Goal: Task Accomplishment & Management: Complete application form

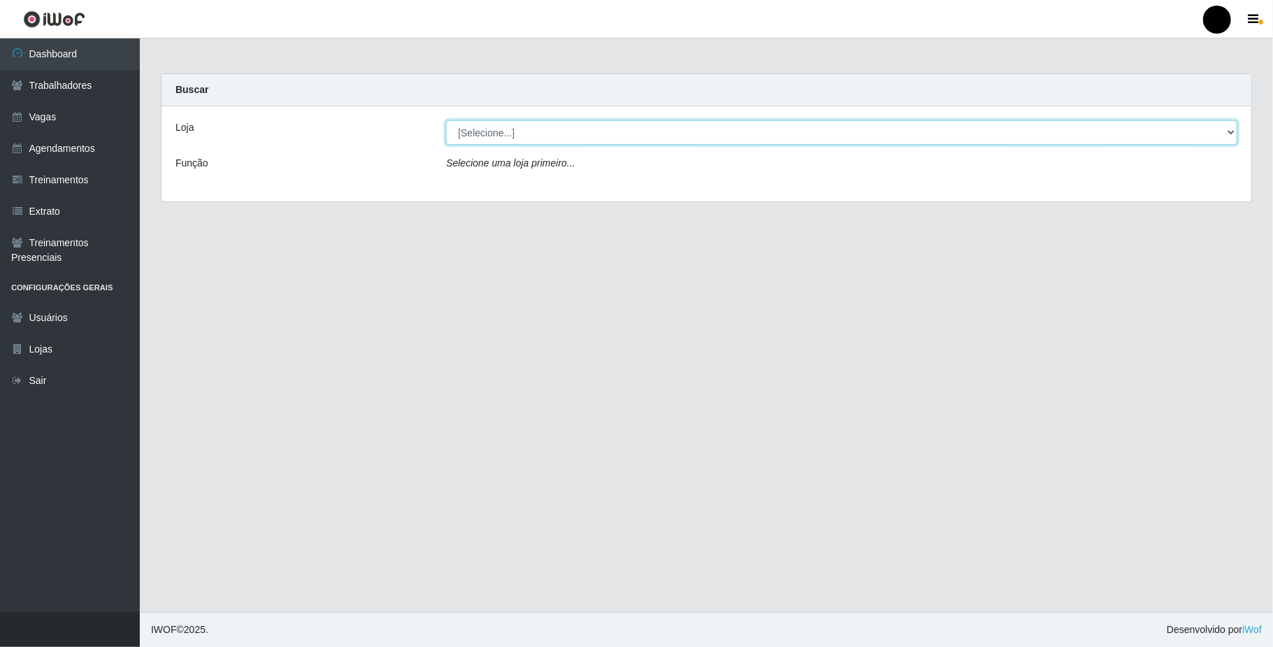
click at [1200, 130] on select "[Selecione...] SuperFácil Atacado - Emaús" at bounding box center [841, 132] width 791 height 24
click at [446, 120] on select "[Selecione...] SuperFácil Atacado - Emaús" at bounding box center [841, 132] width 791 height 24
drag, startPoint x: 1220, startPoint y: 148, endPoint x: 1222, endPoint y: 138, distance: 10.0
click at [1220, 147] on div "Loja [Selecione...] SuperFácil Atacado - Emaús Função Selecione uma loja primei…" at bounding box center [706, 153] width 1090 height 95
click at [1222, 138] on select "[Selecione...] SuperFácil Atacado - Emaús" at bounding box center [841, 132] width 791 height 24
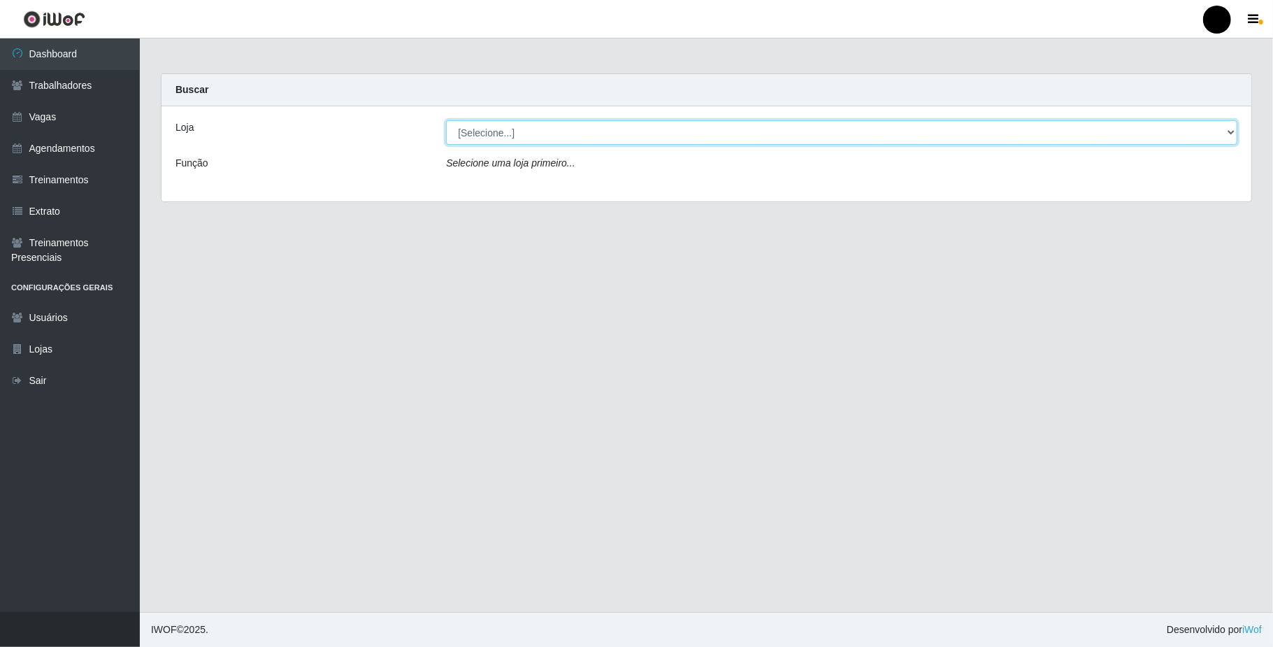
select select "407"
click at [446, 120] on select "[Selecione...] SuperFácil Atacado - Emaús" at bounding box center [841, 132] width 791 height 24
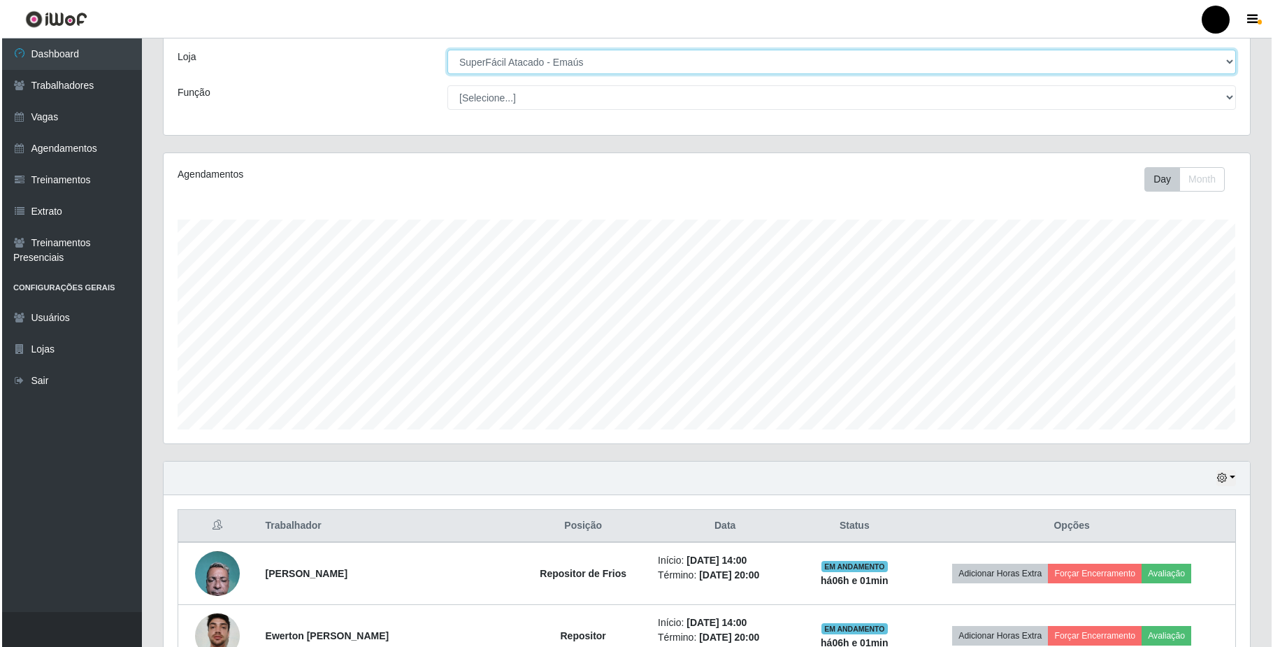
scroll to position [280, 0]
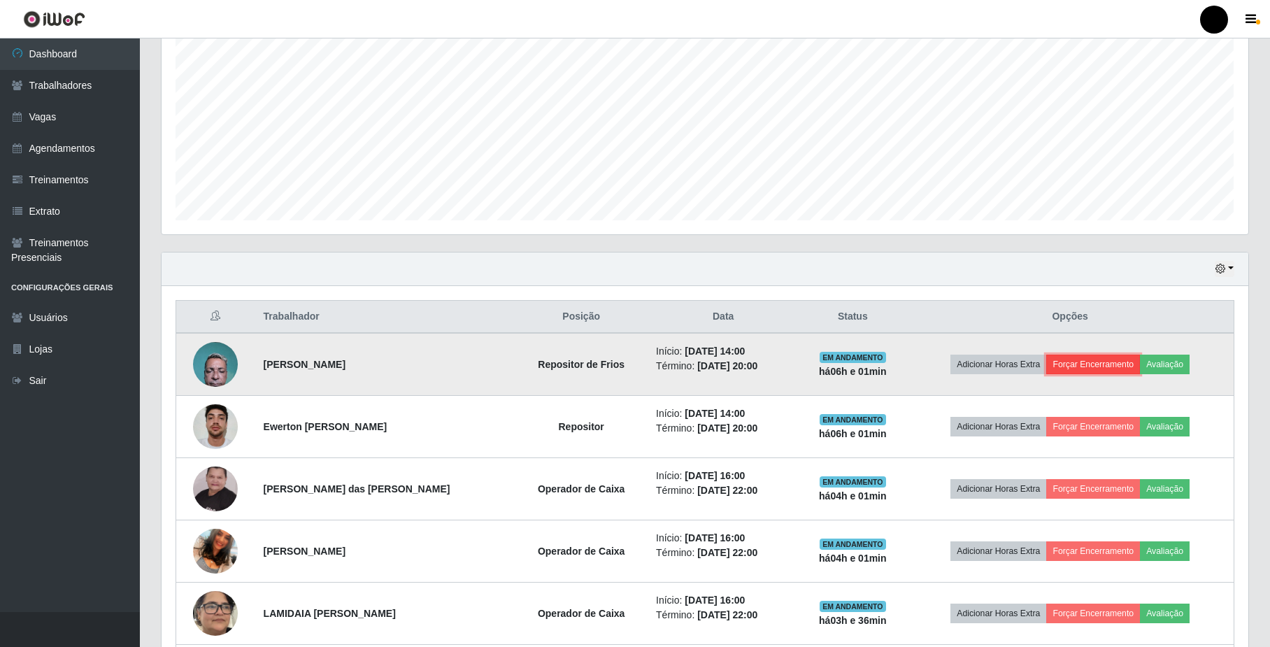
click at [1117, 367] on button "Forçar Encerramento" at bounding box center [1093, 364] width 94 height 20
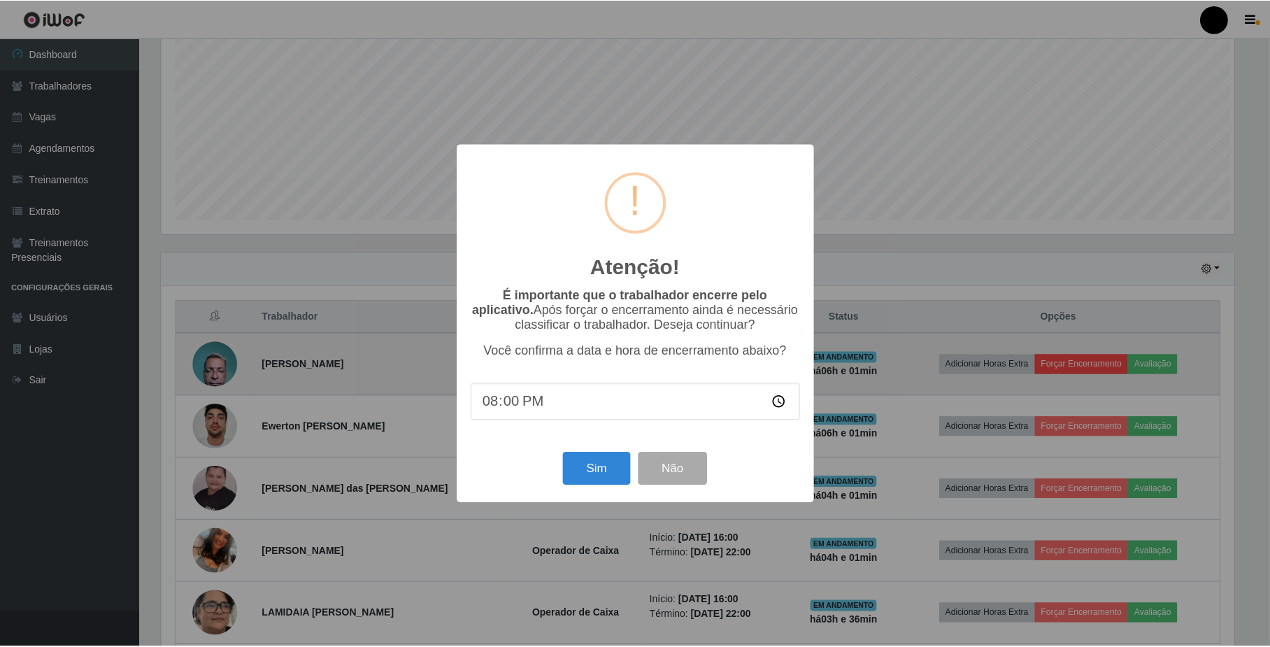
scroll to position [291, 1075]
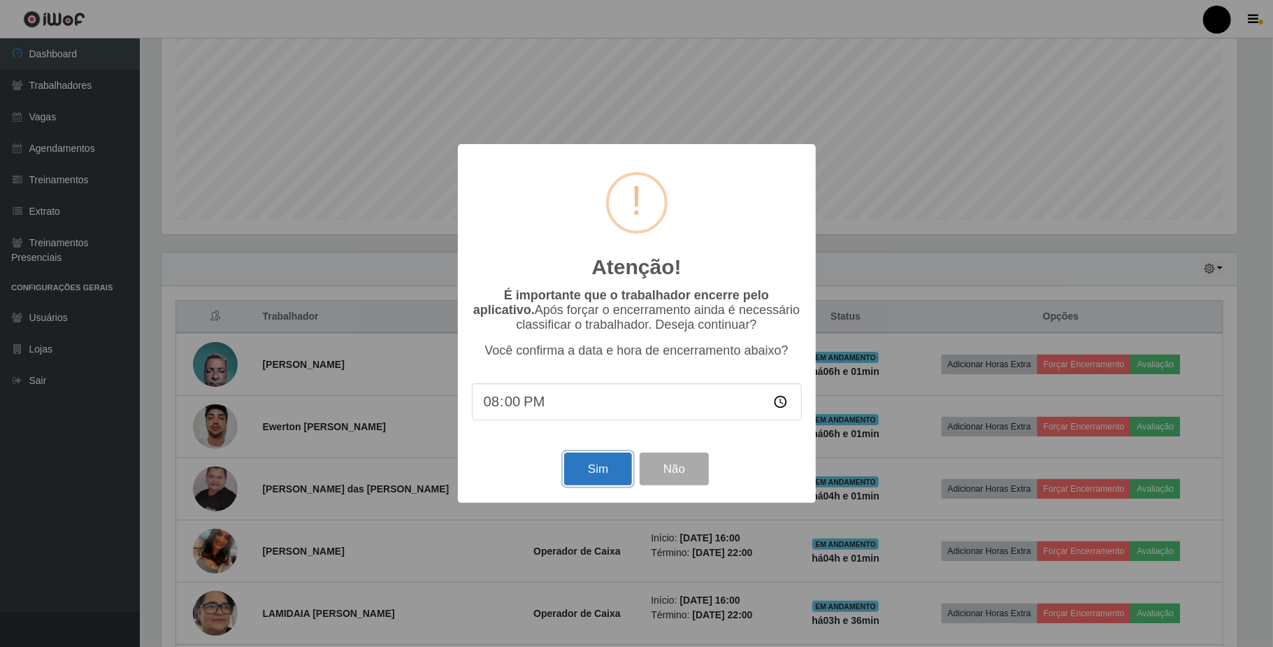
click at [613, 485] on button "Sim" at bounding box center [598, 468] width 68 height 33
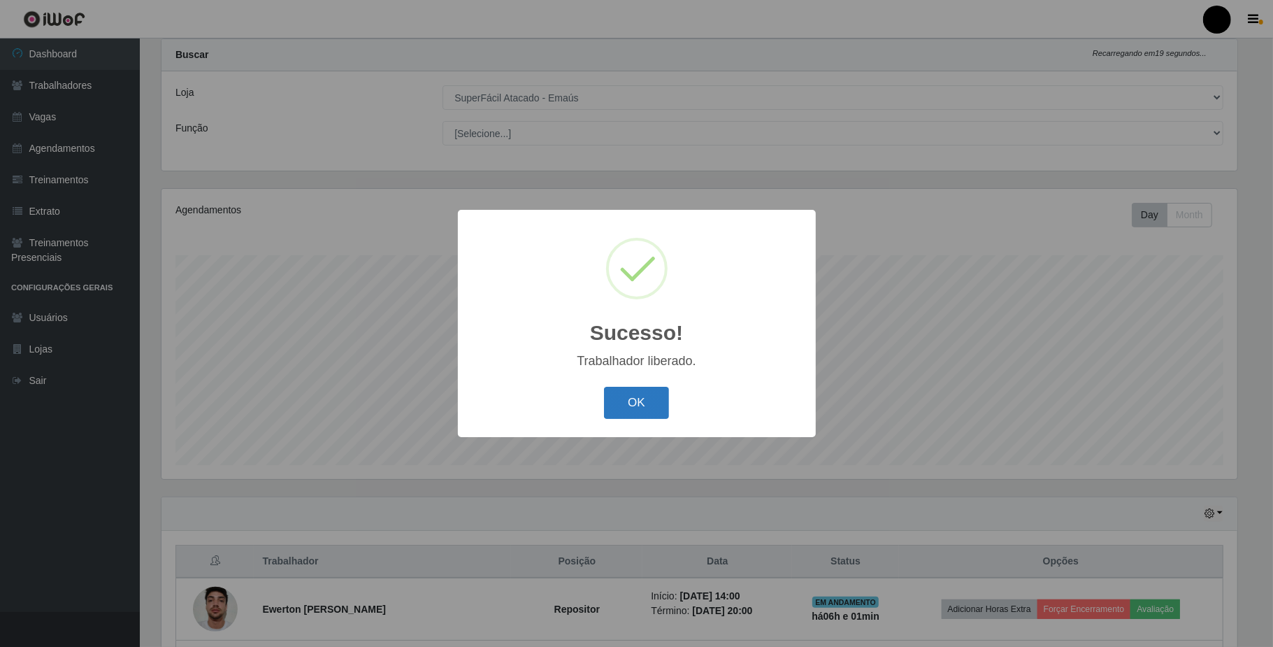
click at [616, 397] on button "OK" at bounding box center [636, 403] width 65 height 33
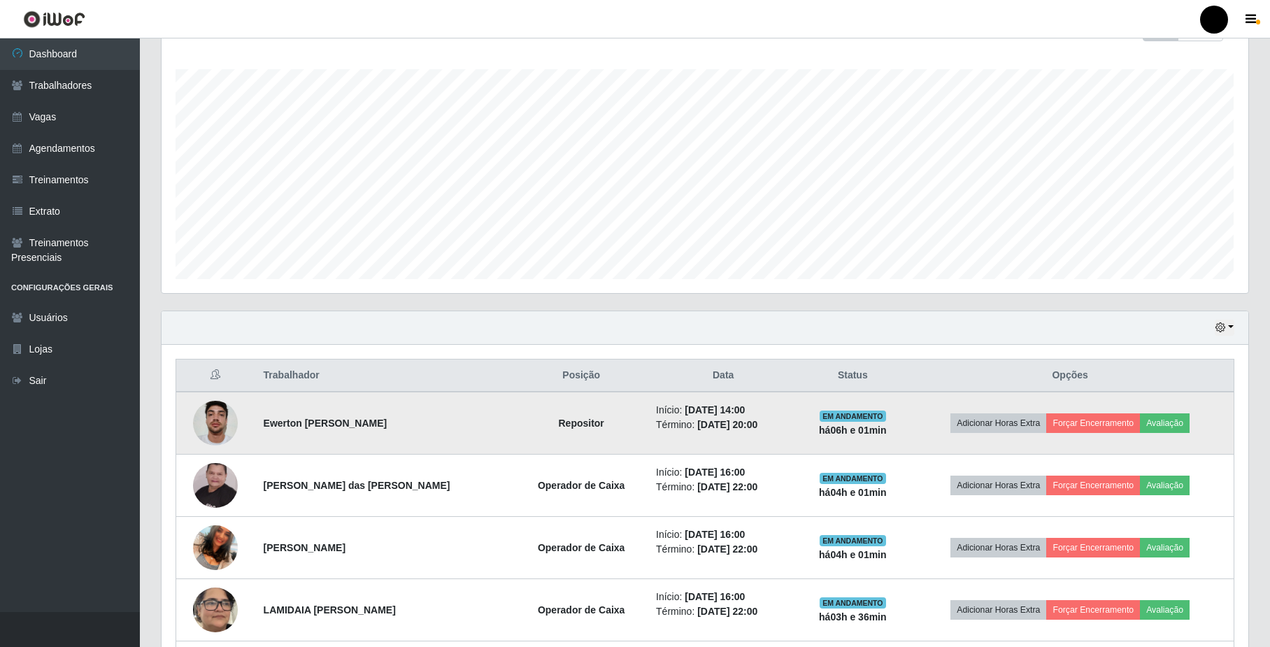
scroll to position [222, 0]
click at [1119, 426] on button "Forçar Encerramento" at bounding box center [1093, 422] width 94 height 20
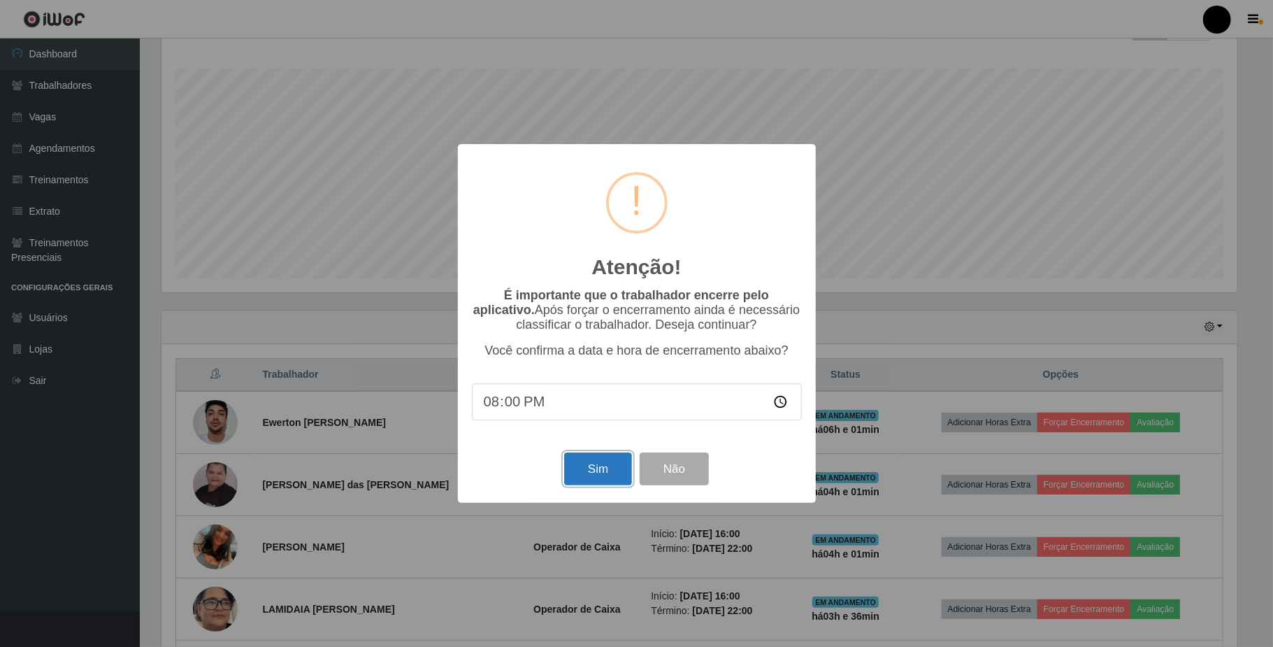
click at [587, 471] on button "Sim" at bounding box center [598, 468] width 68 height 33
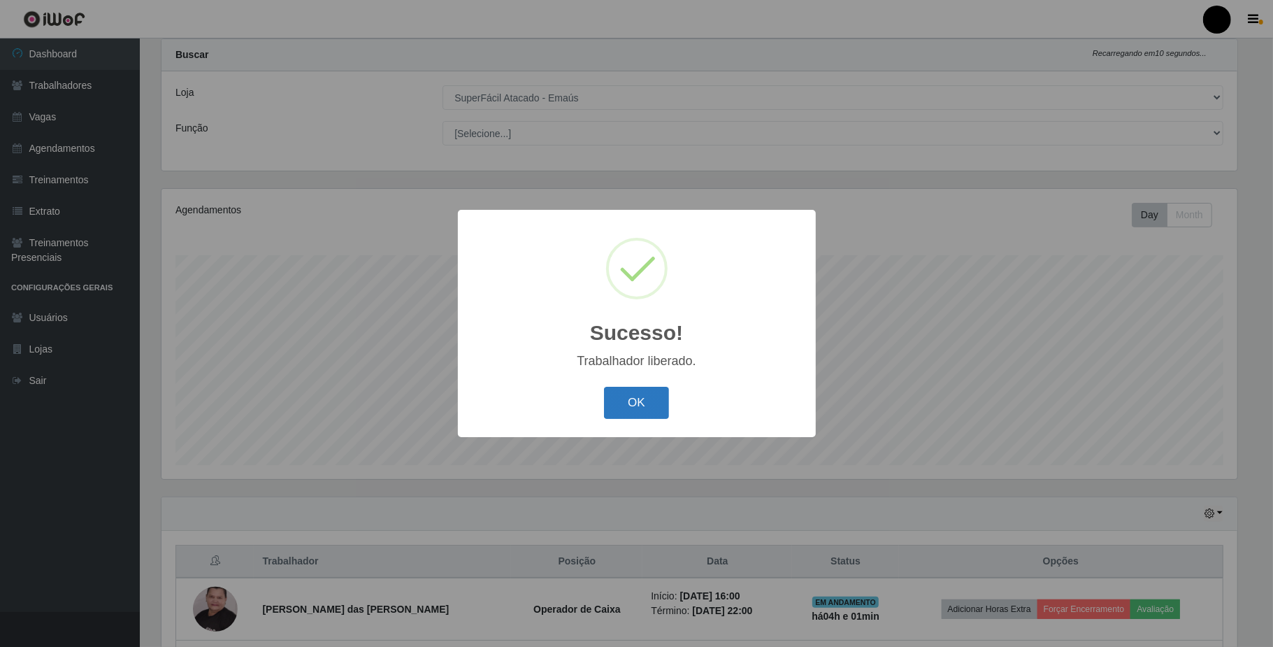
click at [633, 410] on button "OK" at bounding box center [636, 403] width 65 height 33
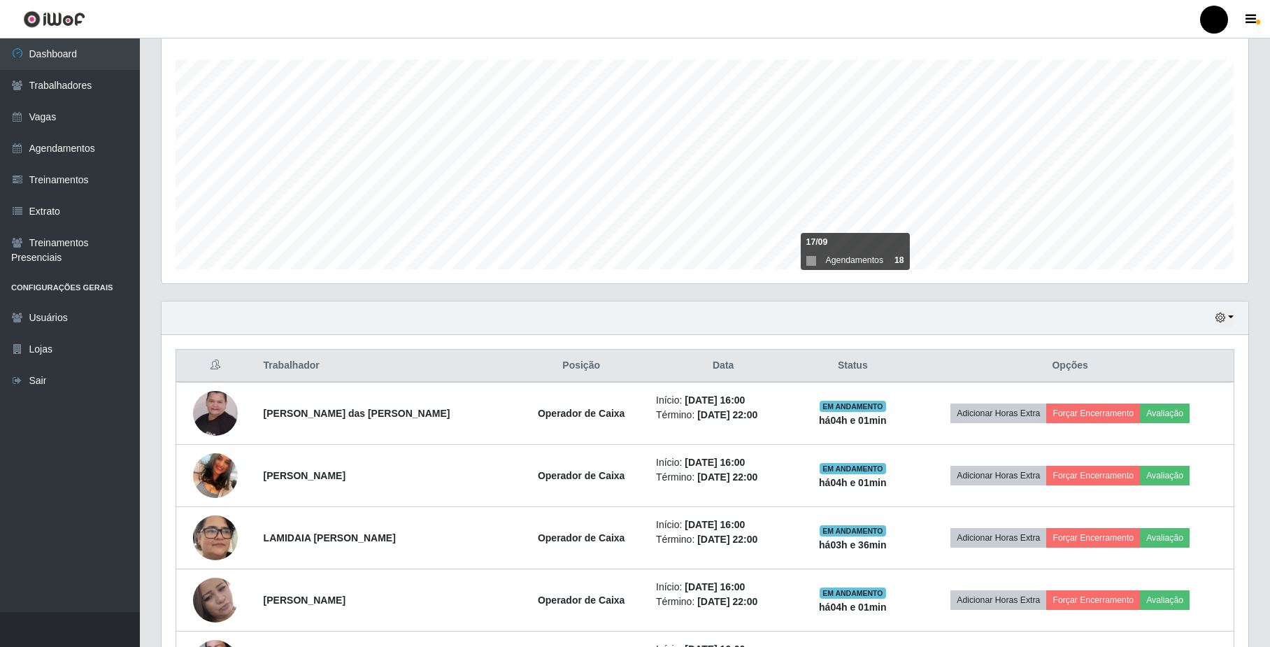
scroll to position [315, 0]
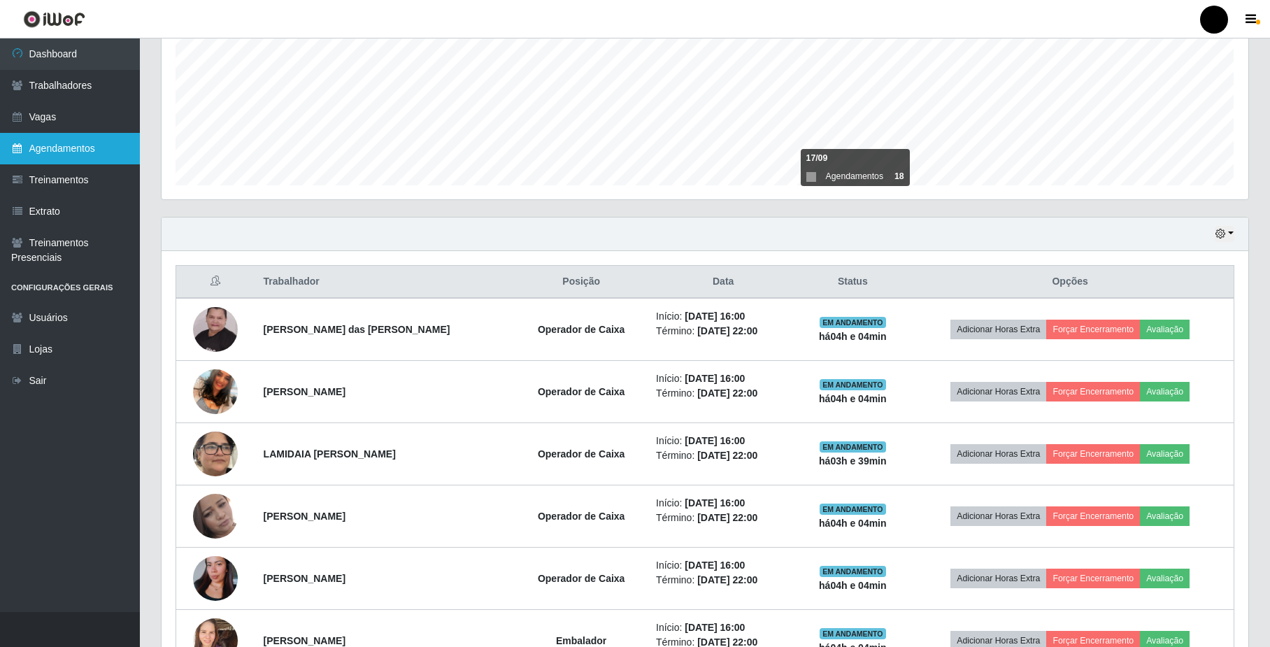
click at [45, 159] on link "Agendamentos" at bounding box center [70, 148] width 140 height 31
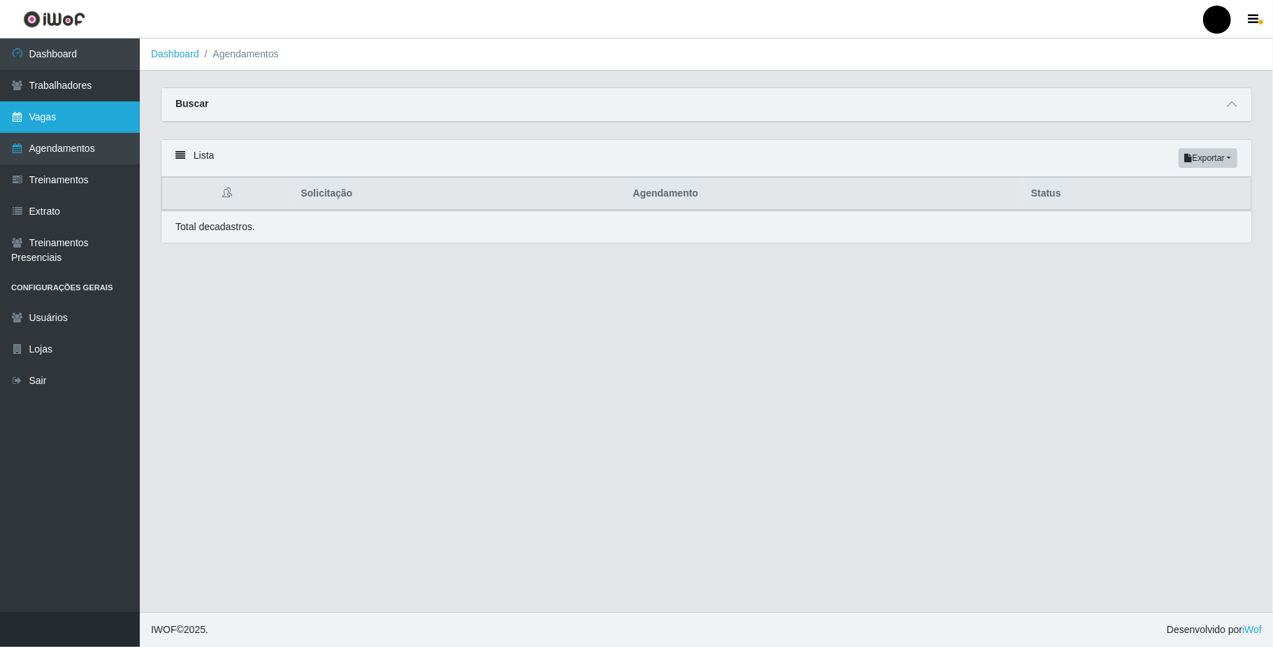
click at [50, 123] on link "Vagas" at bounding box center [70, 116] width 140 height 31
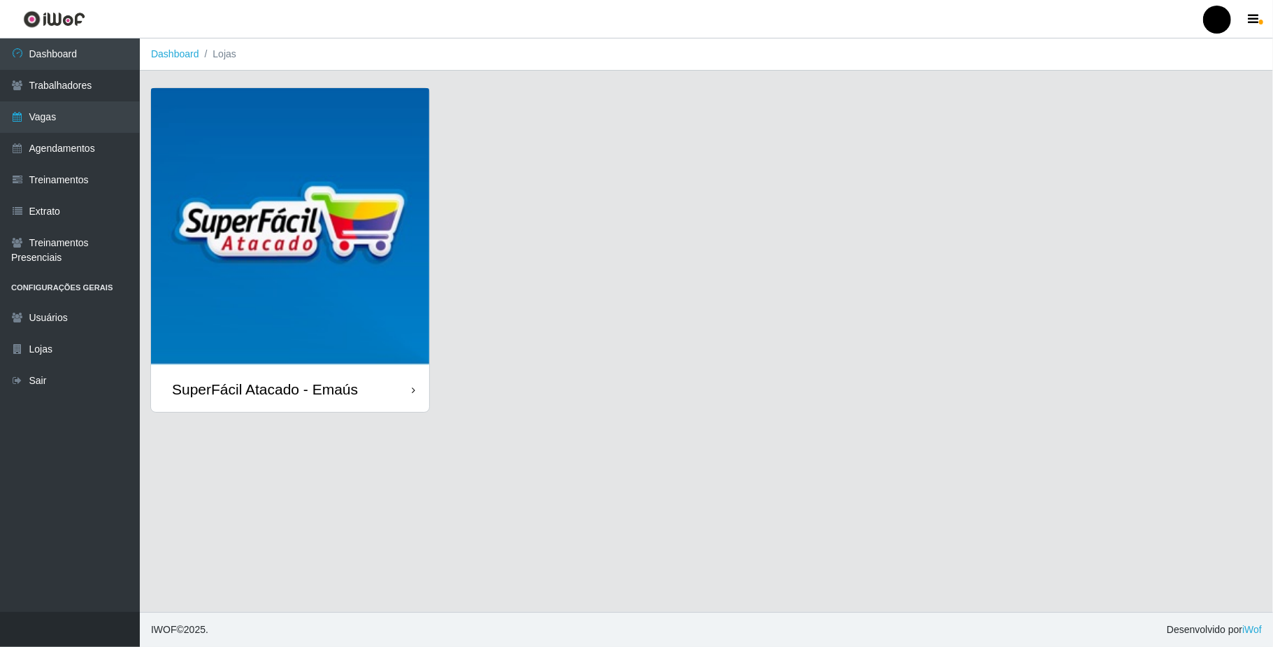
click at [277, 378] on div "SuperFácil Atacado - Emaús" at bounding box center [290, 388] width 278 height 45
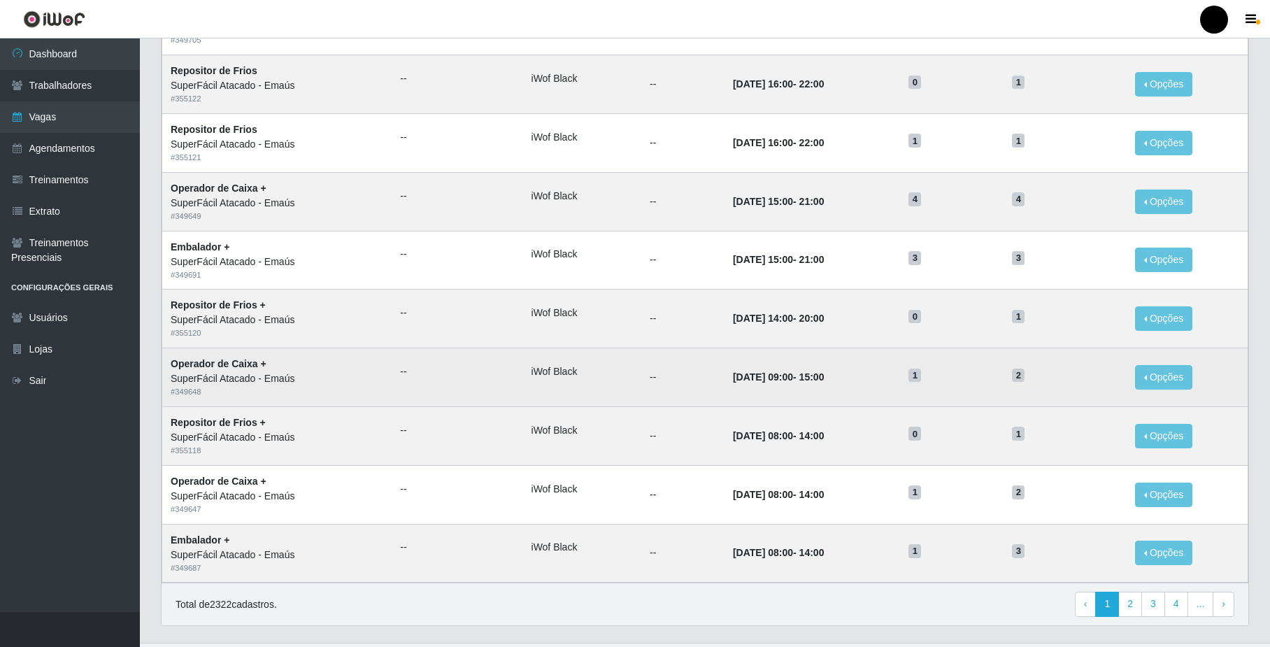
scroll to position [544, 0]
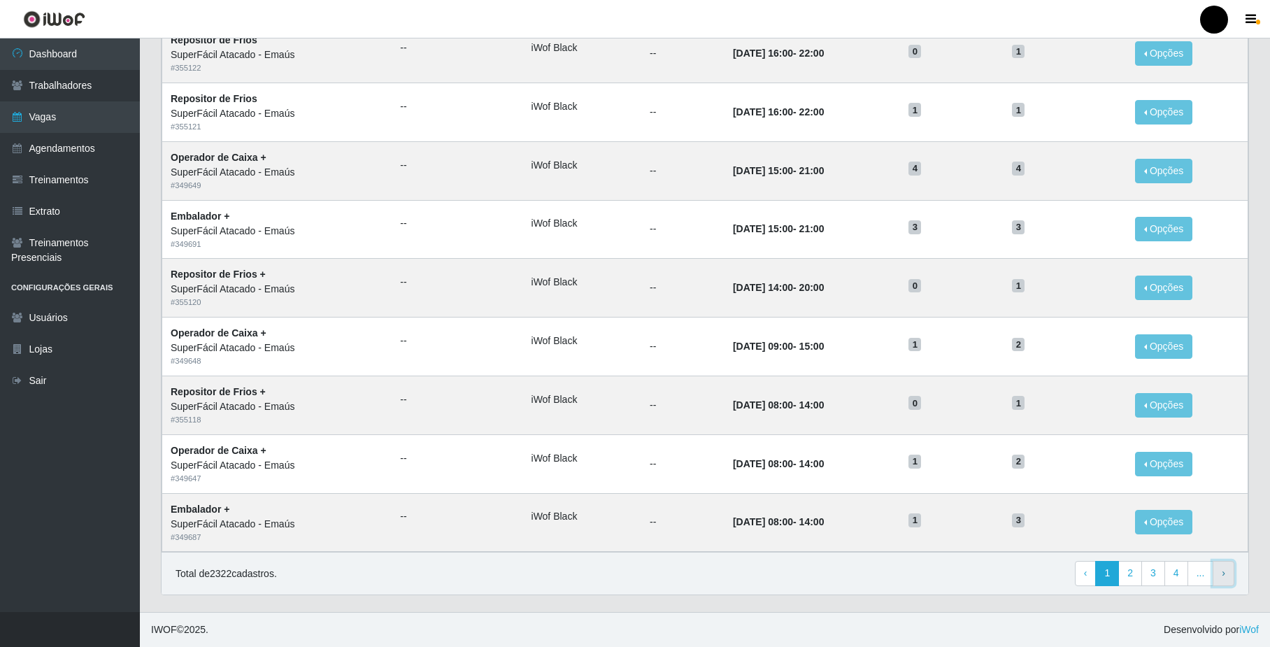
click at [1217, 575] on link "› Next" at bounding box center [1223, 573] width 22 height 25
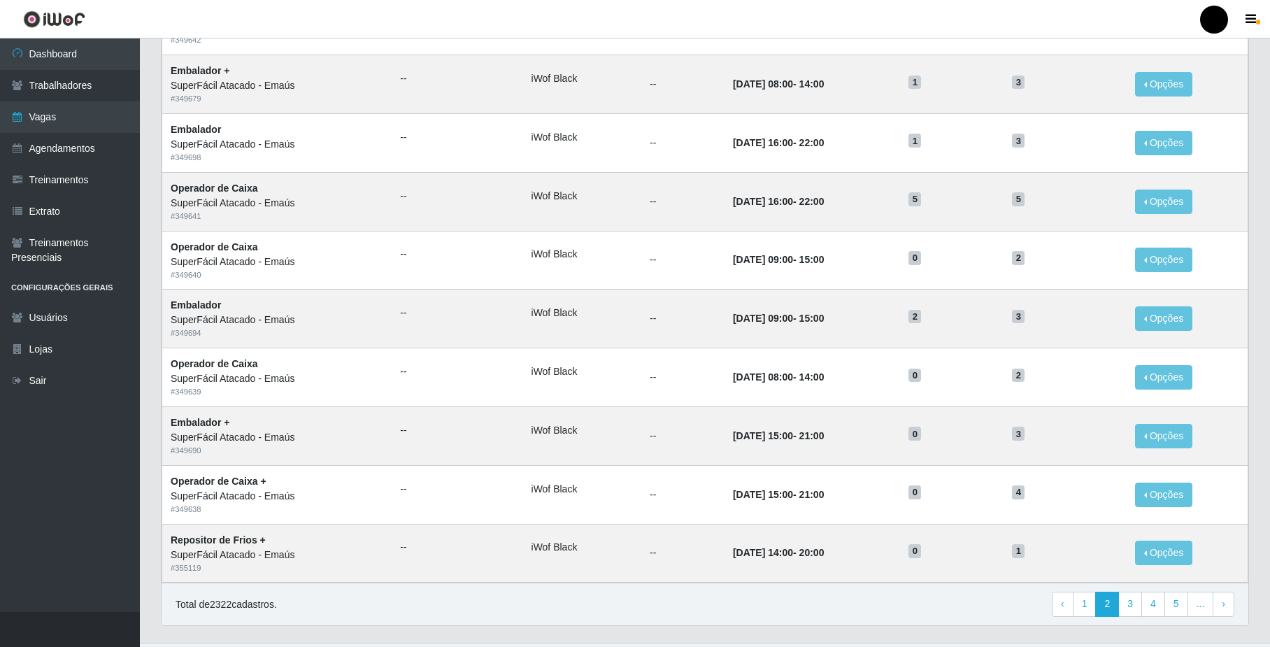
scroll to position [544, 0]
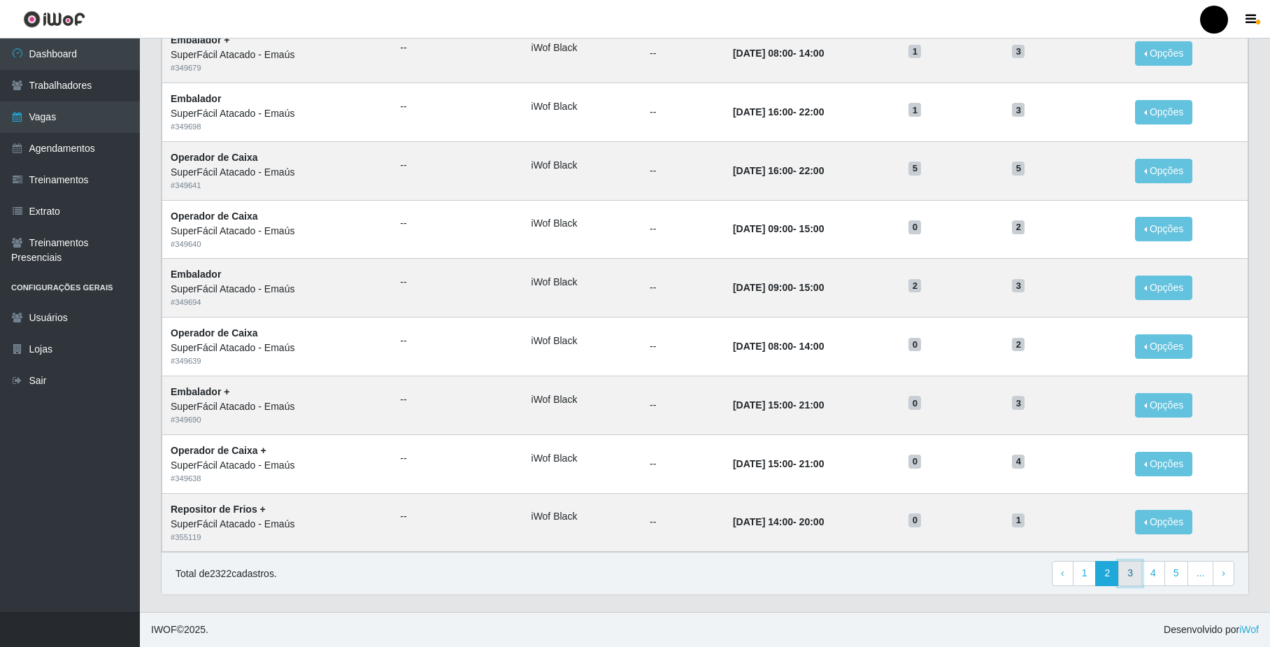
click at [1139, 565] on link "3" at bounding box center [1130, 573] width 24 height 25
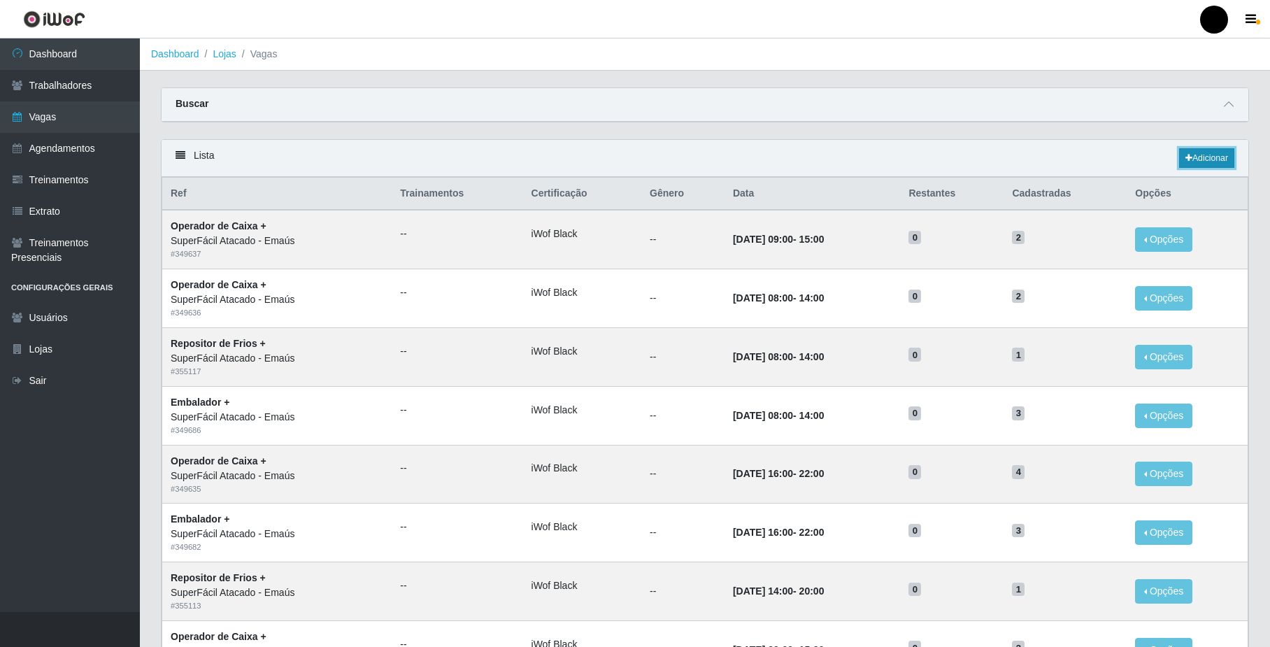
click at [1207, 164] on link "Adicionar" at bounding box center [1206, 158] width 55 height 20
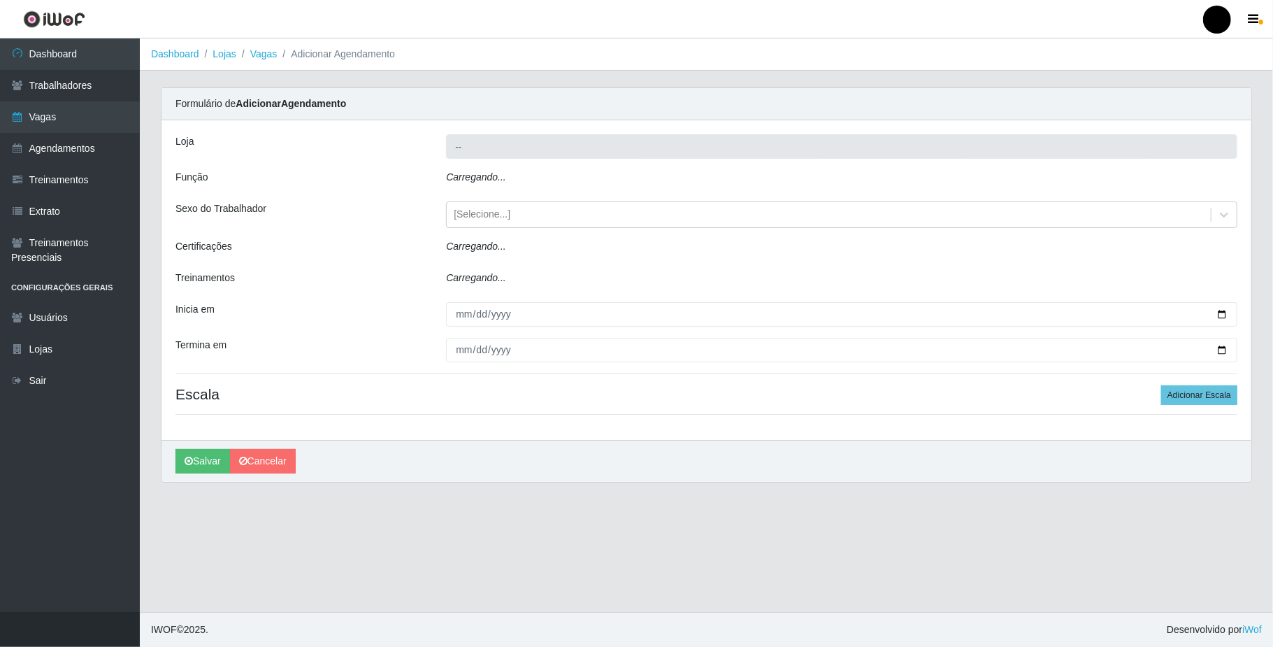
type input "SuperFácil Atacado - Emaús"
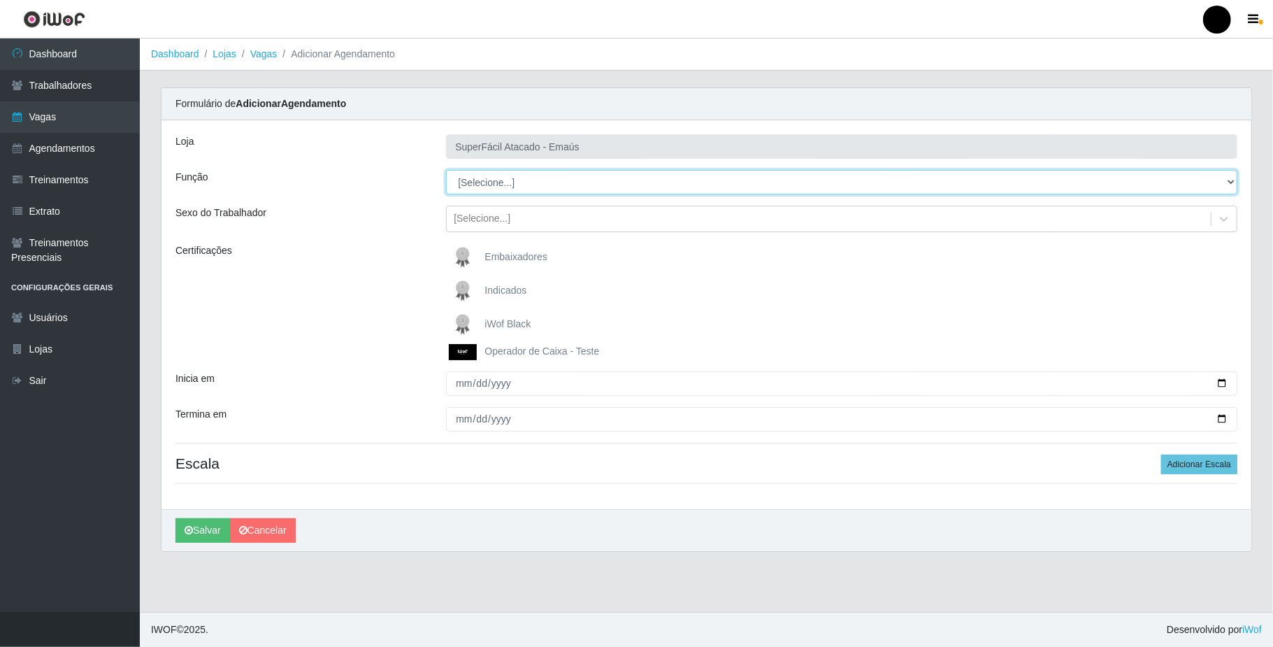
click at [616, 178] on select "[Selecione...] Auxiliar de Estacionamento Auxiliar de Estacionamento + Auxiliar…" at bounding box center [841, 182] width 791 height 24
select select "24"
click at [446, 171] on select "[Selecione...] Auxiliar de Estacionamento Auxiliar de Estacionamento + Auxiliar…" at bounding box center [841, 182] width 791 height 24
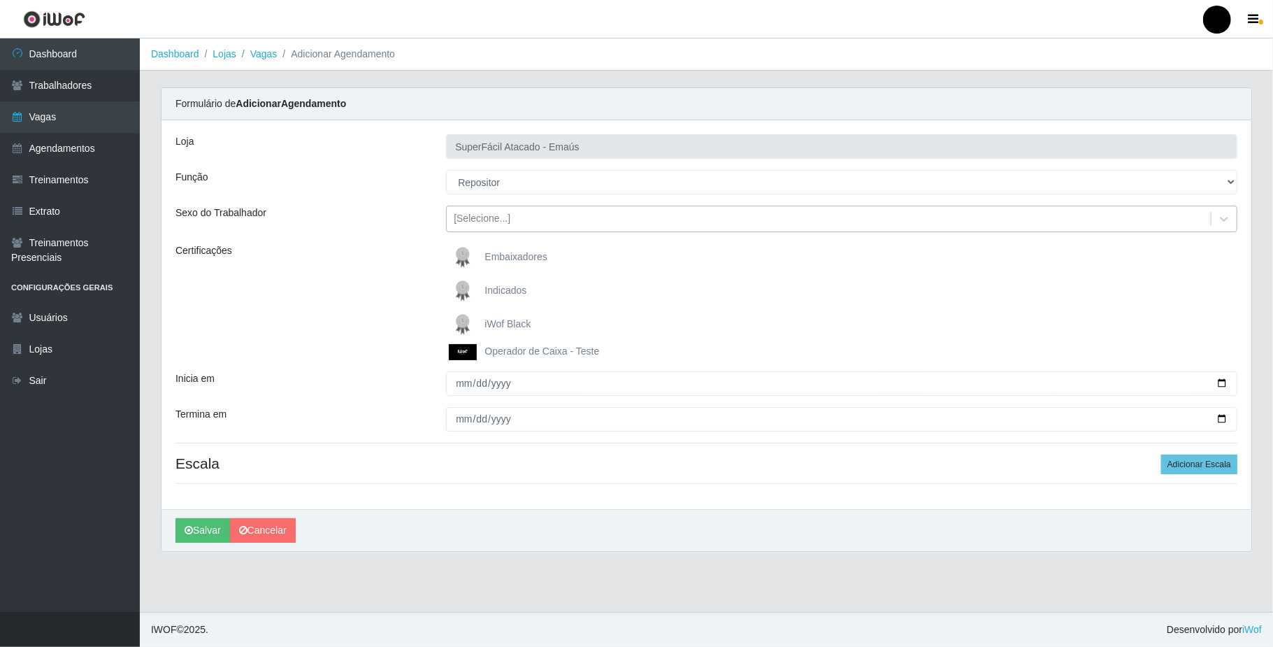
click at [591, 215] on div "[Selecione...]" at bounding box center [829, 219] width 764 height 23
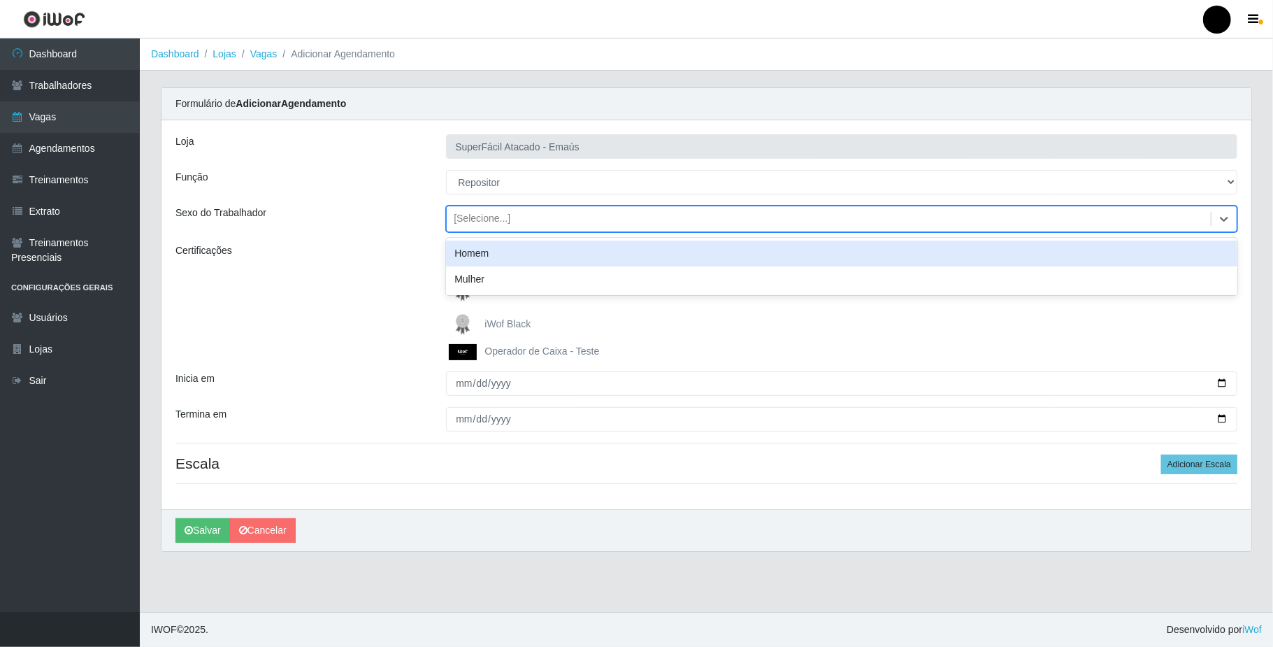
click at [594, 249] on div "Homem" at bounding box center [841, 253] width 791 height 26
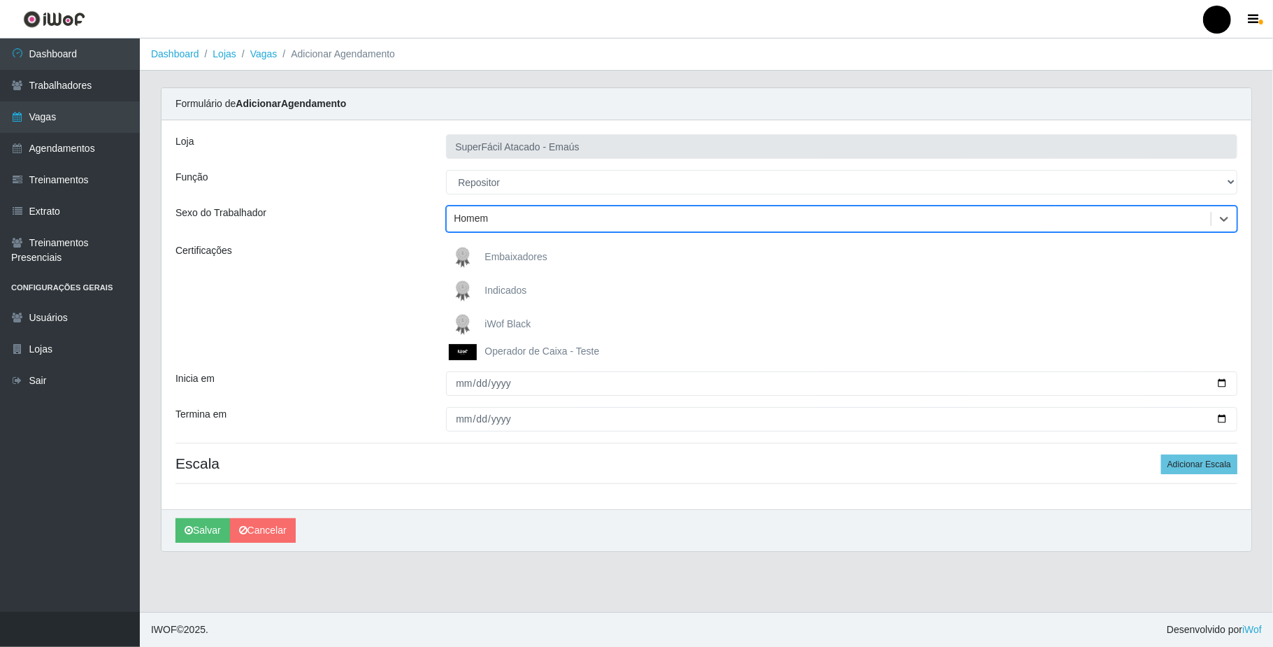
click at [462, 354] on img at bounding box center [466, 352] width 34 height 16
click at [0, 0] on input "Operador de Caixa - Teste" at bounding box center [0, 0] width 0 height 0
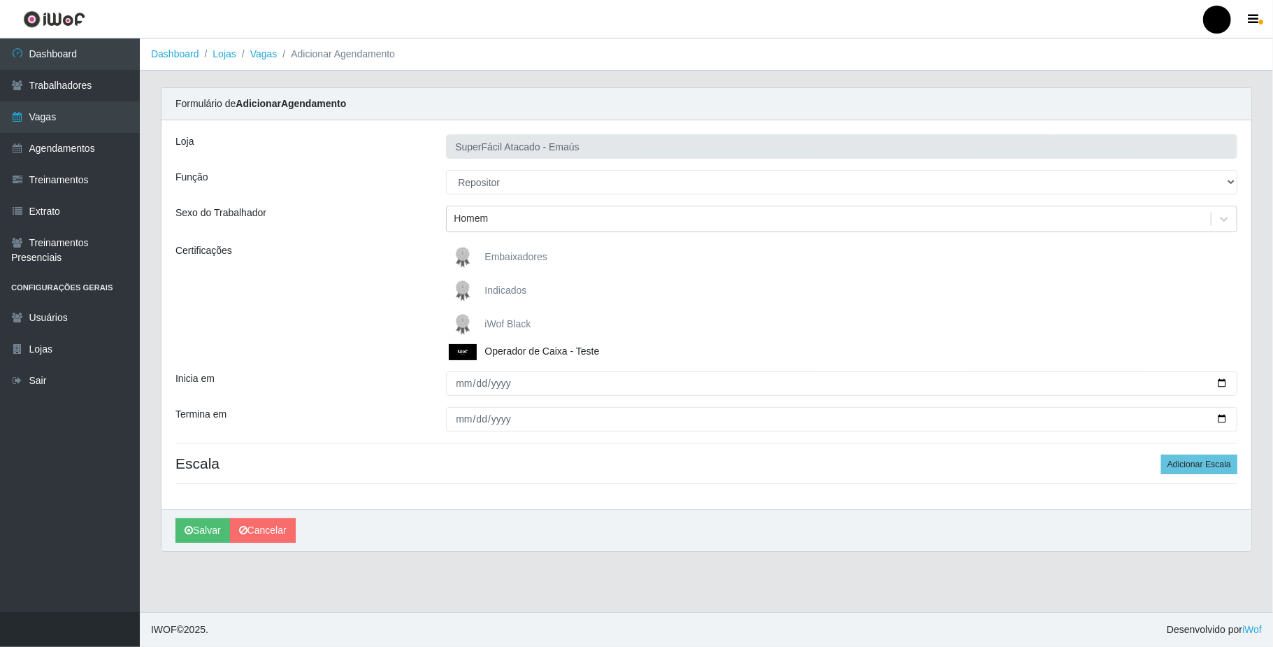
click at [462, 354] on img at bounding box center [466, 352] width 34 height 16
click at [0, 0] on input "Operador de Caixa - Teste" at bounding box center [0, 0] width 0 height 0
click at [518, 389] on input "Inicia em" at bounding box center [841, 383] width 791 height 24
type input "2025-10-09"
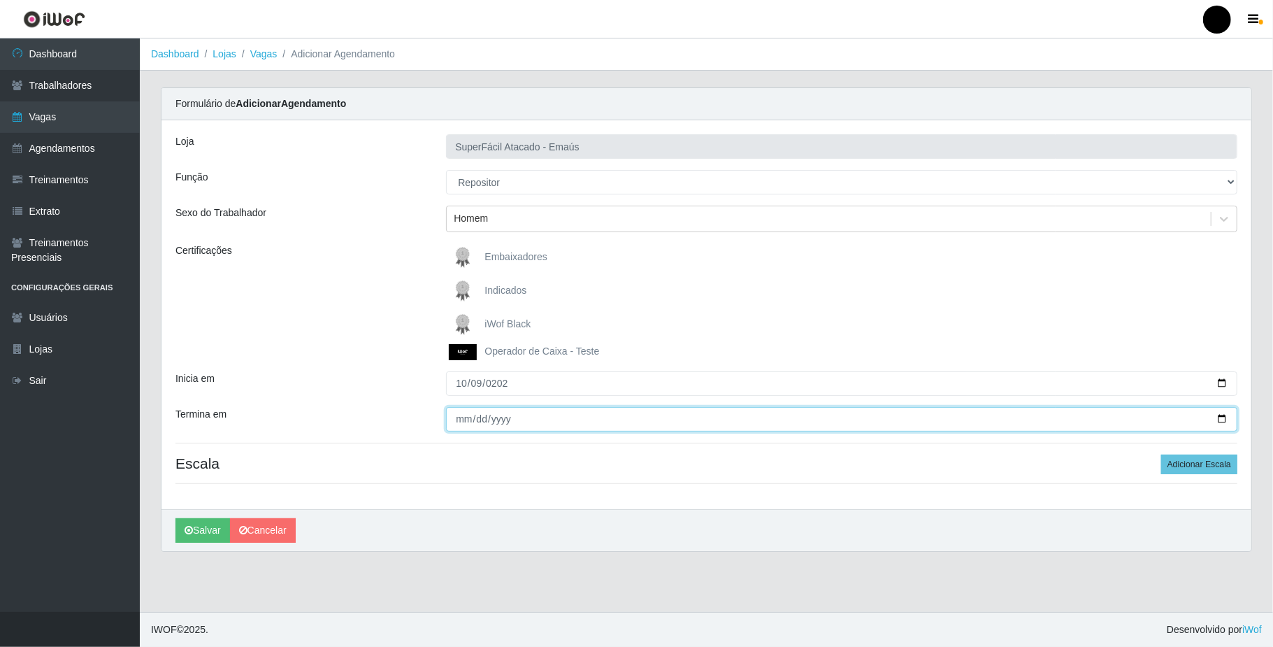
click at [453, 418] on input "Termina em" at bounding box center [841, 419] width 791 height 24
click at [1222, 419] on input "Termina em" at bounding box center [841, 419] width 791 height 24
type input "2025-10-09"
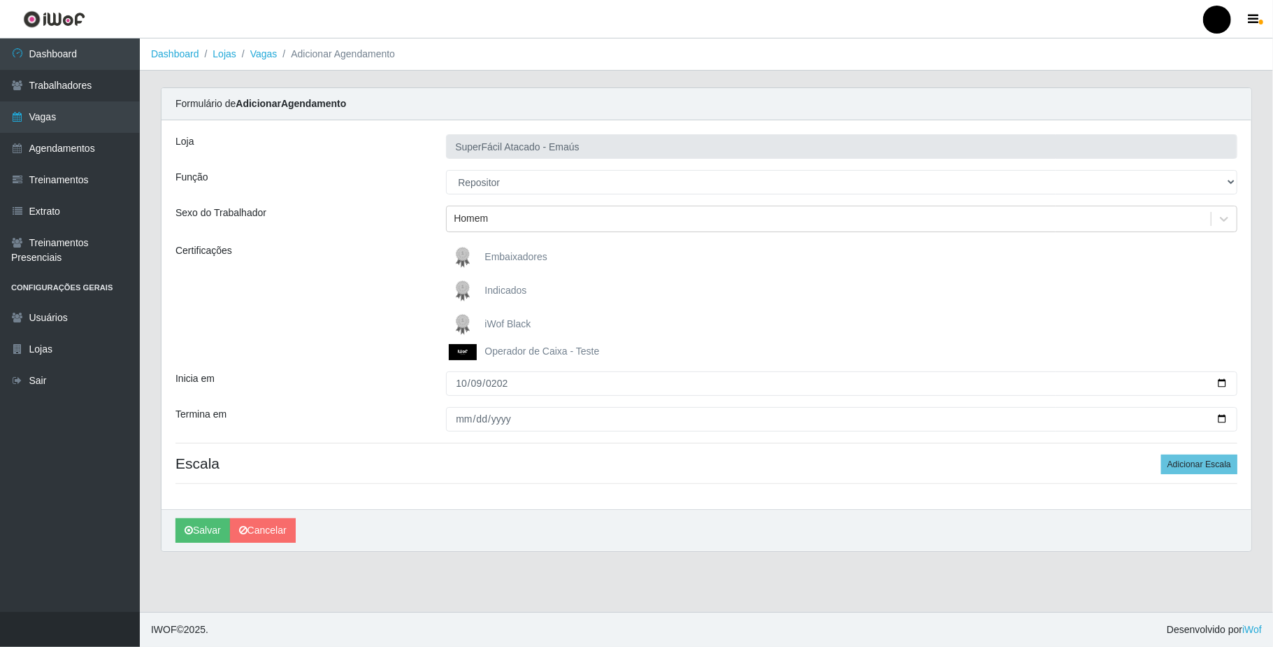
click at [468, 355] on img at bounding box center [466, 352] width 34 height 16
click at [0, 0] on input "Operador de Caixa - Teste" at bounding box center [0, 0] width 0 height 0
click at [468, 355] on img at bounding box center [466, 352] width 34 height 16
click at [0, 0] on input "Operador de Caixa - Teste" at bounding box center [0, 0] width 0 height 0
click at [1193, 468] on button "Adicionar Escala" at bounding box center [1199, 464] width 76 height 20
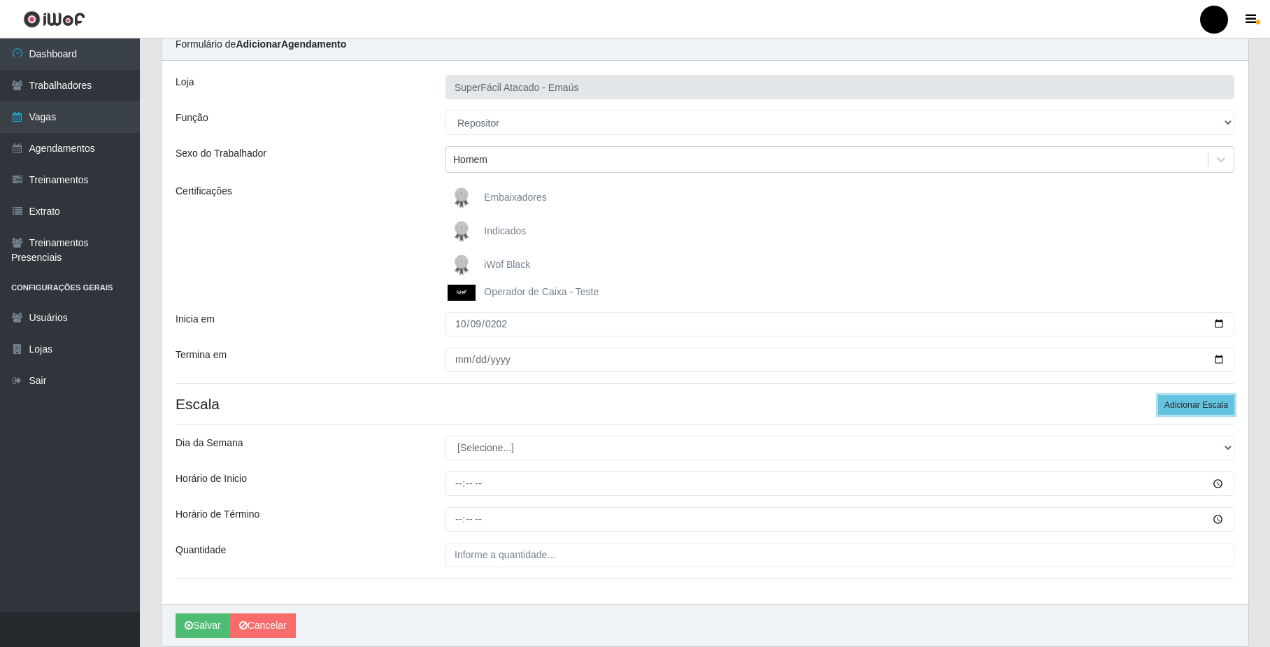
scroll to position [93, 0]
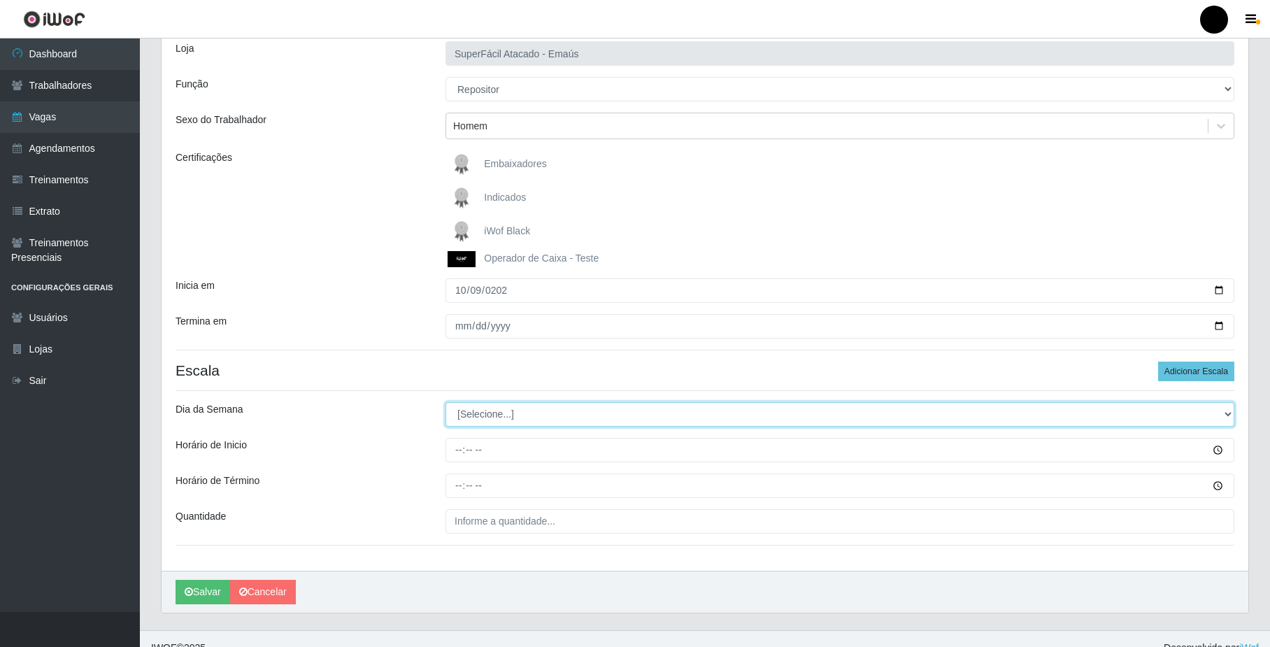
click at [593, 411] on select "[Selecione...] Segunda Terça Quarta Quinta Sexta Sábado Domingo" at bounding box center [839, 414] width 789 height 24
select select "4"
click at [445, 403] on select "[Selecione...] Segunda Terça Quarta Quinta Sexta Sábado Domingo" at bounding box center [839, 414] width 789 height 24
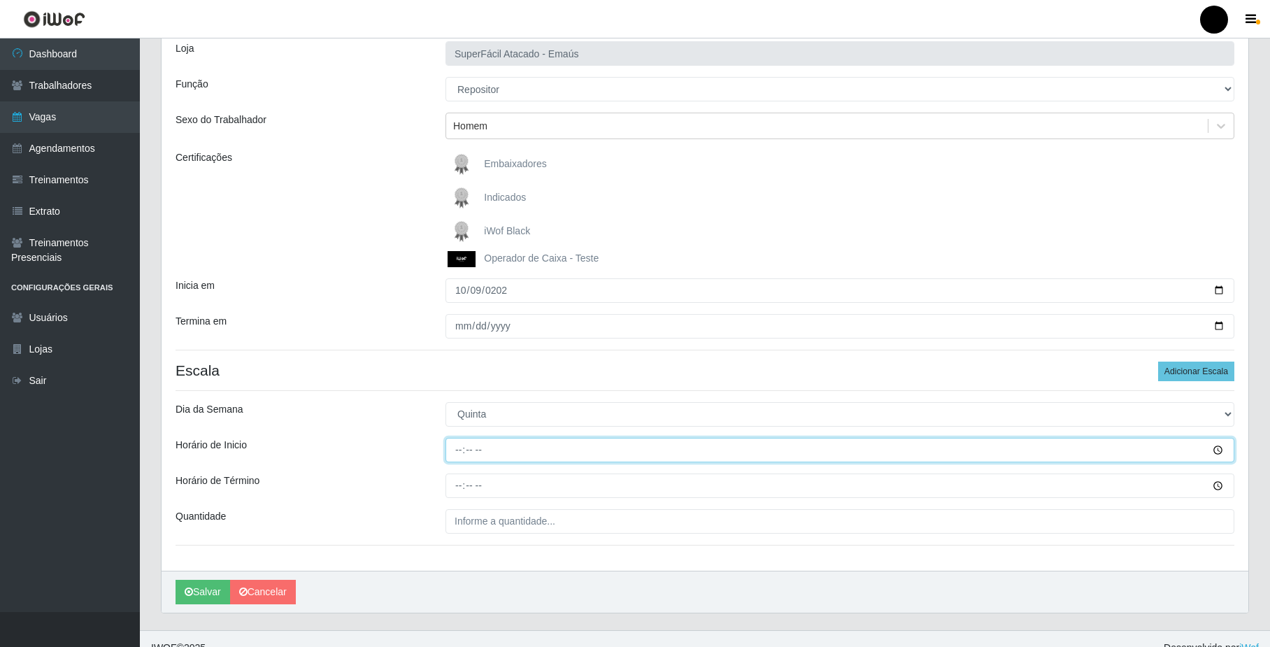
click at [535, 445] on input "Horário de Inicio" at bounding box center [839, 450] width 789 height 24
type input "08:00"
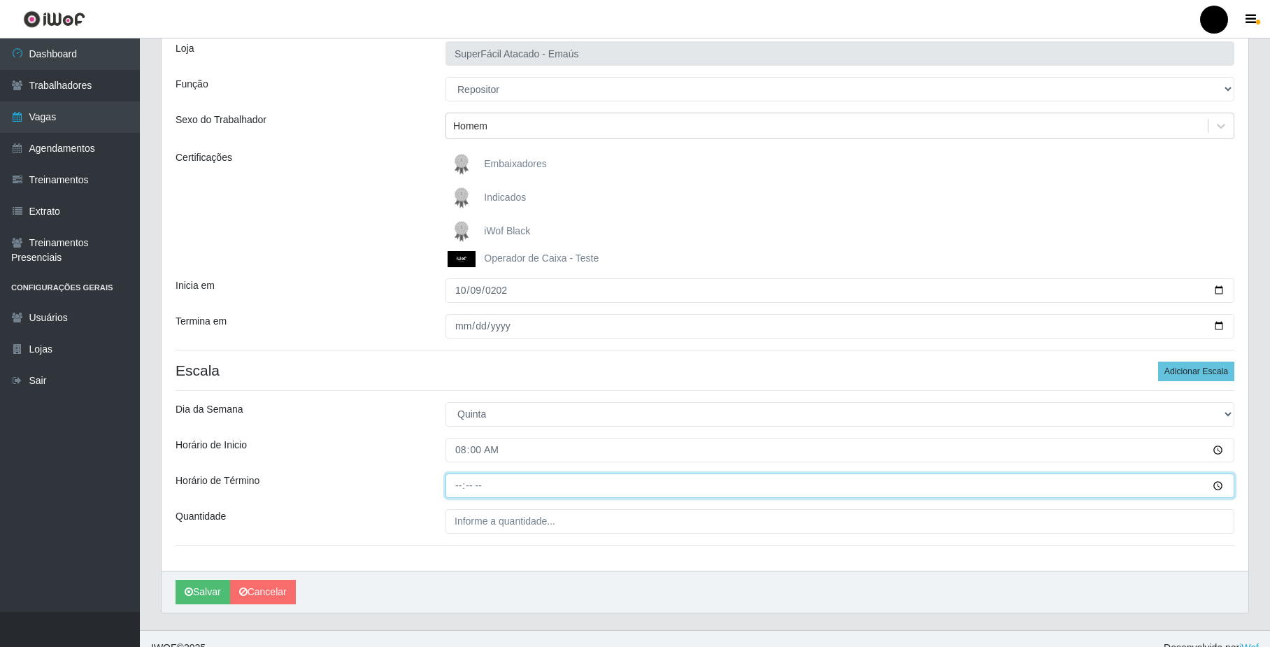
click at [644, 488] on input "Horário de Término" at bounding box center [839, 485] width 789 height 24
type input "14:00"
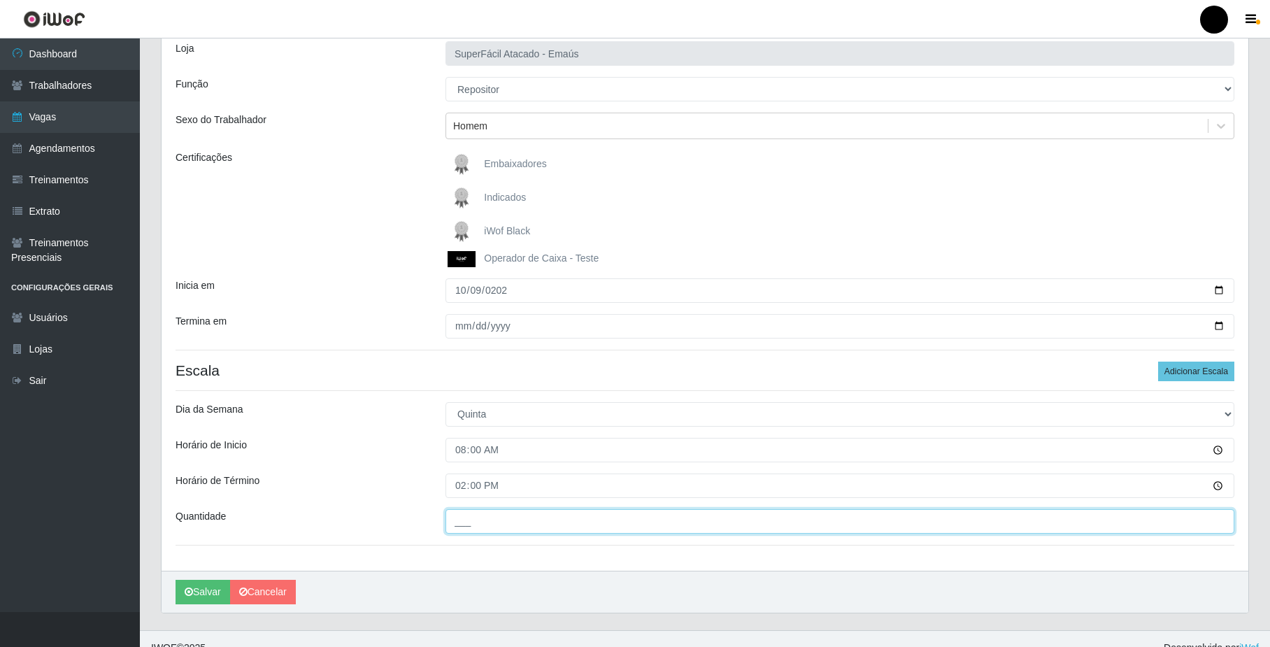
click at [719, 523] on input "___" at bounding box center [839, 521] width 789 height 24
type input "02_"
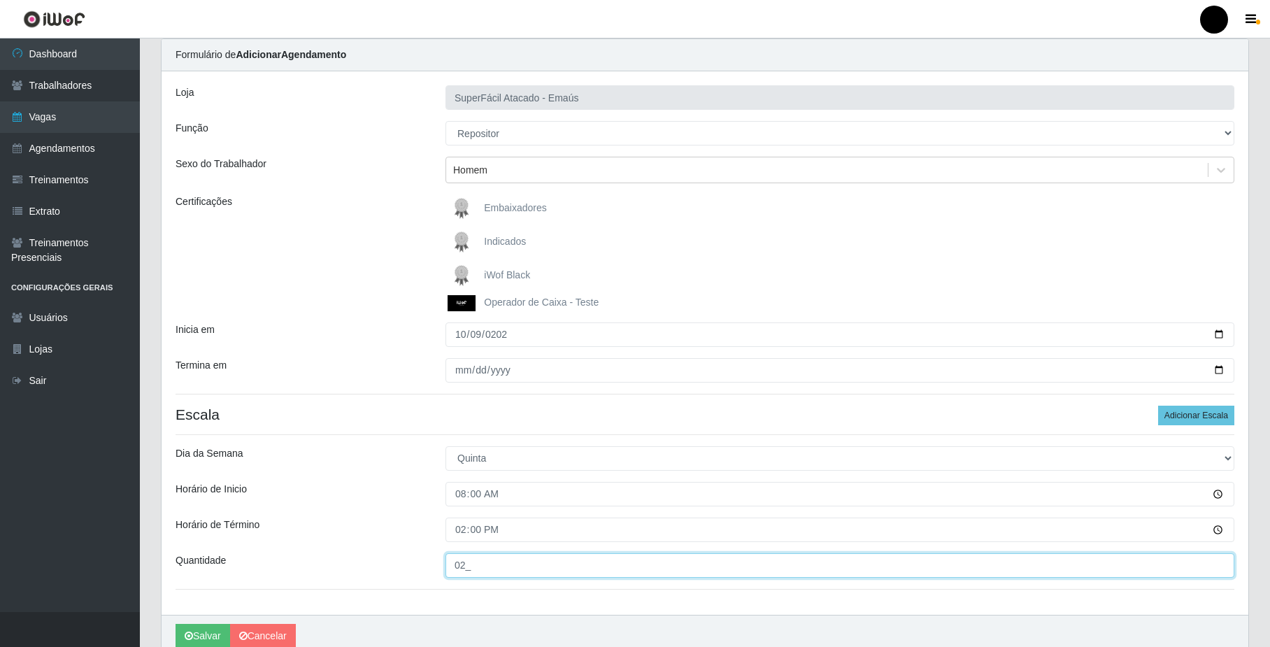
scroll to position [113, 0]
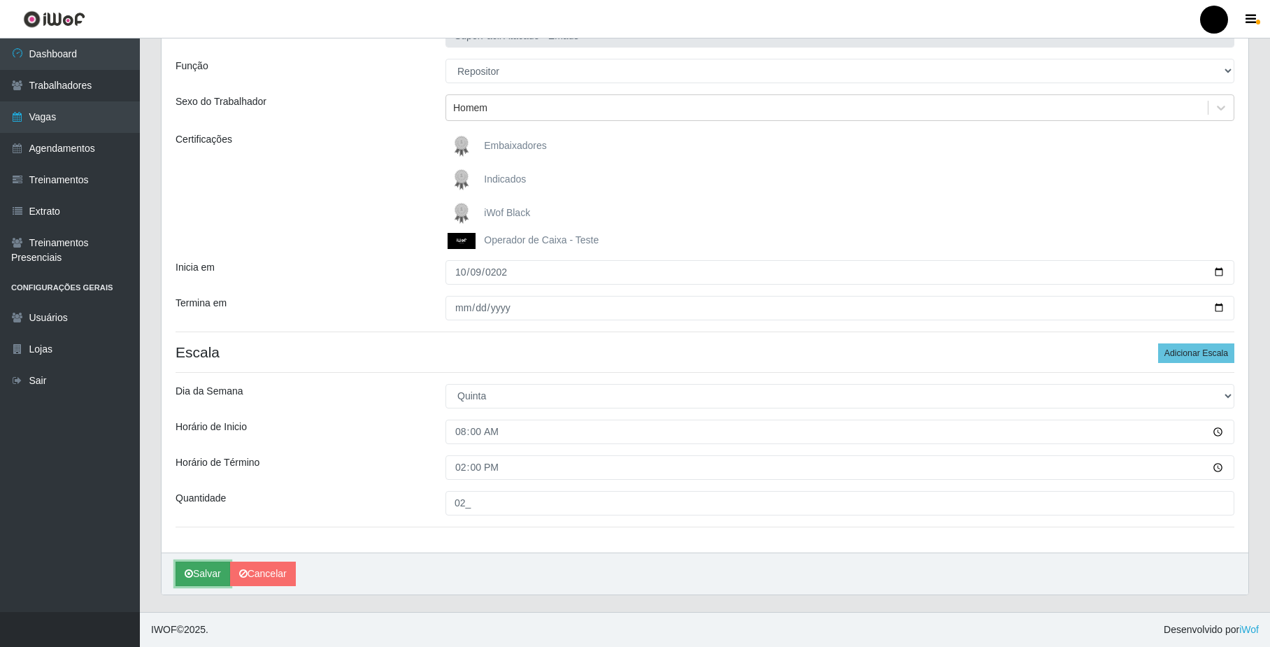
click at [191, 580] on button "Salvar" at bounding box center [202, 573] width 55 height 24
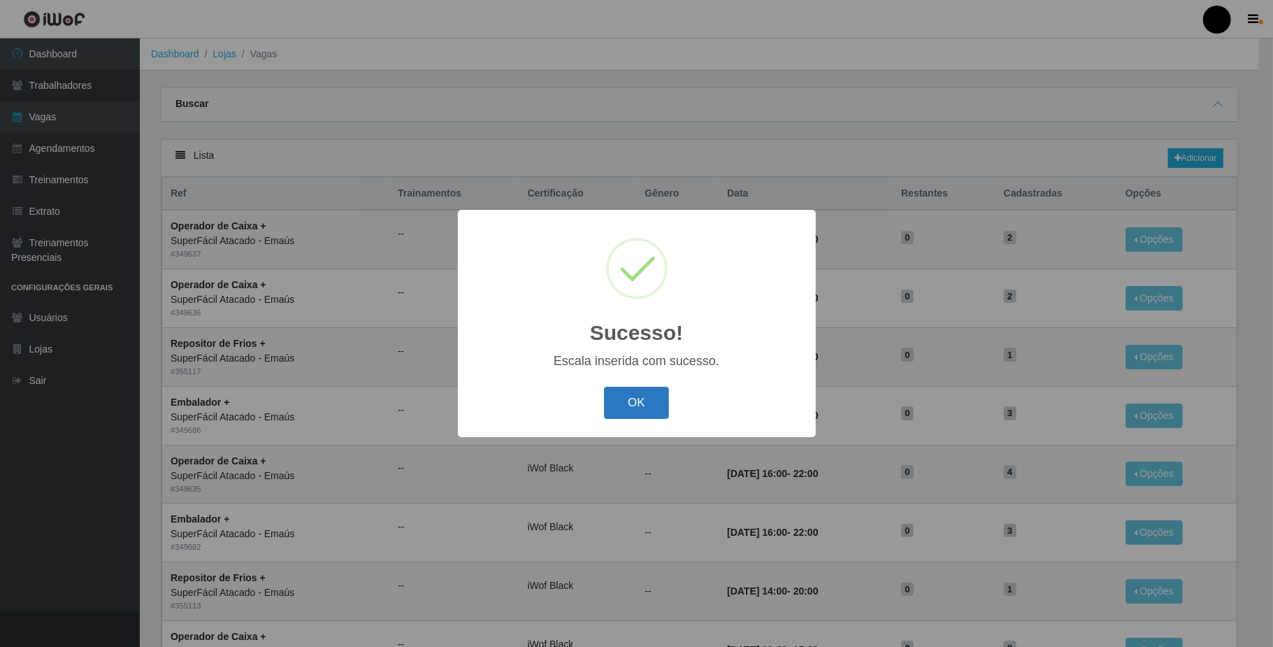
click at [649, 400] on button "OK" at bounding box center [636, 403] width 65 height 33
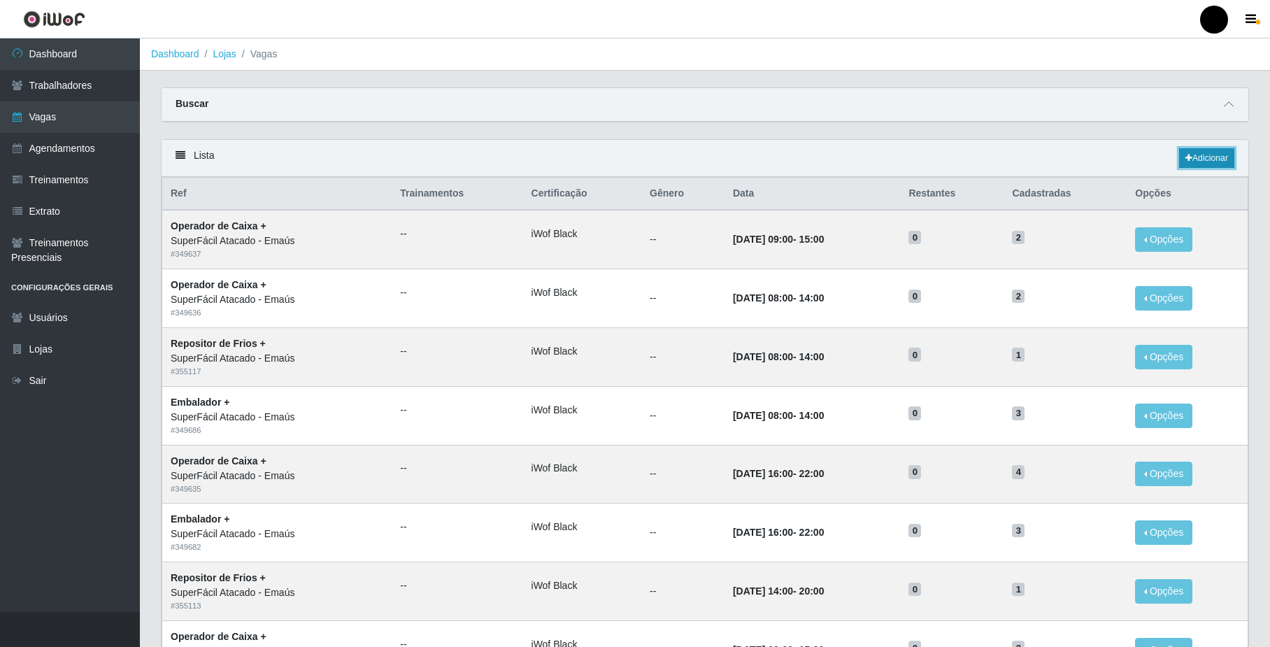
click at [1212, 157] on link "Adicionar" at bounding box center [1206, 158] width 55 height 20
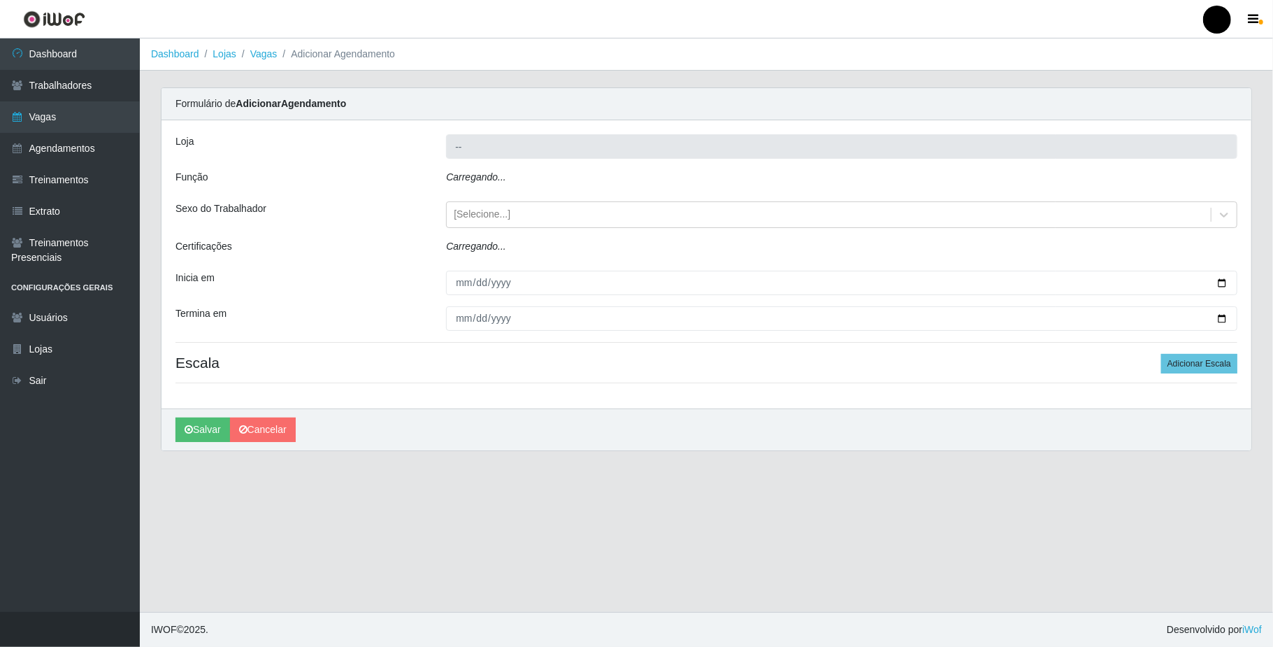
type input "SuperFácil Atacado - Emaús"
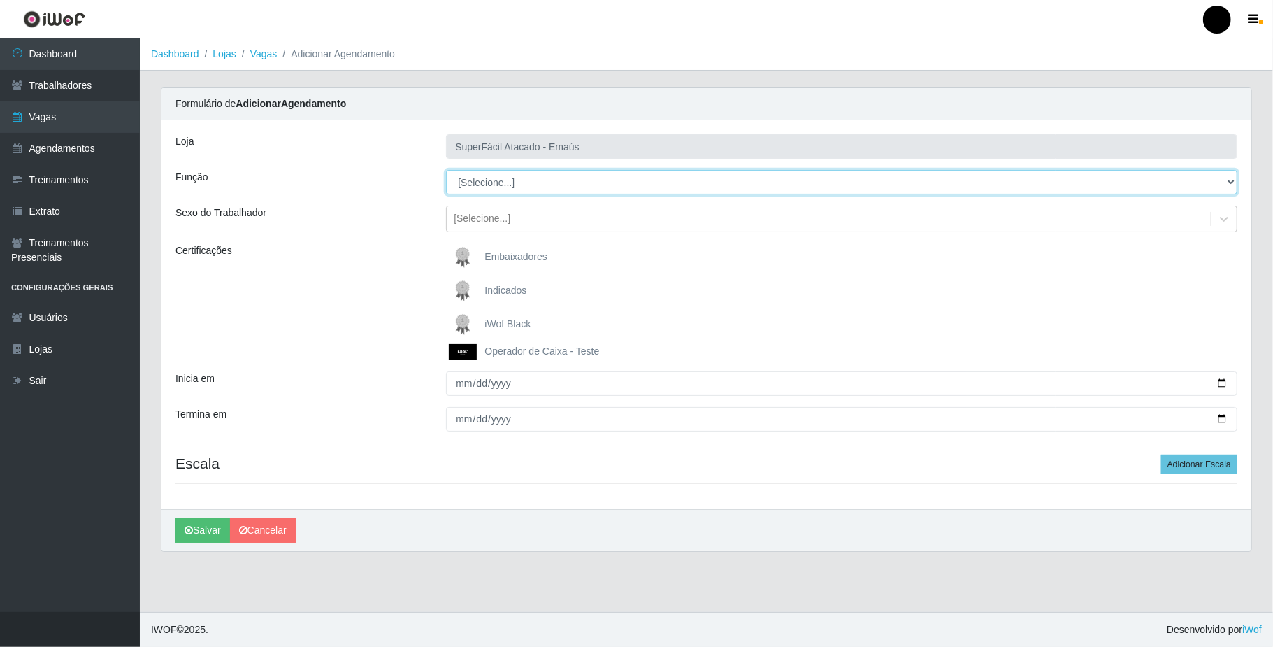
click at [692, 185] on select "[Selecione...] Auxiliar de Estacionamento Auxiliar de Estacionamento + Auxiliar…" at bounding box center [841, 182] width 791 height 24
select select "24"
click at [446, 171] on select "[Selecione...] Auxiliar de Estacionamento Auxiliar de Estacionamento + Auxiliar…" at bounding box center [841, 182] width 791 height 24
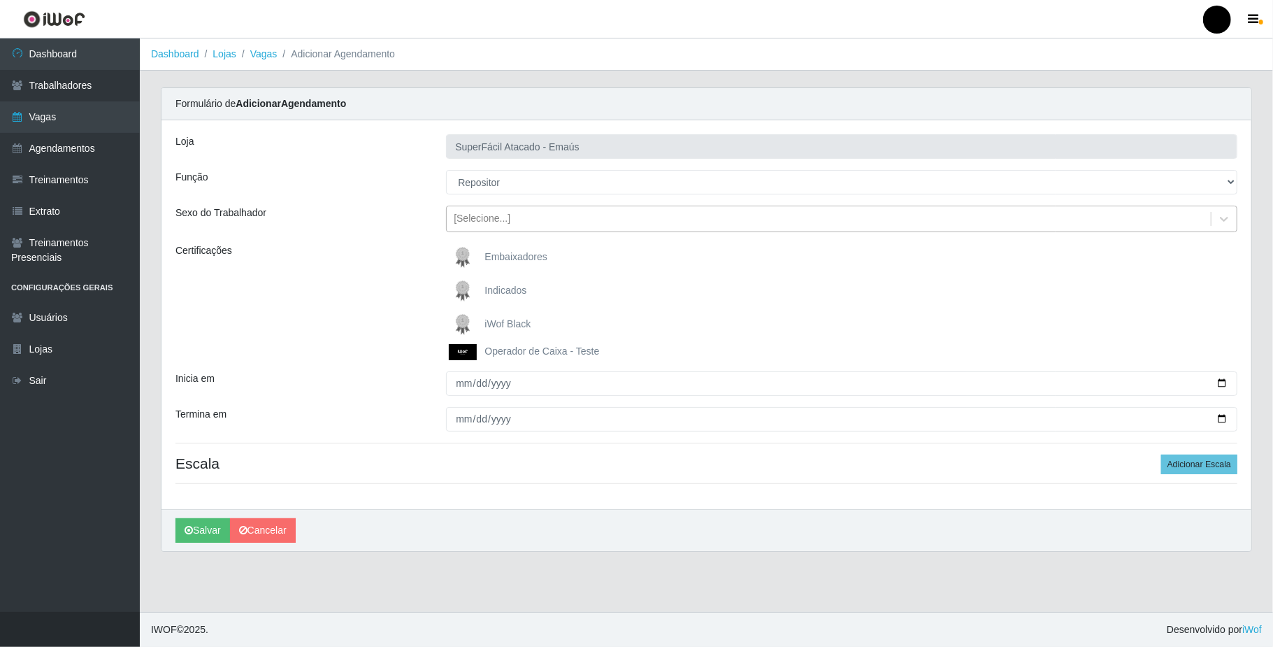
click at [549, 219] on div "[Selecione...]" at bounding box center [829, 219] width 764 height 23
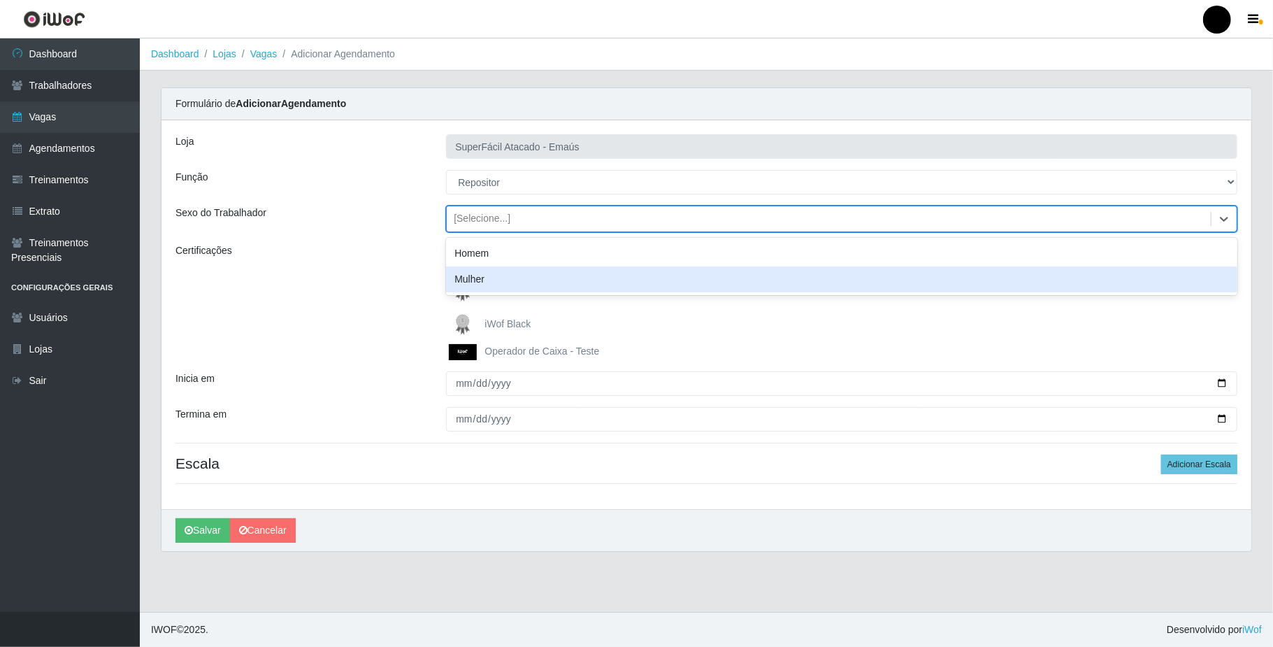
click at [556, 291] on div "Mulher" at bounding box center [841, 279] width 791 height 26
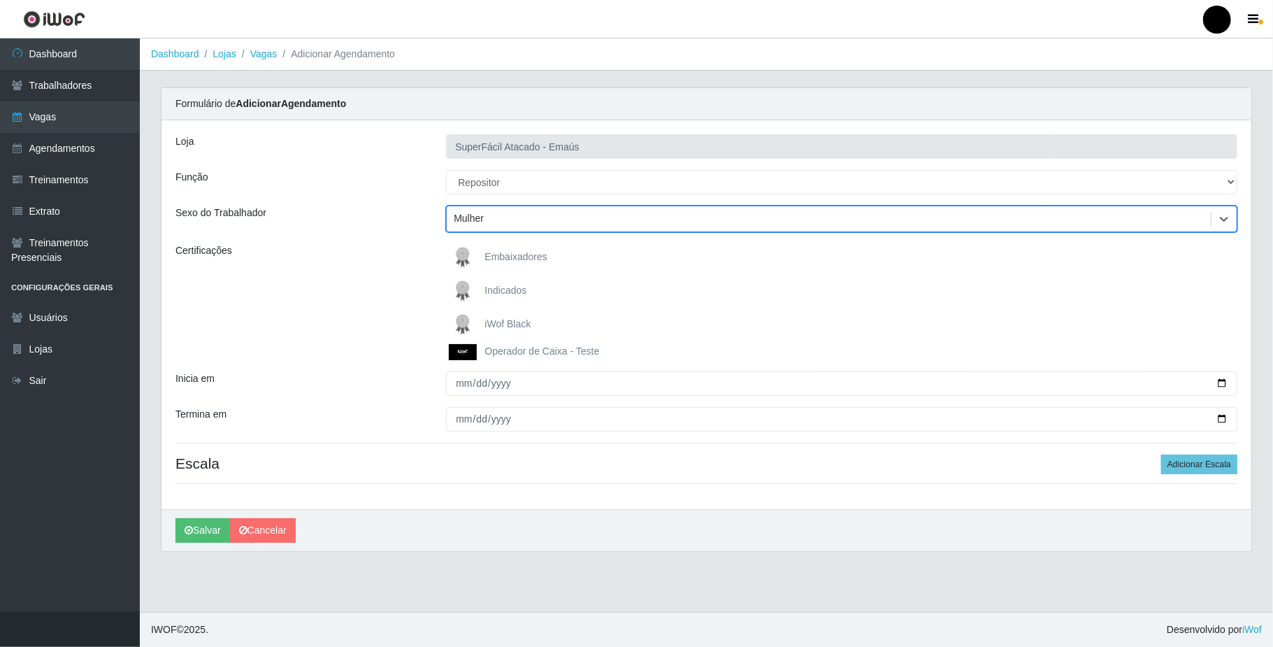
click at [568, 227] on div "Mulher" at bounding box center [829, 219] width 764 height 23
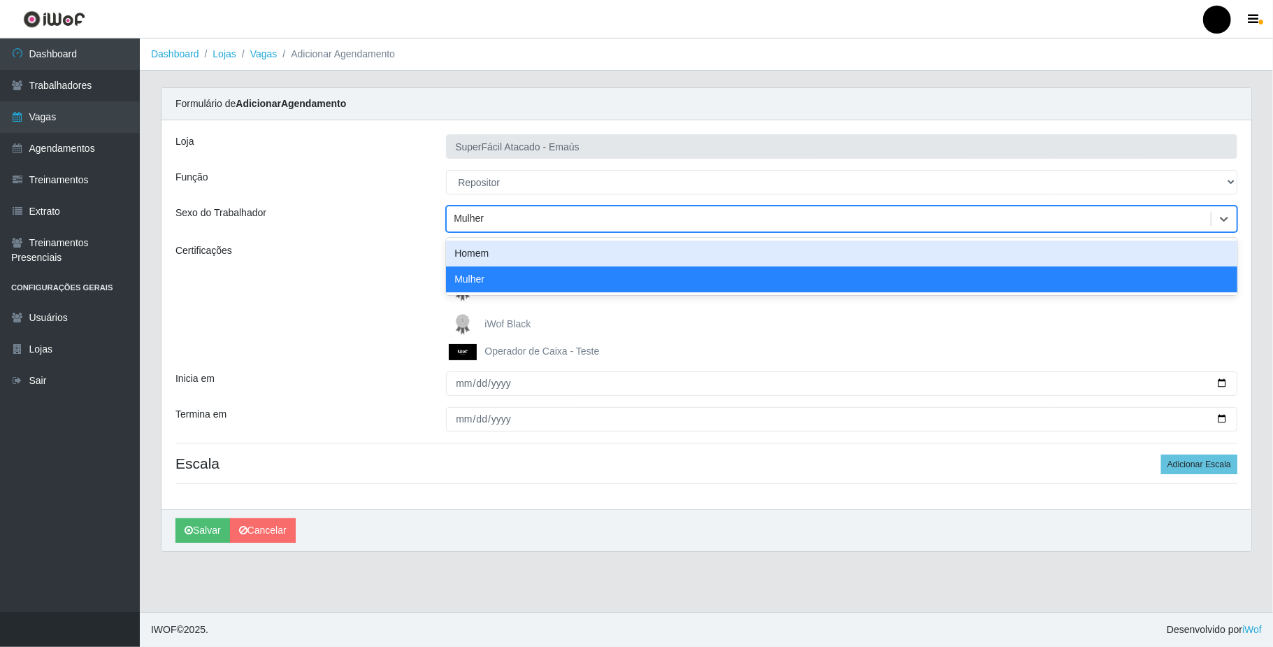
click at [569, 247] on div "Homem" at bounding box center [841, 253] width 791 height 26
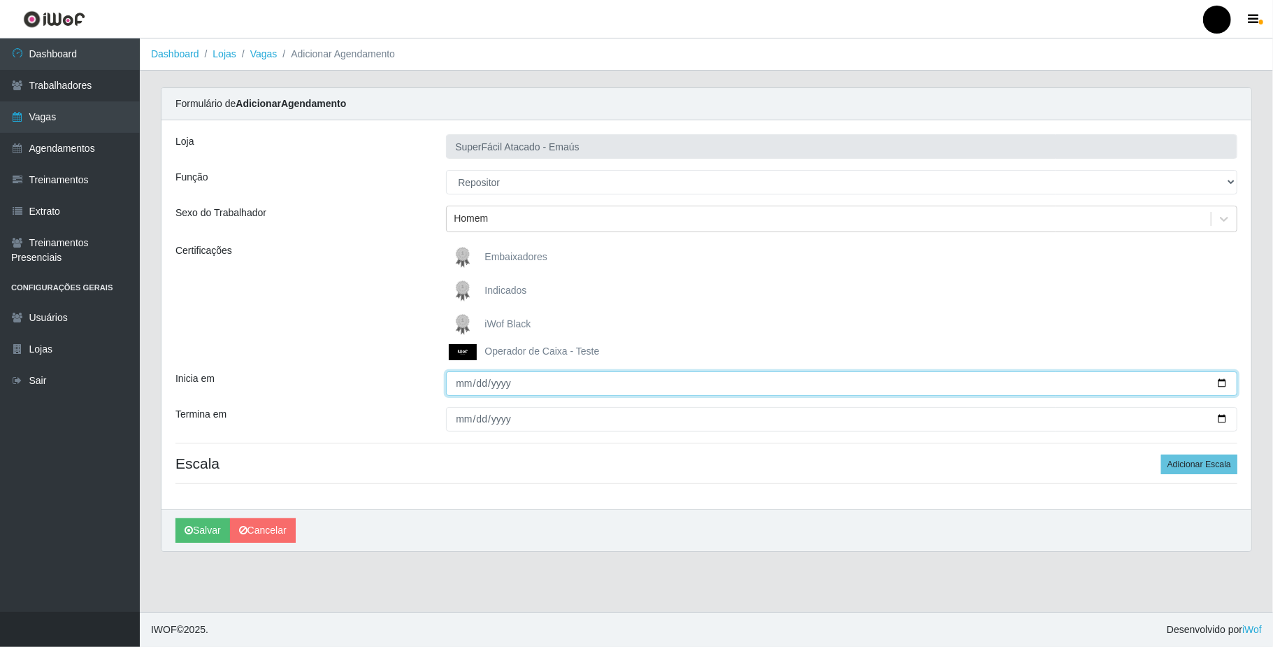
click at [484, 386] on input "Inicia em" at bounding box center [841, 383] width 791 height 24
click at [467, 381] on input "Inicia em" at bounding box center [841, 383] width 791 height 24
type input "[DATE]"
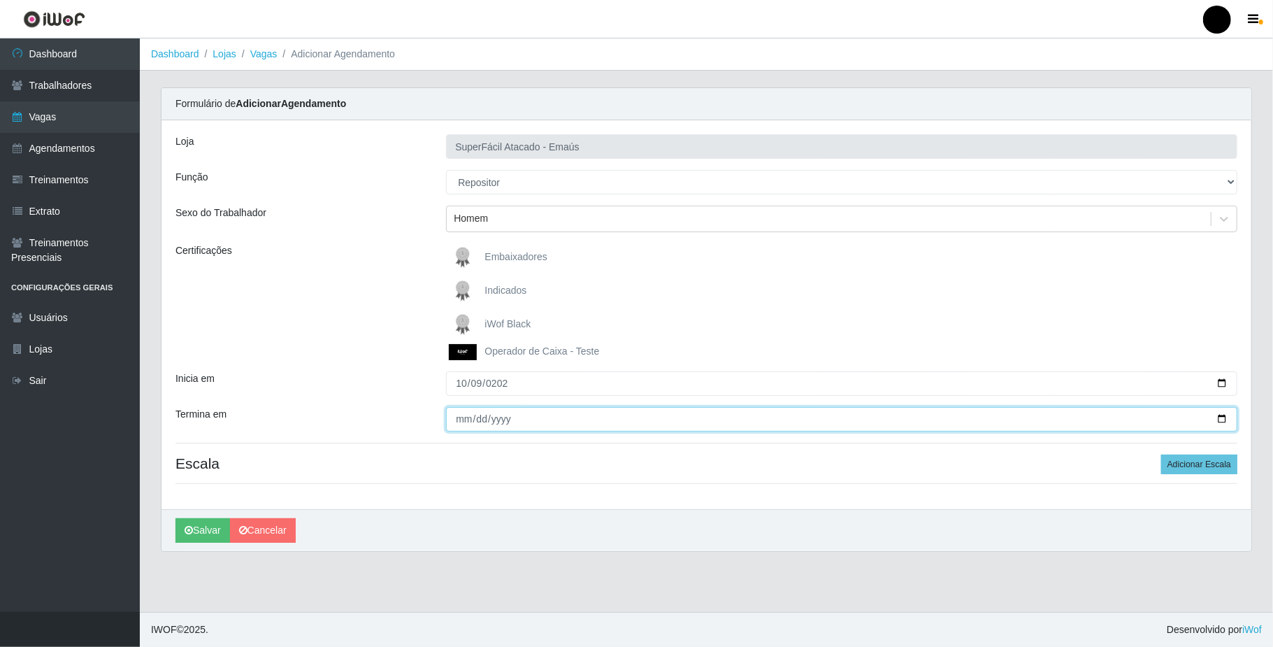
click at [457, 421] on input "Termina em" at bounding box center [841, 419] width 791 height 24
type input "[DATE]"
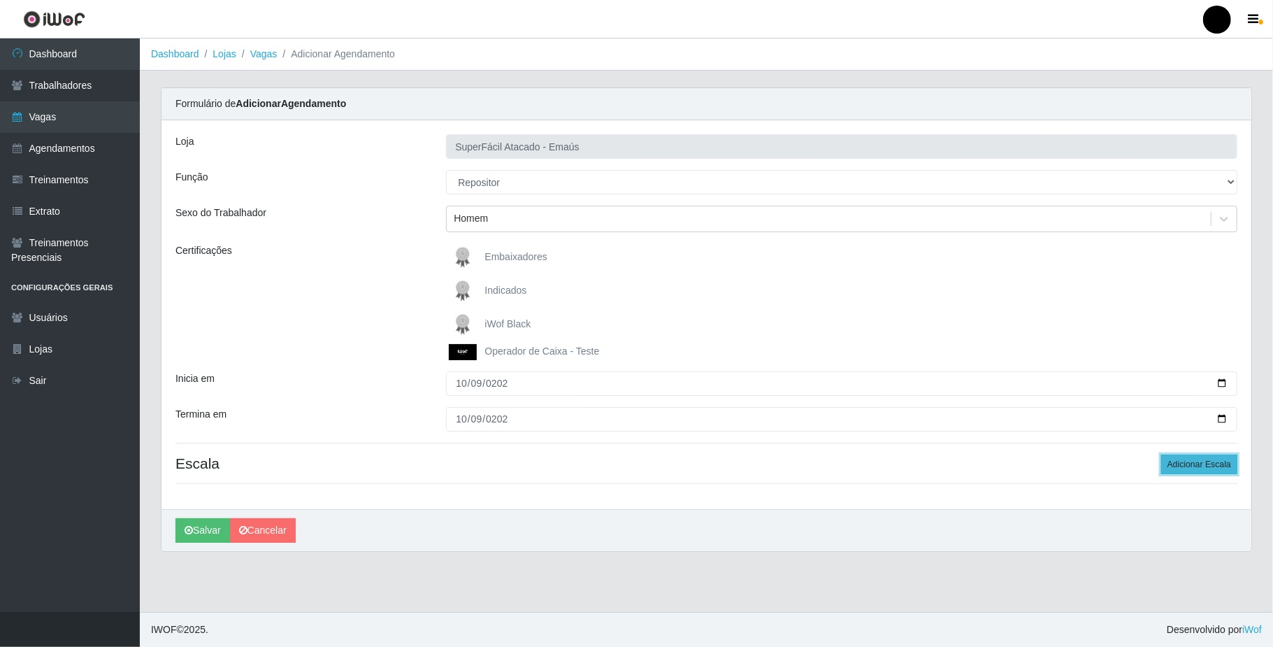
click at [1184, 459] on button "Adicionar Escala" at bounding box center [1199, 464] width 76 height 20
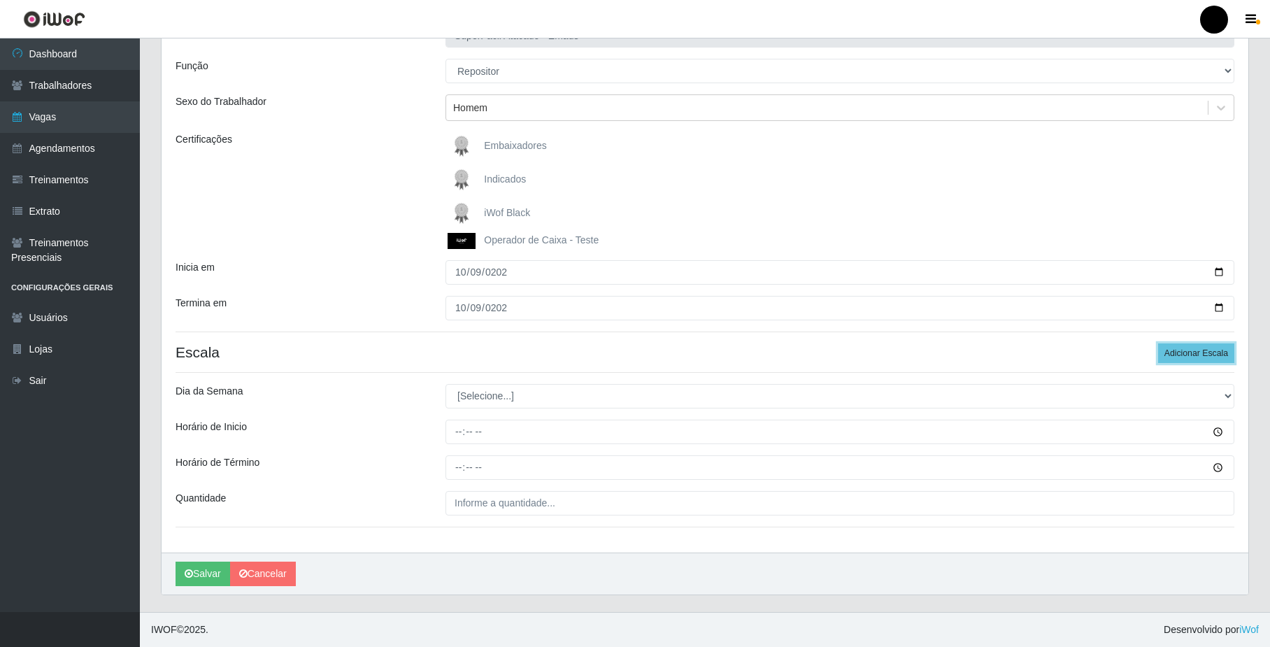
scroll to position [113, 0]
click at [535, 389] on select "[Selecione...] Segunda Terça Quarta Quinta Sexta Sábado Domingo" at bounding box center [839, 396] width 789 height 24
select select "4"
click at [445, 384] on select "[Selecione...] Segunda Terça Quarta Quinta Sexta Sábado Domingo" at bounding box center [839, 396] width 789 height 24
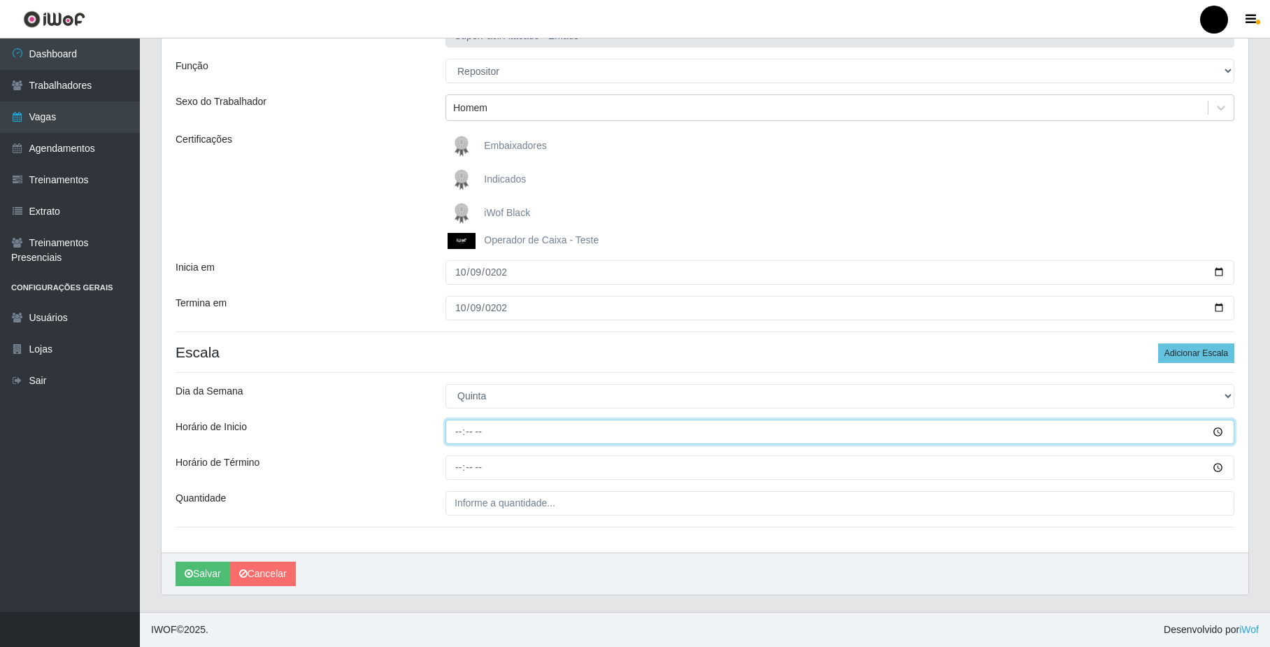
click at [498, 429] on input "Horário de Inicio" at bounding box center [839, 431] width 789 height 24
type input "16:00"
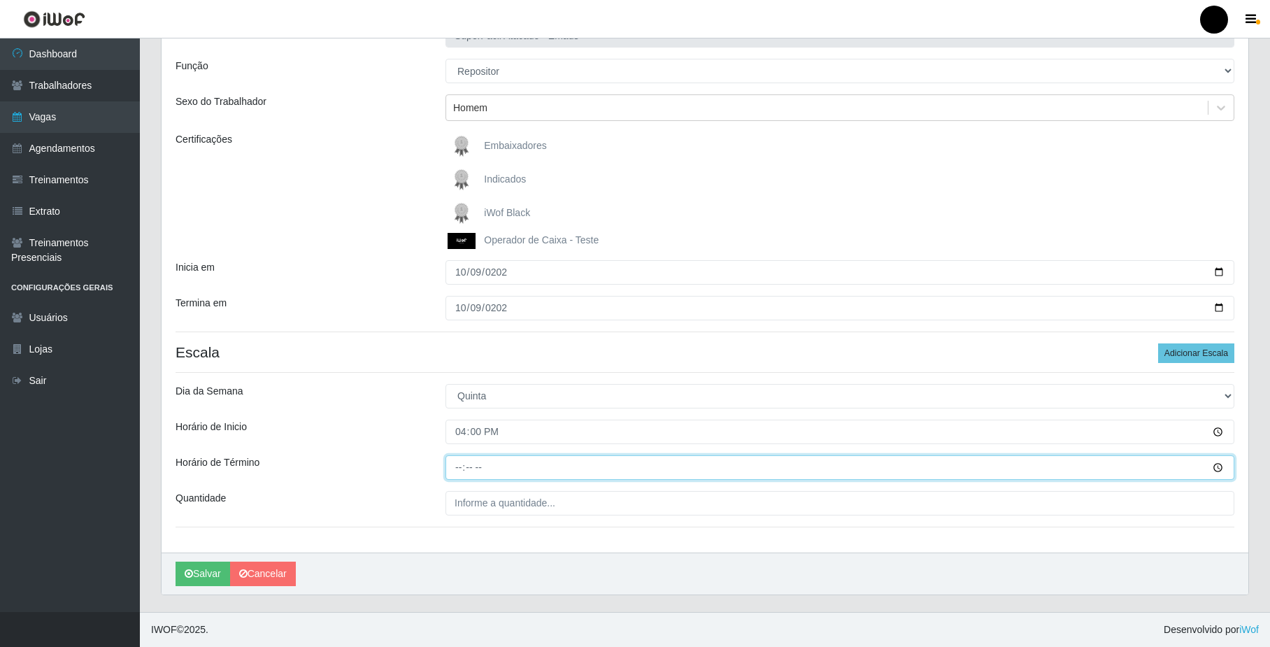
click at [485, 470] on input "Horário de Término" at bounding box center [839, 467] width 789 height 24
type input "22:00"
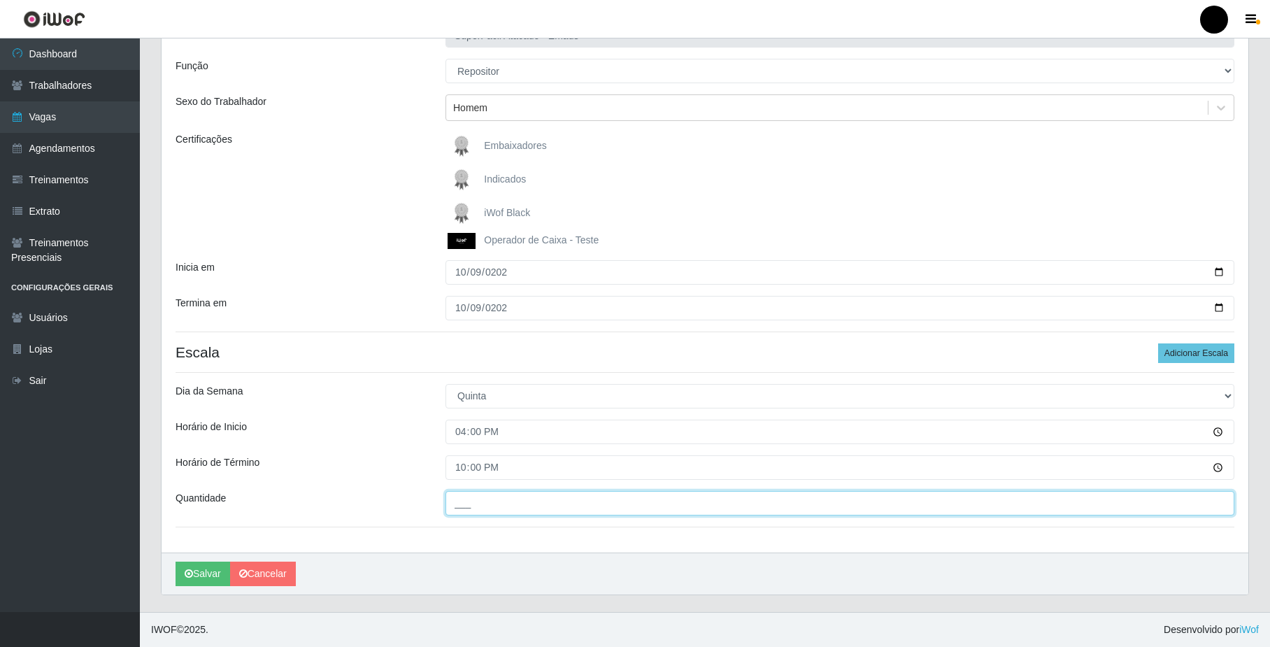
click at [549, 510] on input "___" at bounding box center [839, 503] width 789 height 24
type input "02_"
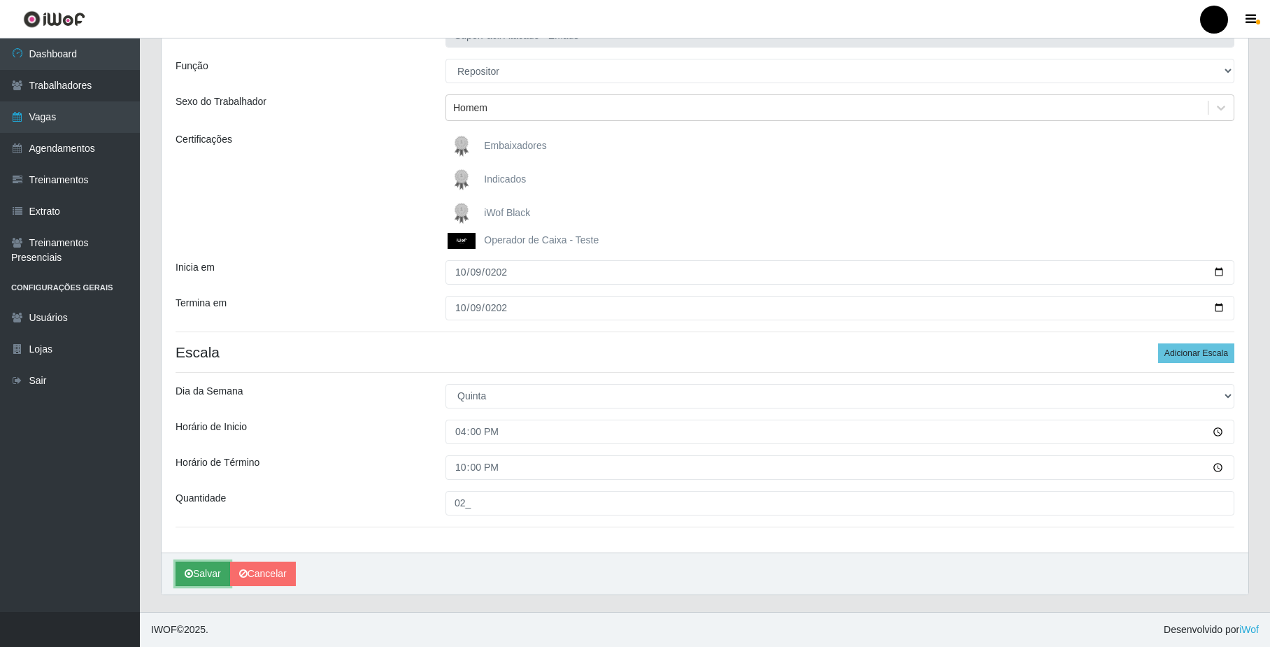
click at [201, 568] on button "Salvar" at bounding box center [202, 573] width 55 height 24
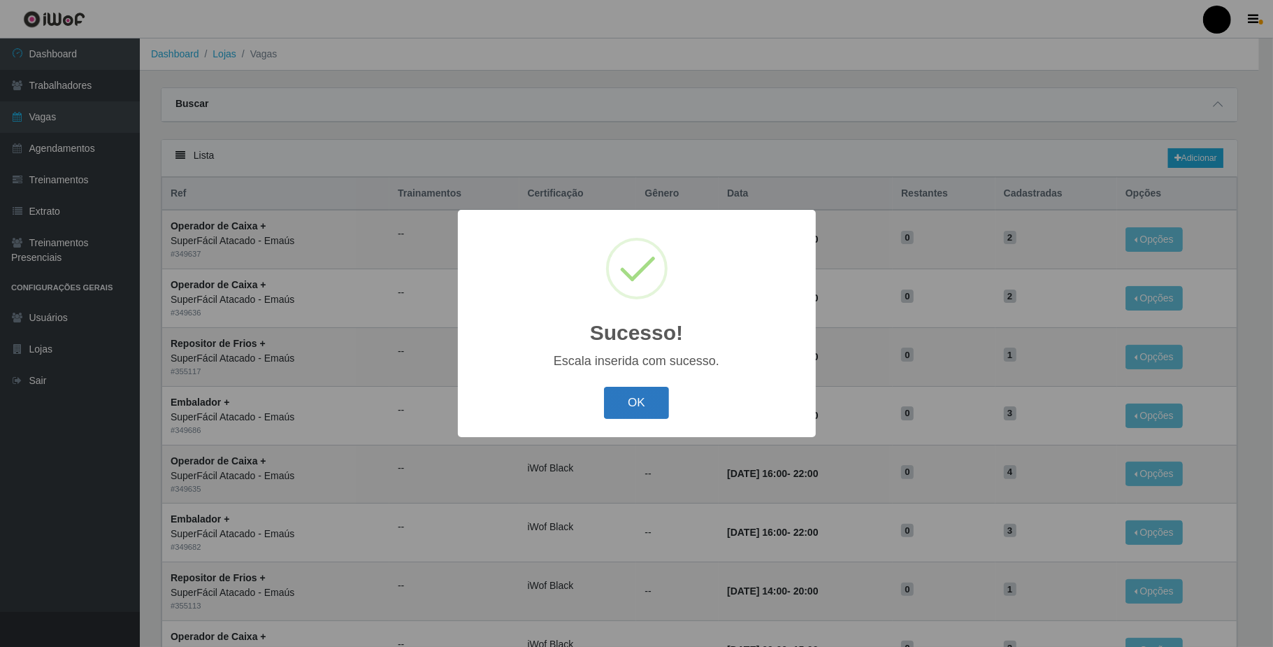
click at [635, 411] on button "OK" at bounding box center [636, 403] width 65 height 33
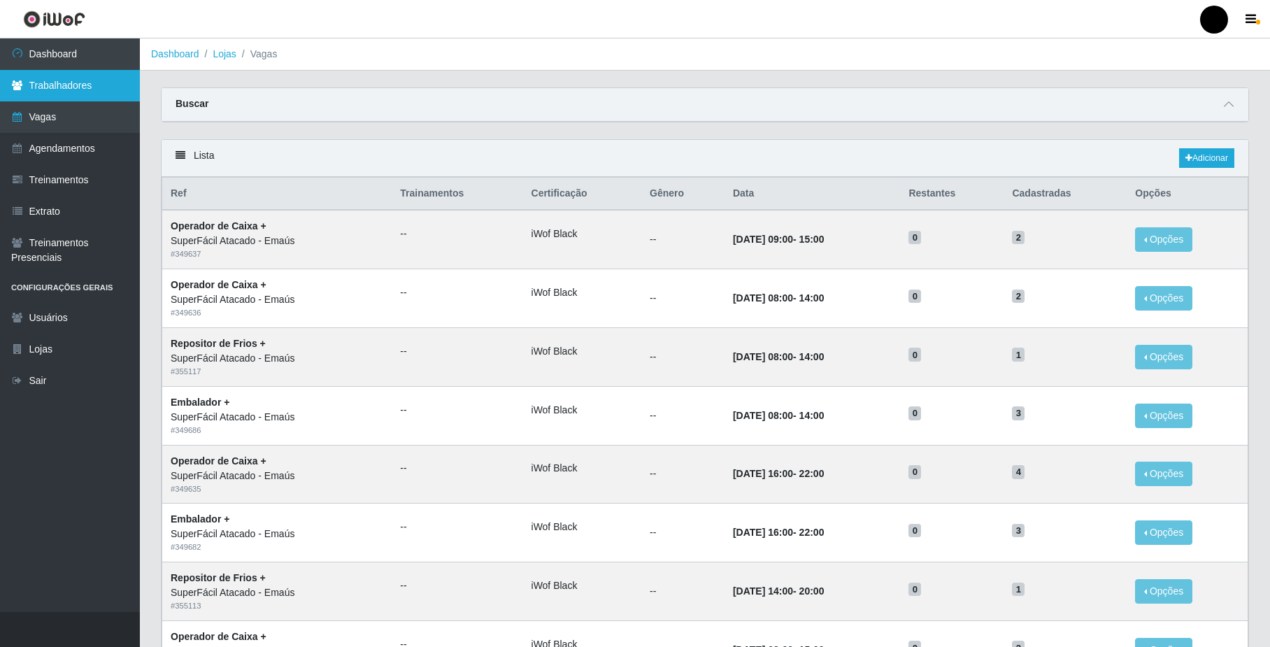
click at [96, 84] on link "Trabalhadores" at bounding box center [70, 85] width 140 height 31
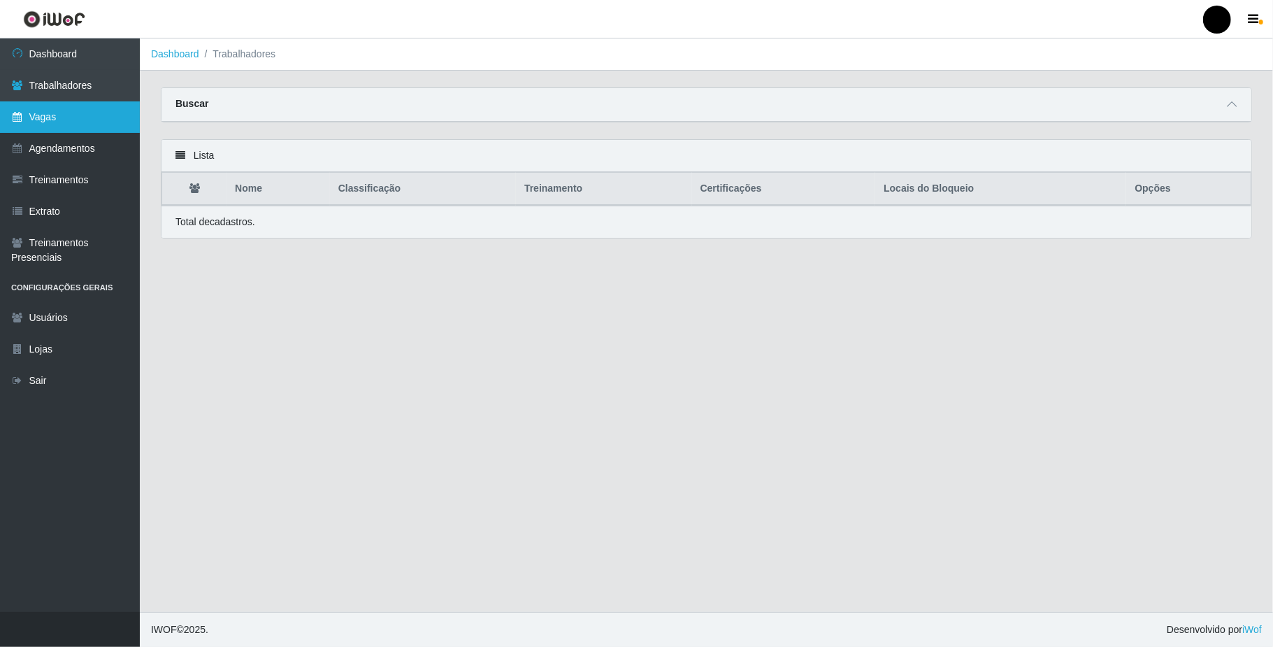
click at [96, 127] on link "Vagas" at bounding box center [70, 116] width 140 height 31
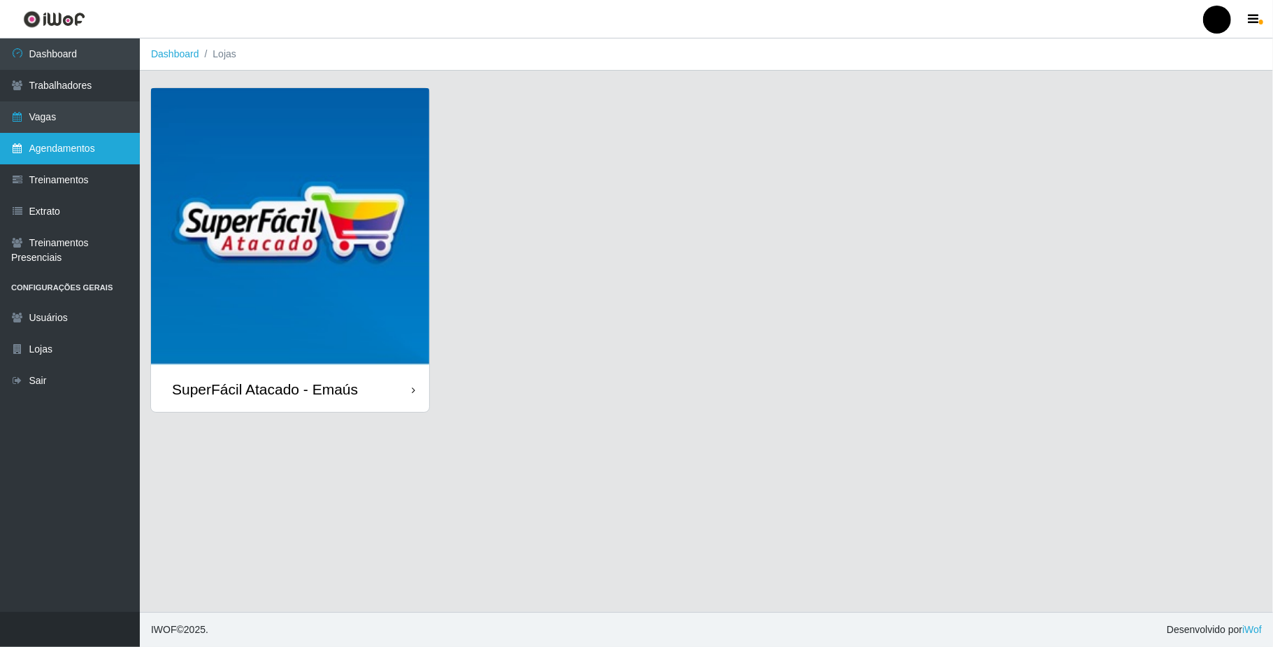
click at [95, 143] on link "Agendamentos" at bounding box center [70, 148] width 140 height 31
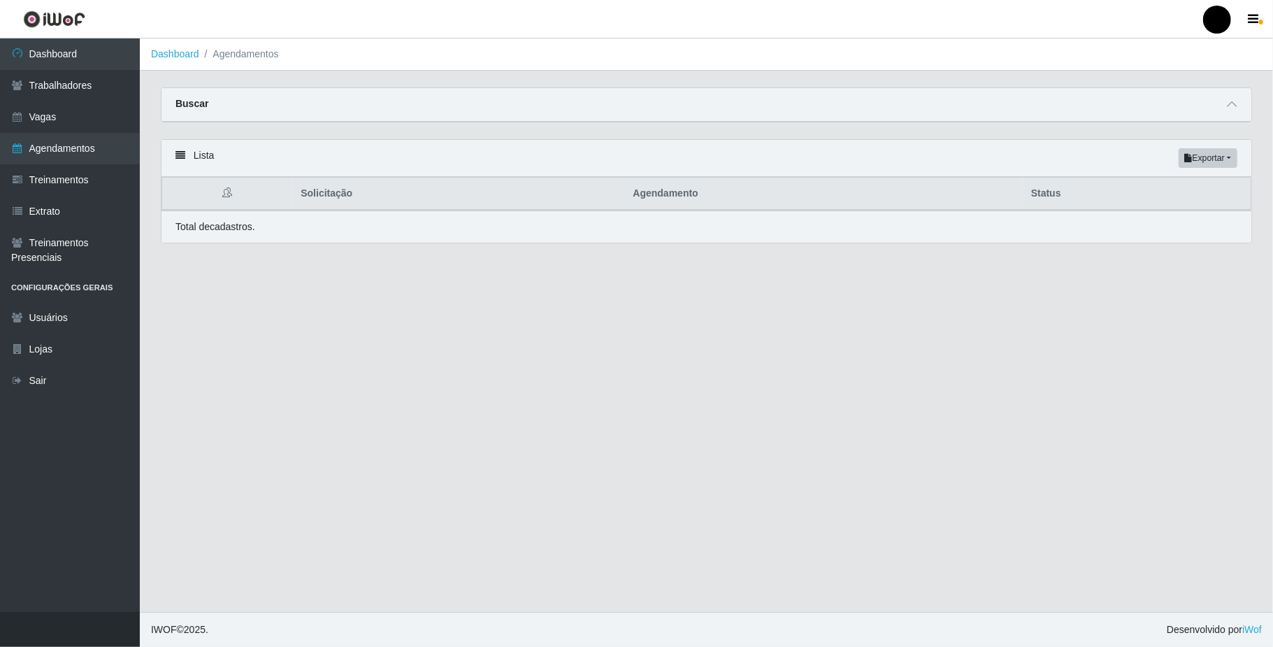
click at [917, 229] on div "Total de cadastros." at bounding box center [706, 227] width 1062 height 15
click at [666, 193] on th "Agendamento" at bounding box center [823, 194] width 398 height 33
click at [312, 189] on th "Solicitação" at bounding box center [458, 194] width 332 height 33
click at [80, 112] on link "Vagas" at bounding box center [70, 116] width 140 height 31
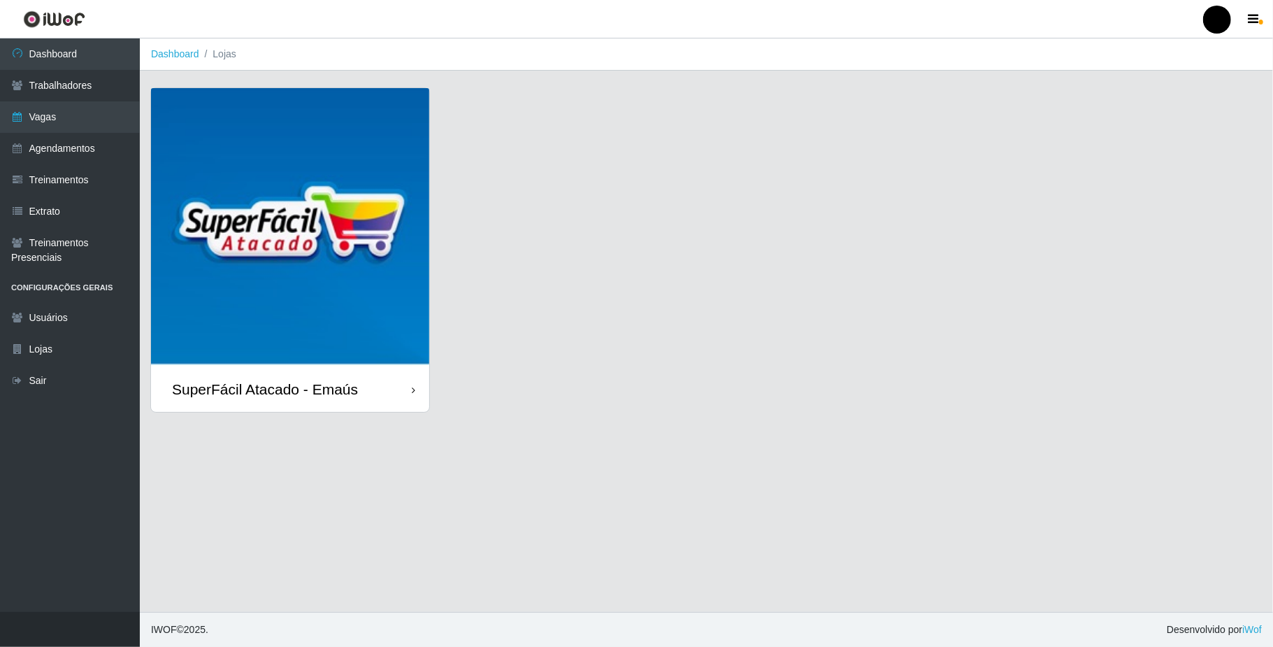
click at [299, 274] on img at bounding box center [290, 227] width 278 height 278
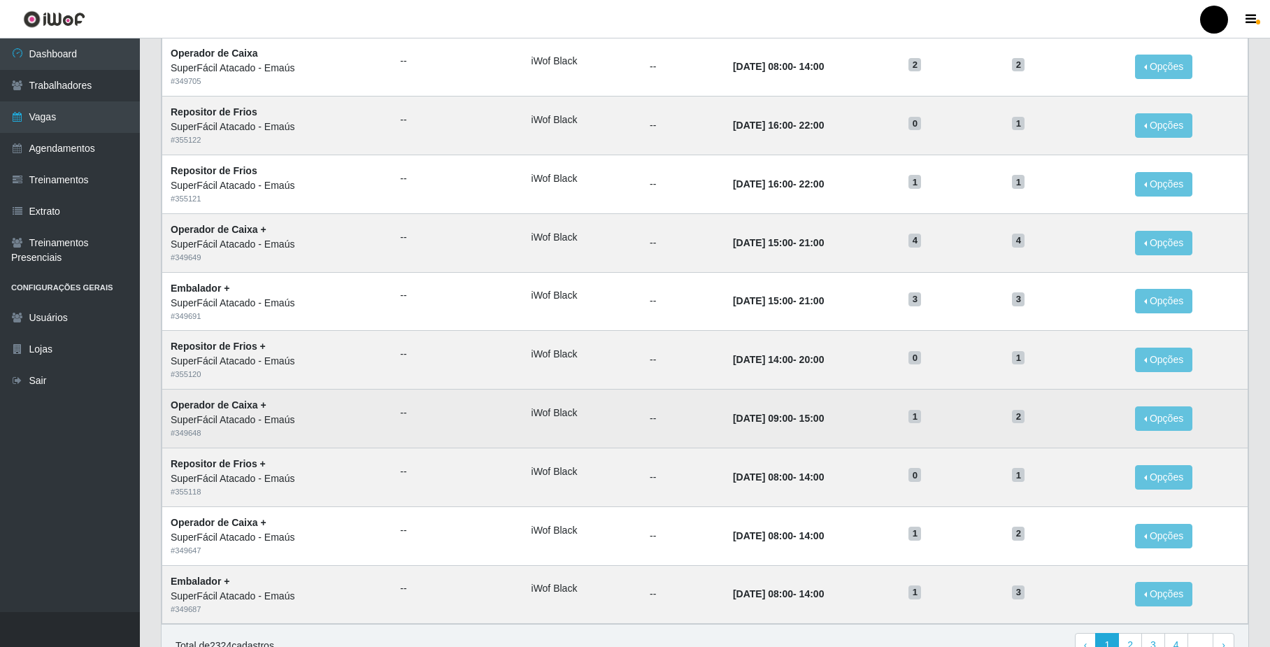
scroll to position [544, 0]
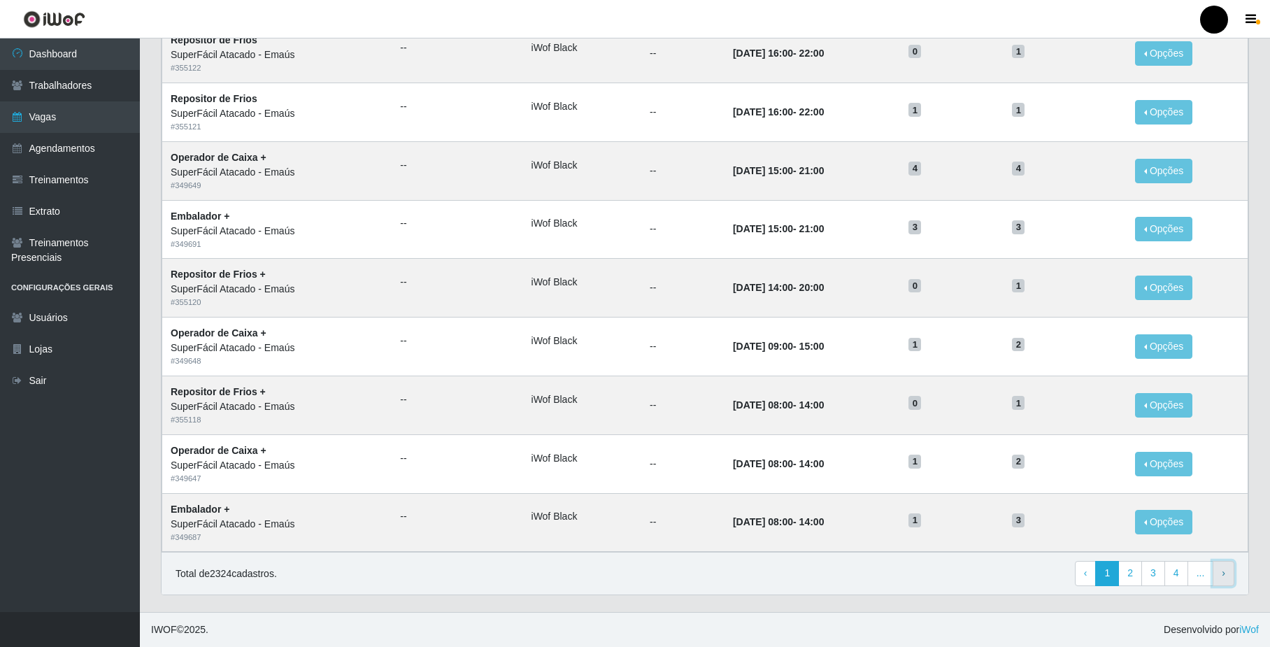
click at [1228, 572] on link "› Next" at bounding box center [1223, 573] width 22 height 25
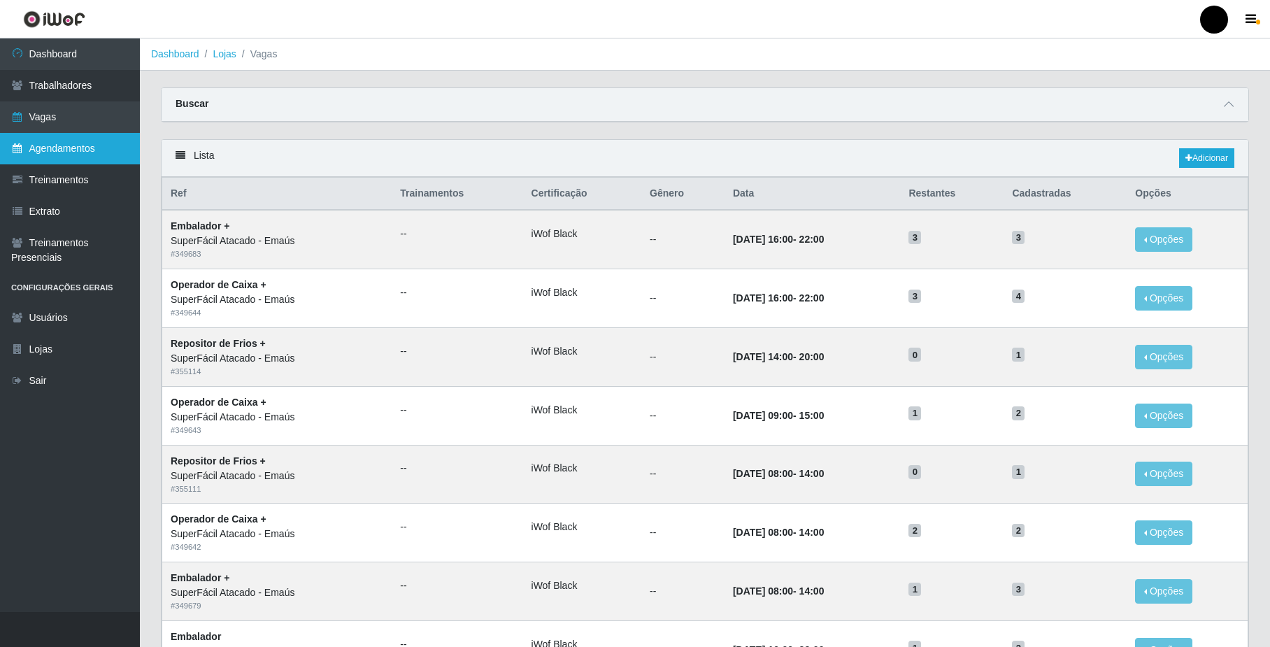
click at [94, 157] on link "Agendamentos" at bounding box center [70, 148] width 140 height 31
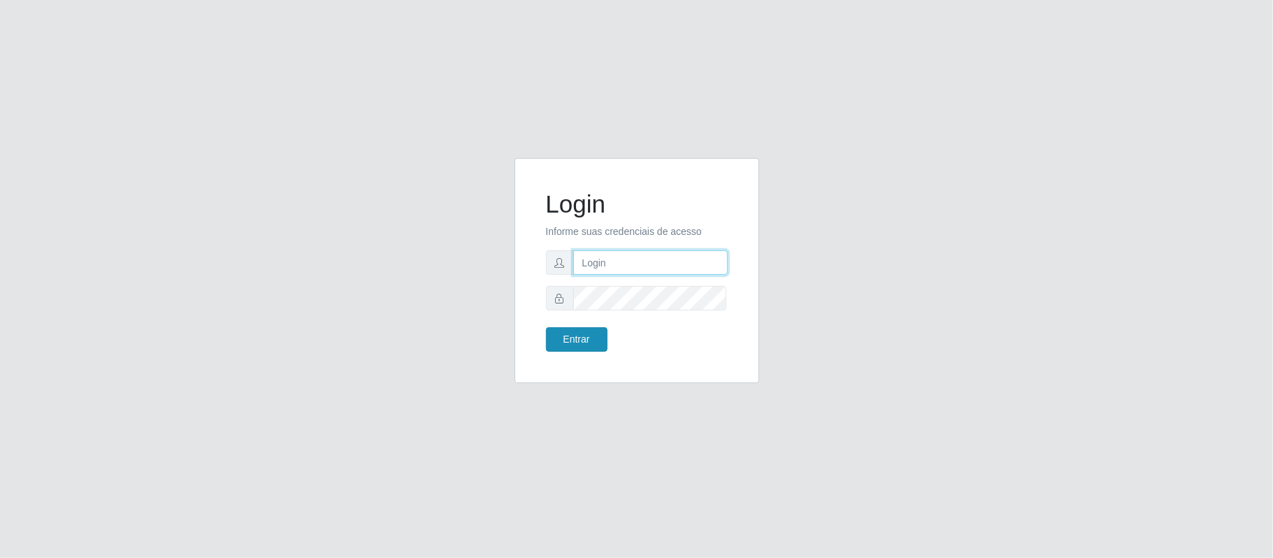
type input "[EMAIL_ADDRESS][DOMAIN_NAME]"
click at [547, 342] on button "Entrar" at bounding box center [577, 339] width 62 height 24
click at [582, 342] on button "Entrar" at bounding box center [577, 339] width 62 height 24
click at [594, 343] on button "Entrar" at bounding box center [577, 339] width 62 height 24
type input "[EMAIL_ADDRESS][DOMAIN_NAME]"
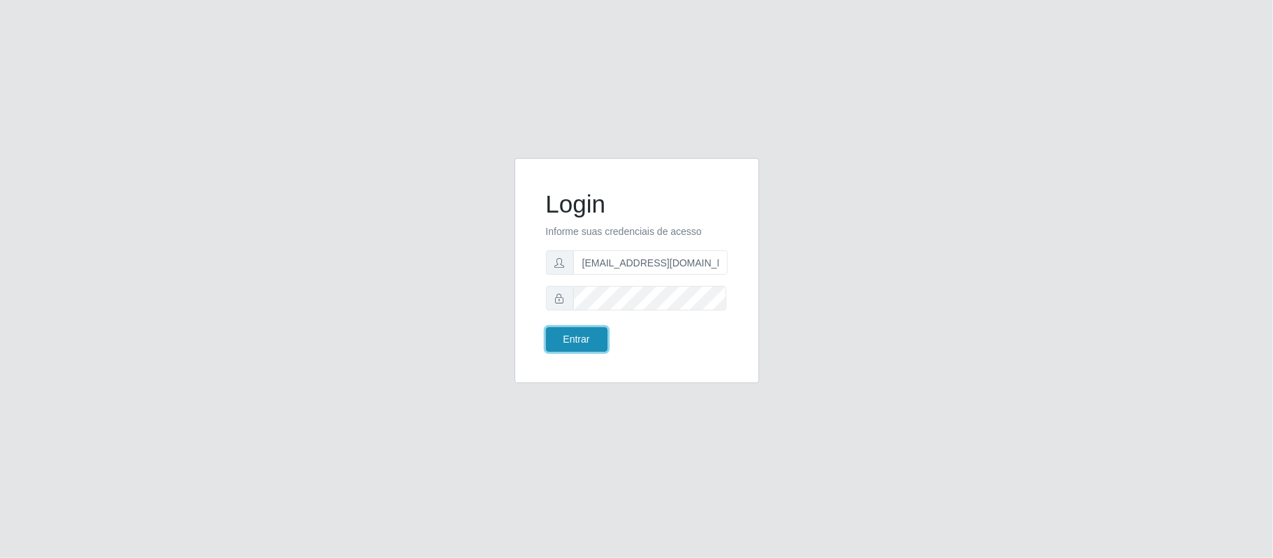
click at [583, 342] on button "Entrar" at bounding box center [577, 339] width 62 height 24
click at [596, 341] on button "Entrar" at bounding box center [577, 339] width 62 height 24
click at [900, 337] on div "Login Informe suas credenciais de acesso franciscodias66@yahoo.com.br Entrar" at bounding box center [636, 279] width 797 height 242
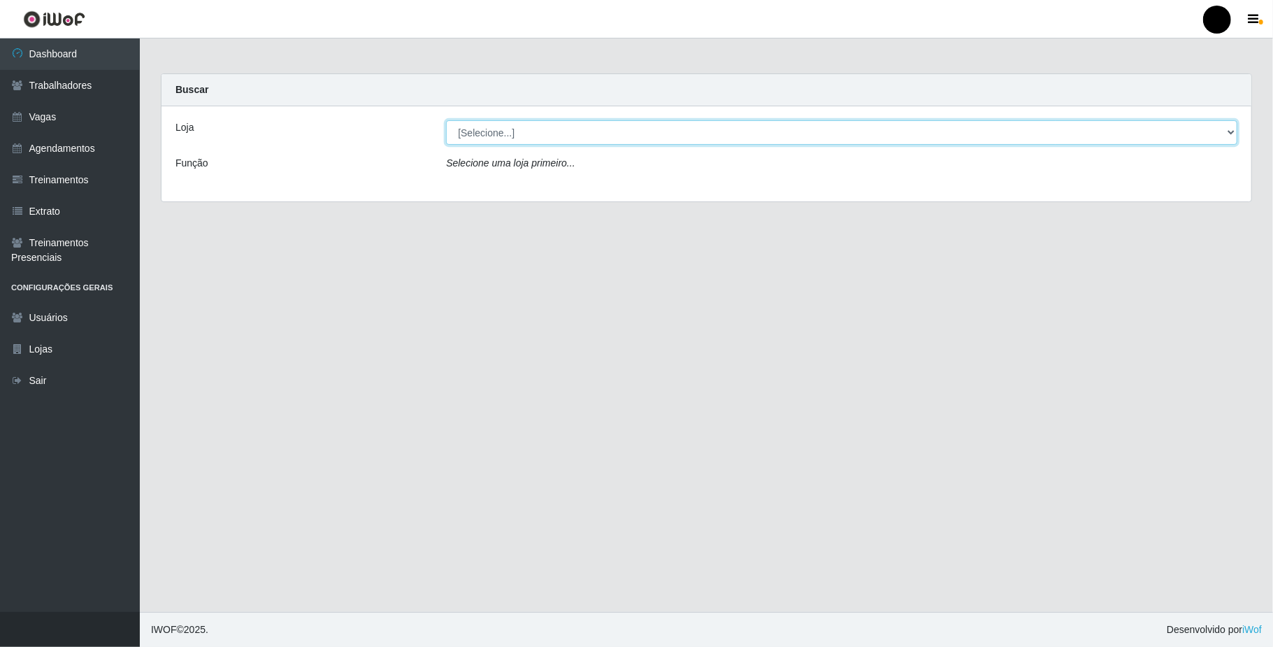
click at [515, 132] on select "[Selecione...] SuperFácil Atacado - Emaús" at bounding box center [841, 132] width 791 height 24
select select "407"
click at [446, 120] on select "[Selecione...] SuperFácil Atacado - Emaús" at bounding box center [841, 132] width 791 height 24
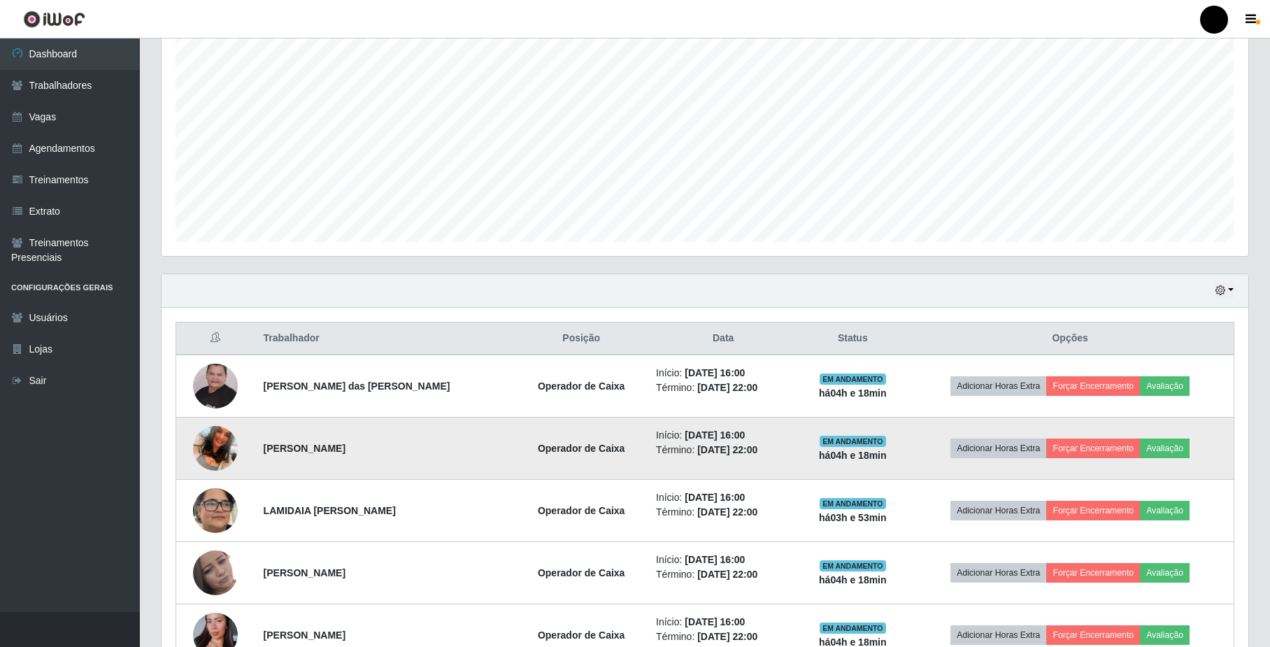
scroll to position [280, 0]
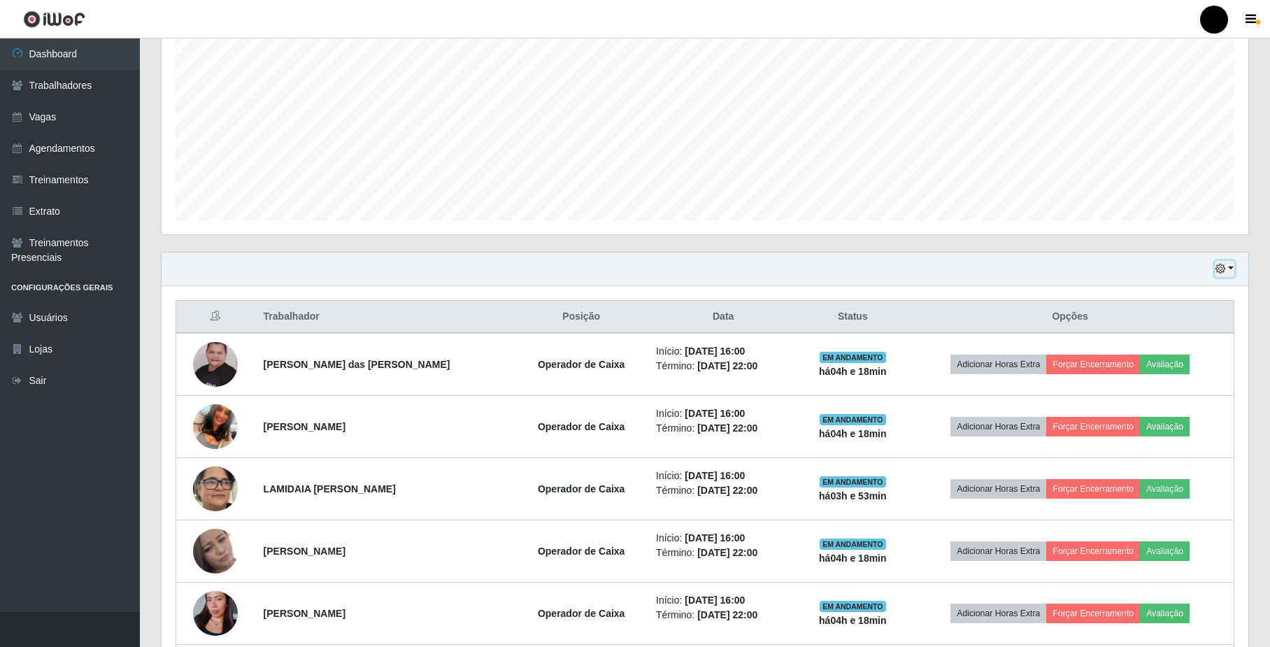
click at [1218, 266] on icon "button" at bounding box center [1220, 269] width 10 height 10
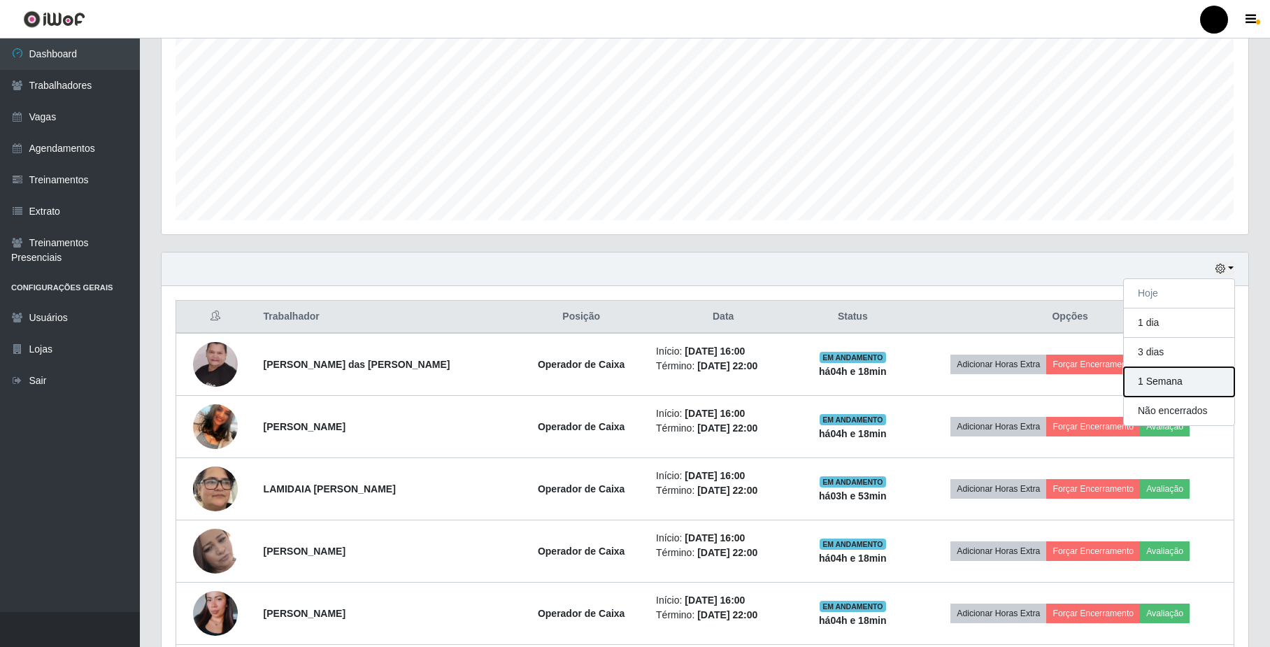
click at [1142, 392] on button "1 Semana" at bounding box center [1178, 381] width 110 height 29
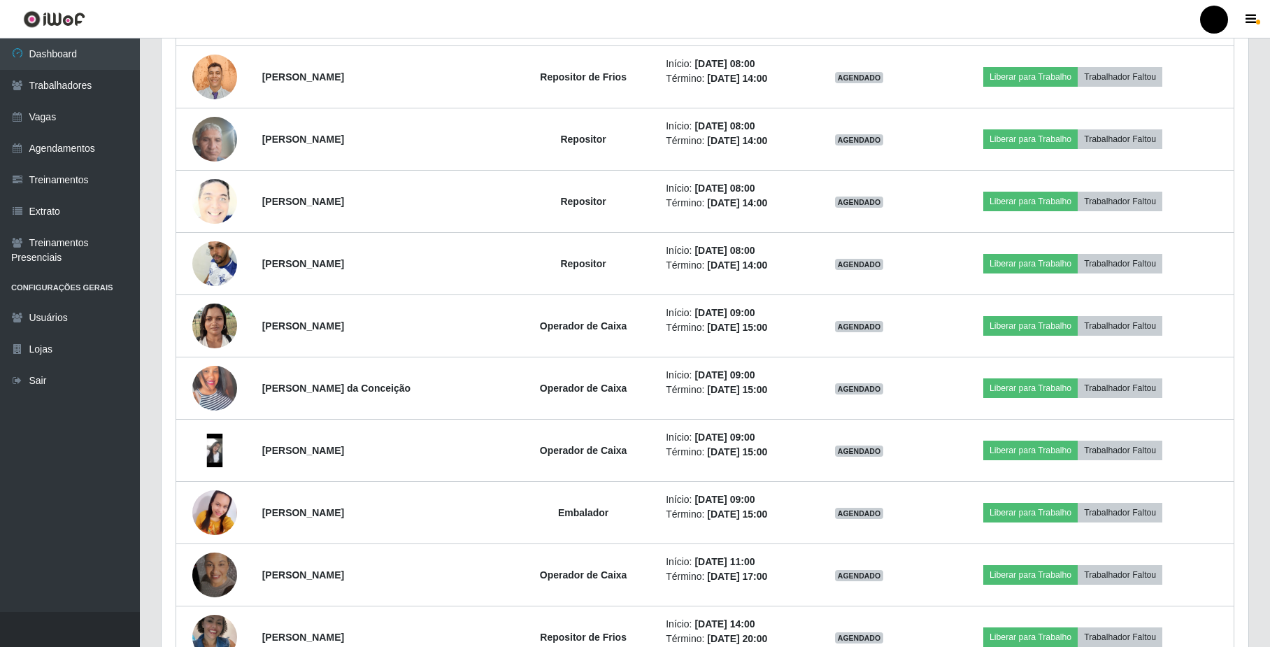
scroll to position [1096, 0]
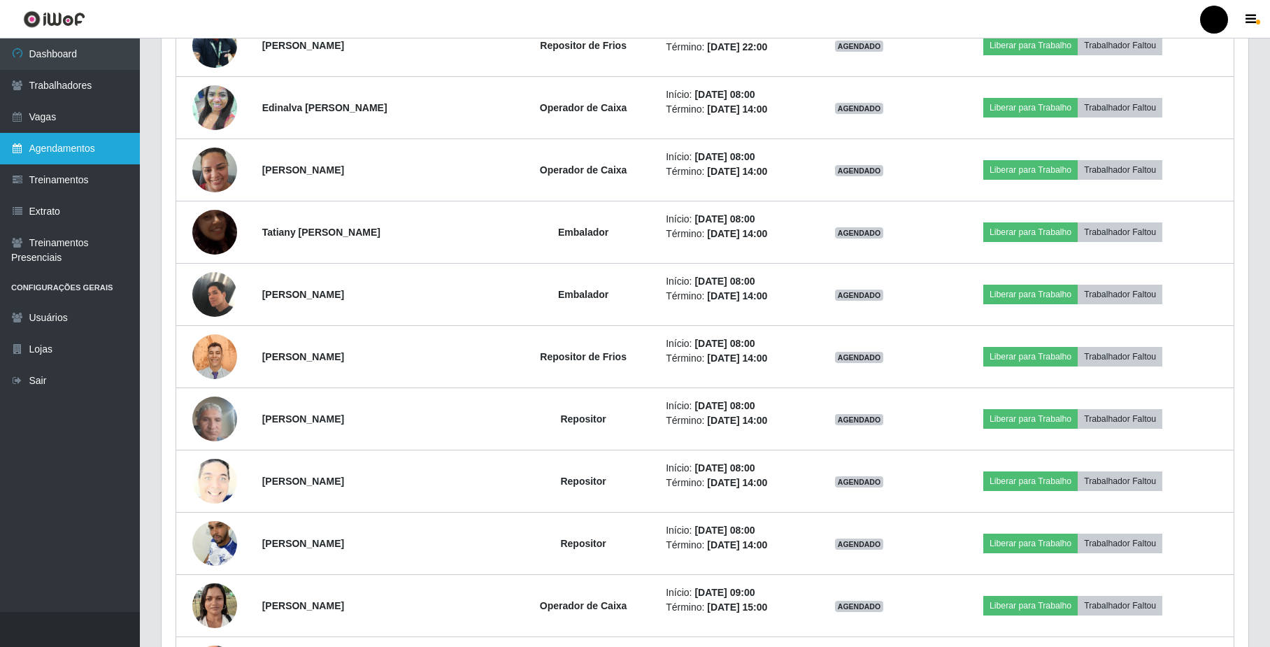
click at [80, 141] on link "Agendamentos" at bounding box center [70, 148] width 140 height 31
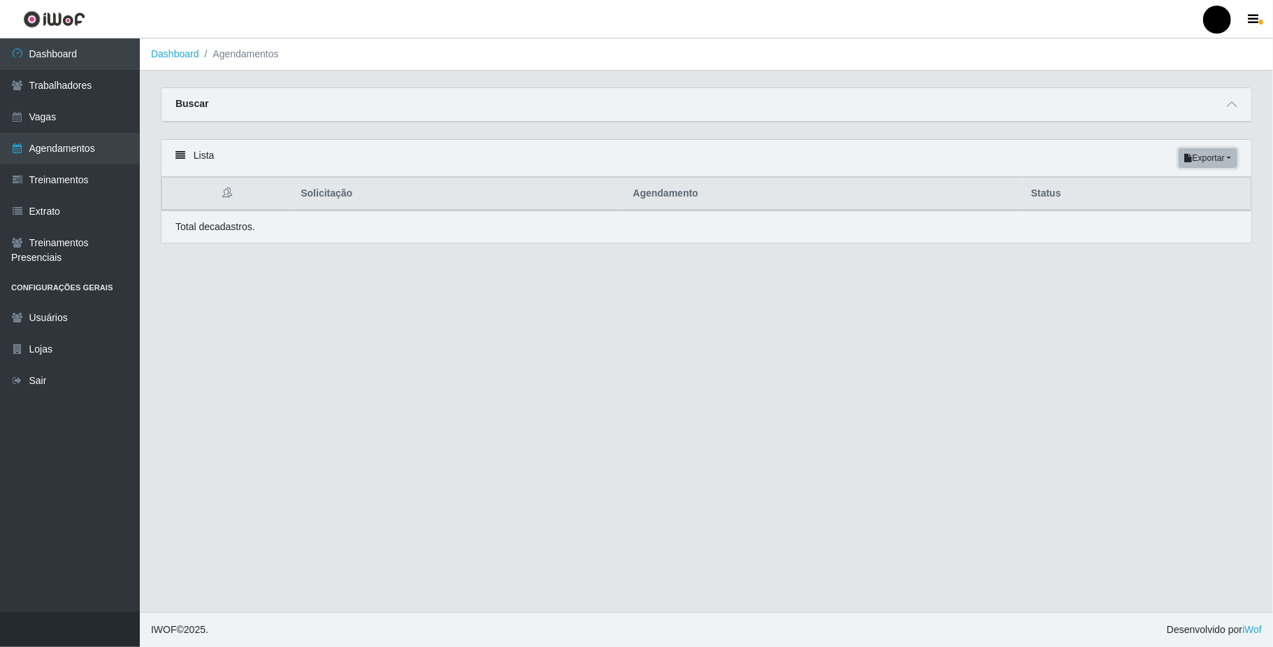
click at [1195, 152] on button "Exportar" at bounding box center [1208, 158] width 59 height 20
click at [1181, 196] on button "PDF" at bounding box center [1183, 185] width 110 height 29
click at [1151, 115] on div "Buscar" at bounding box center [706, 105] width 1090 height 34
click at [1233, 108] on icon at bounding box center [1232, 104] width 10 height 10
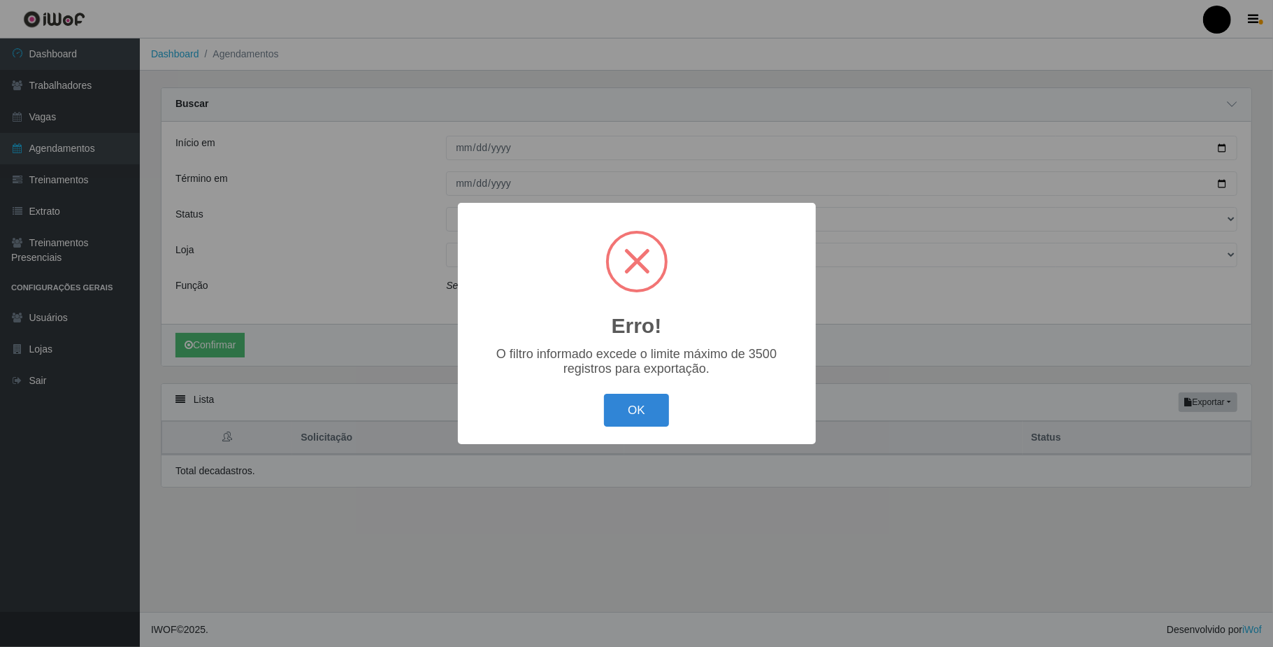
drag, startPoint x: 630, startPoint y: 410, endPoint x: 647, endPoint y: 403, distance: 18.6
click at [639, 408] on button "OK" at bounding box center [636, 410] width 65 height 33
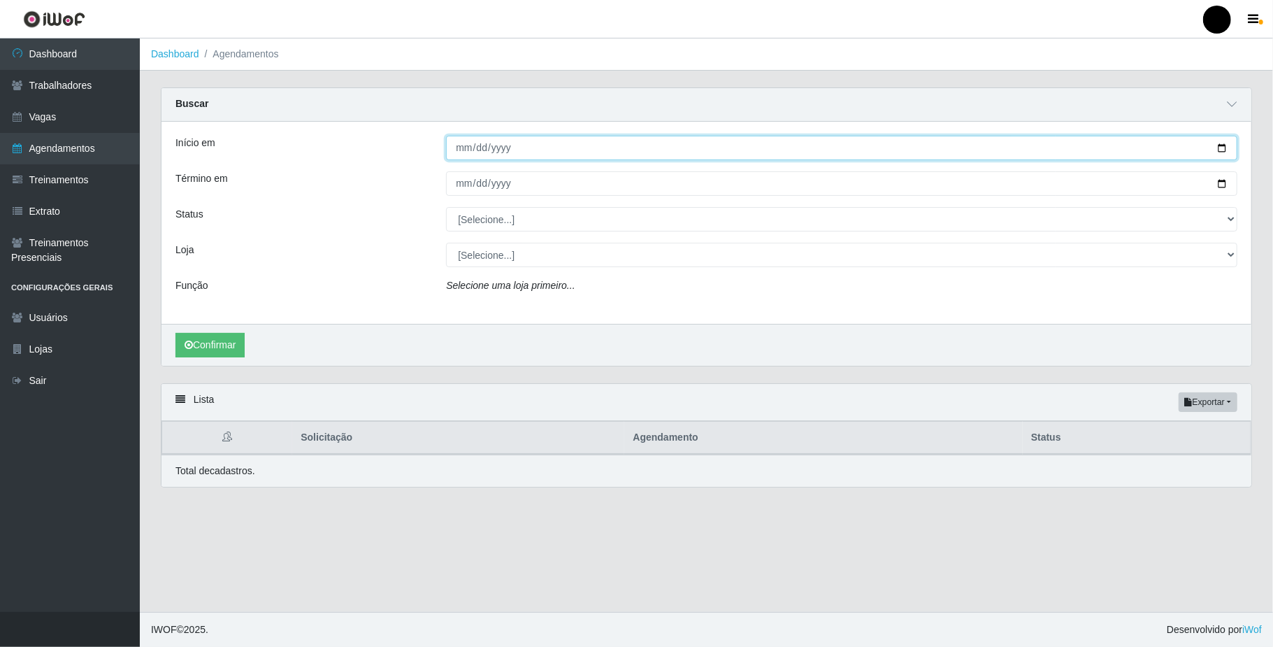
click at [571, 155] on input "Início em" at bounding box center [841, 148] width 791 height 24
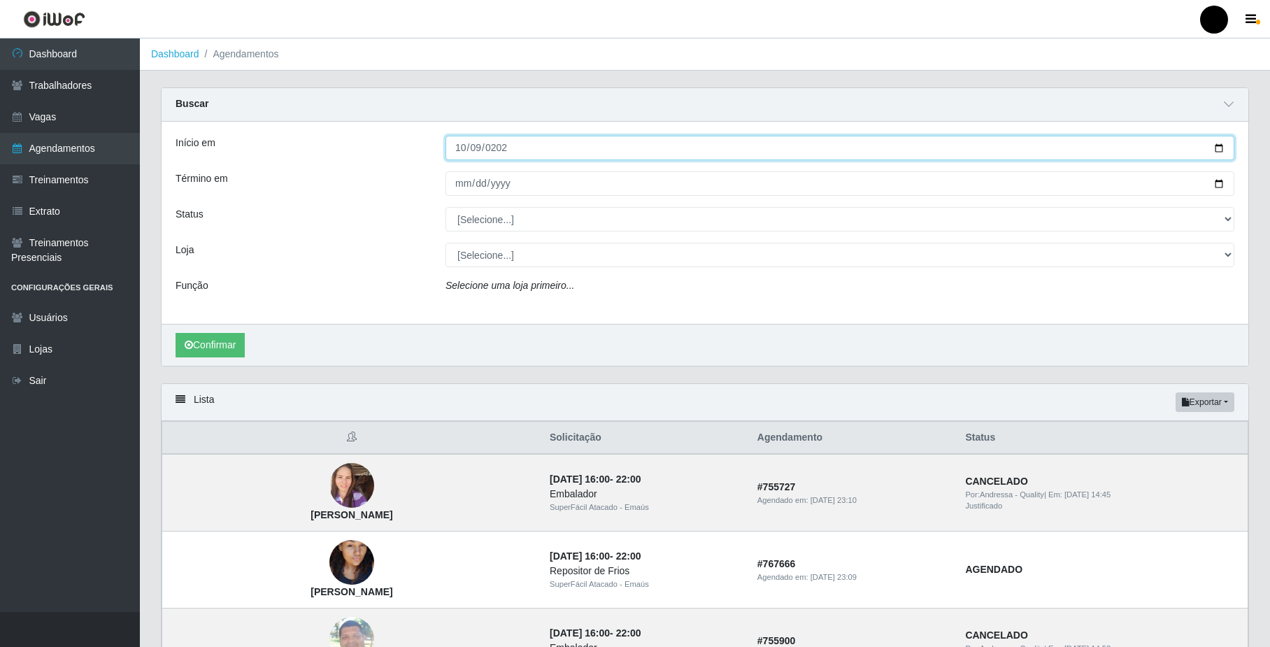
type input "2025-10-09"
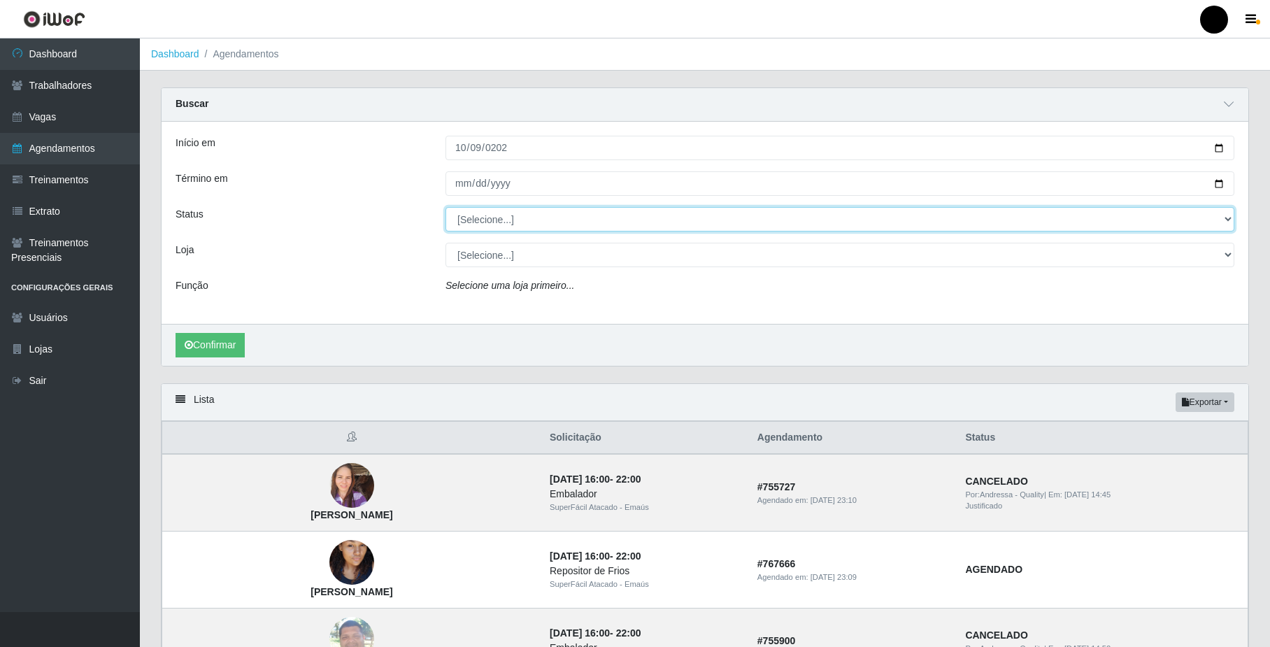
click at [554, 214] on select "[Selecione...] AGENDADO AGUARDANDO LIBERAR EM ANDAMENTO EM REVISÃO FINALIZADO C…" at bounding box center [839, 219] width 789 height 24
select select "AGENDADO"
click at [445, 208] on select "[Selecione...] AGENDADO AGUARDANDO LIBERAR EM ANDAMENTO EM REVISÃO FINALIZADO C…" at bounding box center [839, 219] width 789 height 24
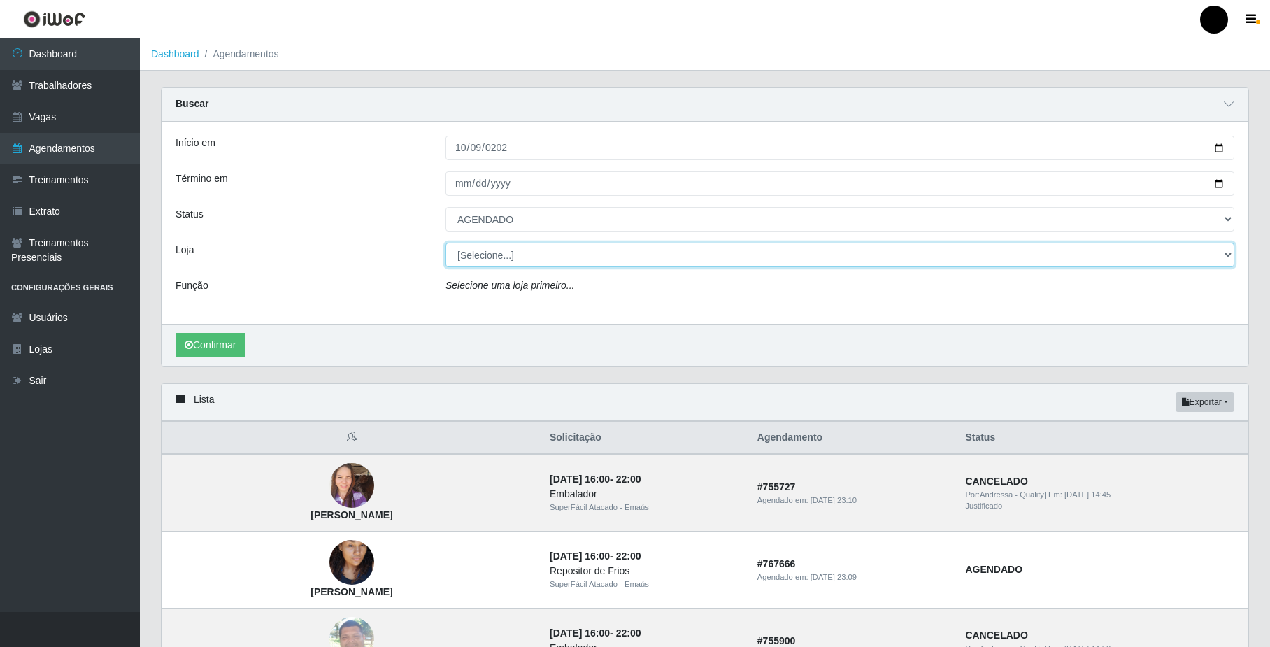
click at [558, 260] on select "[Selecione...] SuperFácil Atacado - Emaús" at bounding box center [839, 255] width 789 height 24
select select "407"
click at [445, 243] on select "[Selecione...] SuperFácil Atacado - Emaús" at bounding box center [839, 255] width 789 height 24
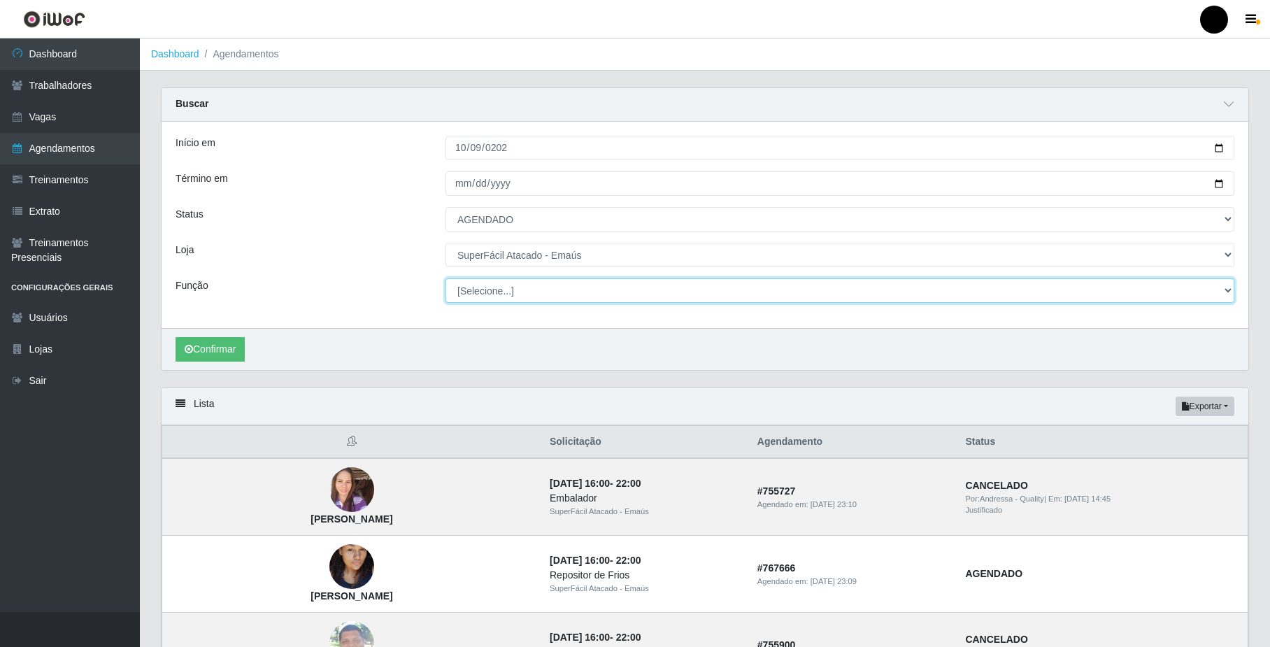
click at [607, 291] on select "[Selecione...] Auxiliar de Estacionamento Auxiliar de Estacionamento + Auxiliar…" at bounding box center [839, 290] width 789 height 24
select select "24"
click at [445, 279] on select "[Selecione...] Auxiliar de Estacionamento Auxiliar de Estacionamento + Auxiliar…" at bounding box center [839, 290] width 789 height 24
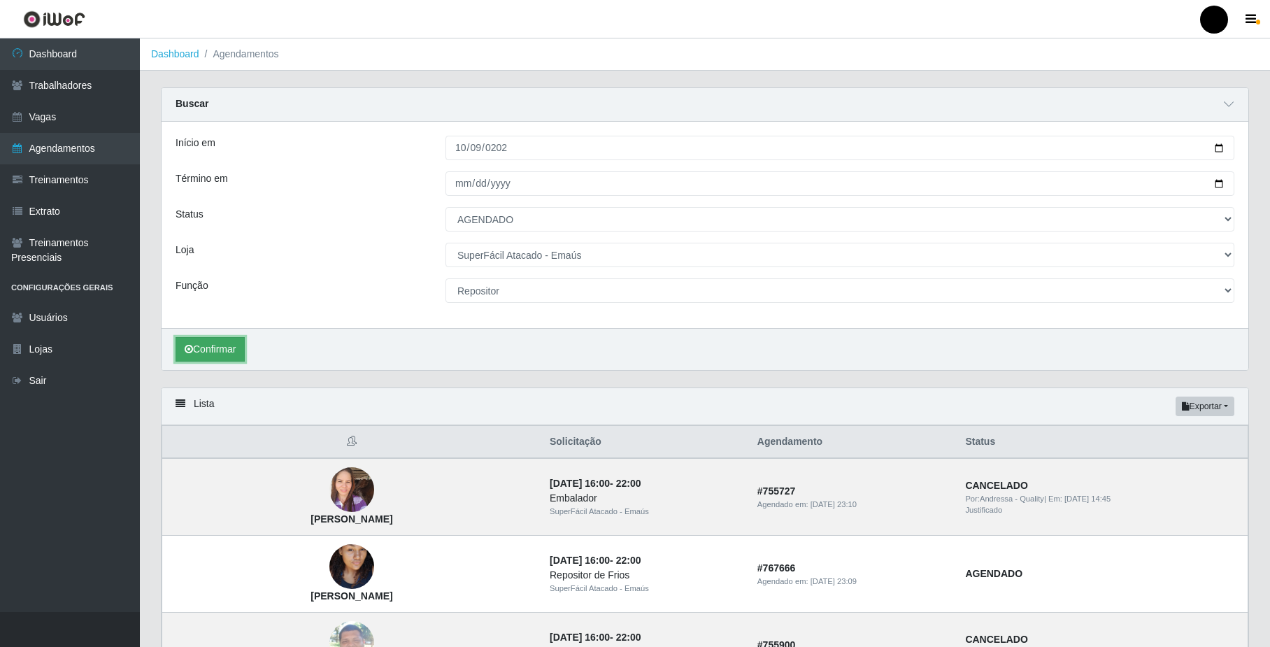
click at [224, 359] on button "Confirmar" at bounding box center [209, 349] width 69 height 24
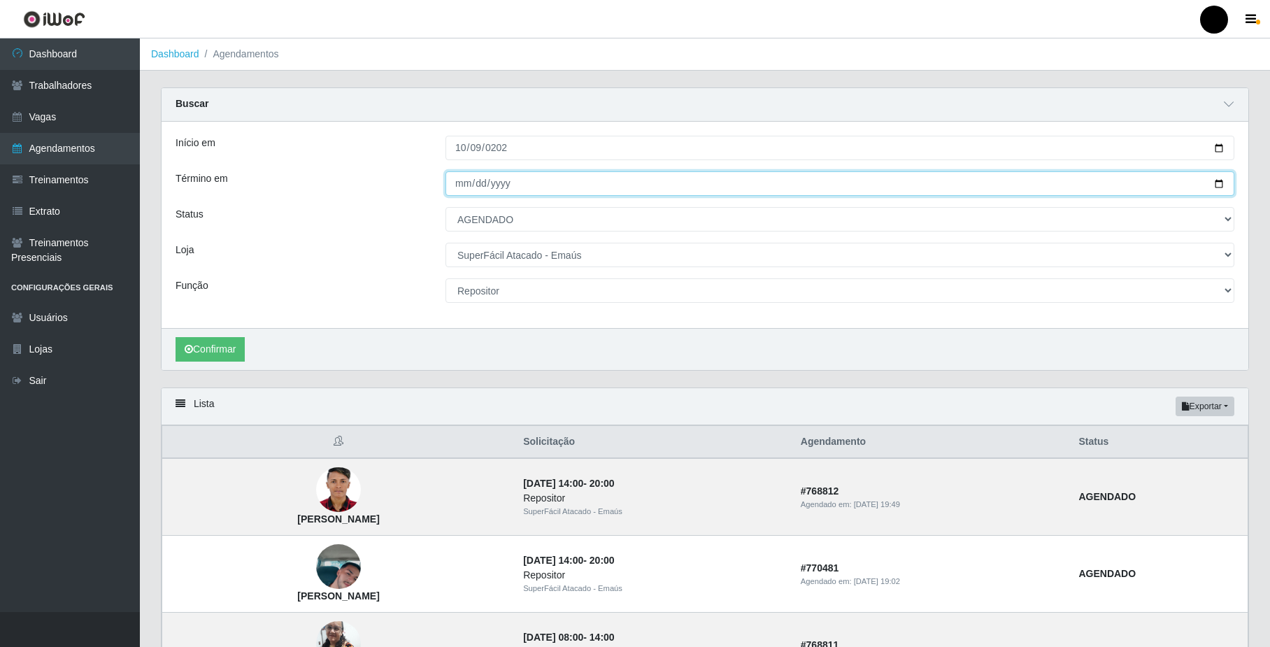
click at [599, 192] on input "Término em" at bounding box center [839, 183] width 789 height 24
type input "2025-10-09"
click at [199, 351] on button "Confirmar" at bounding box center [209, 349] width 69 height 24
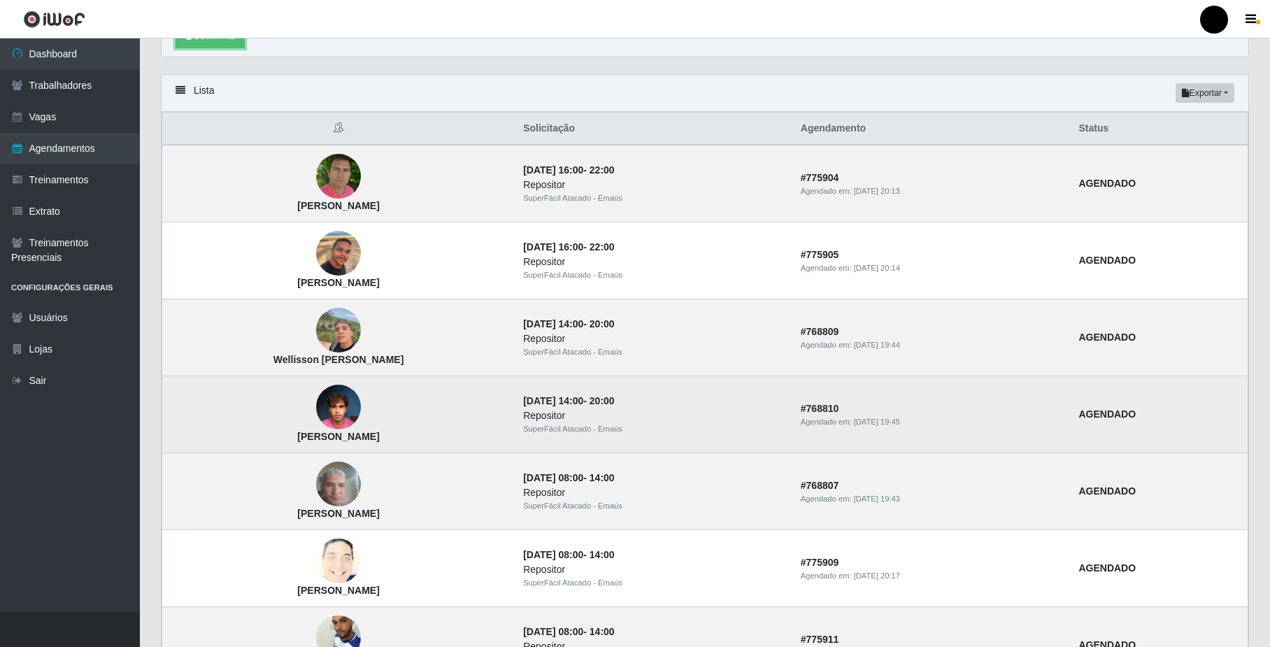
scroll to position [450, 0]
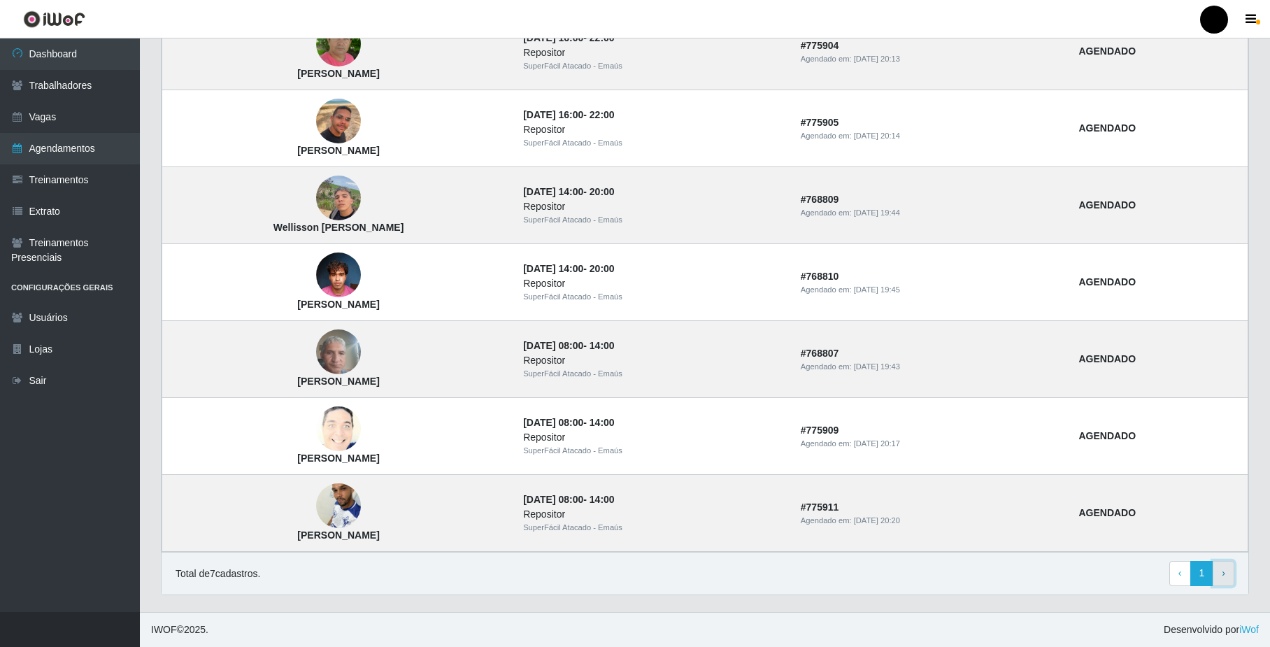
click at [1233, 568] on link "› Next" at bounding box center [1223, 573] width 22 height 25
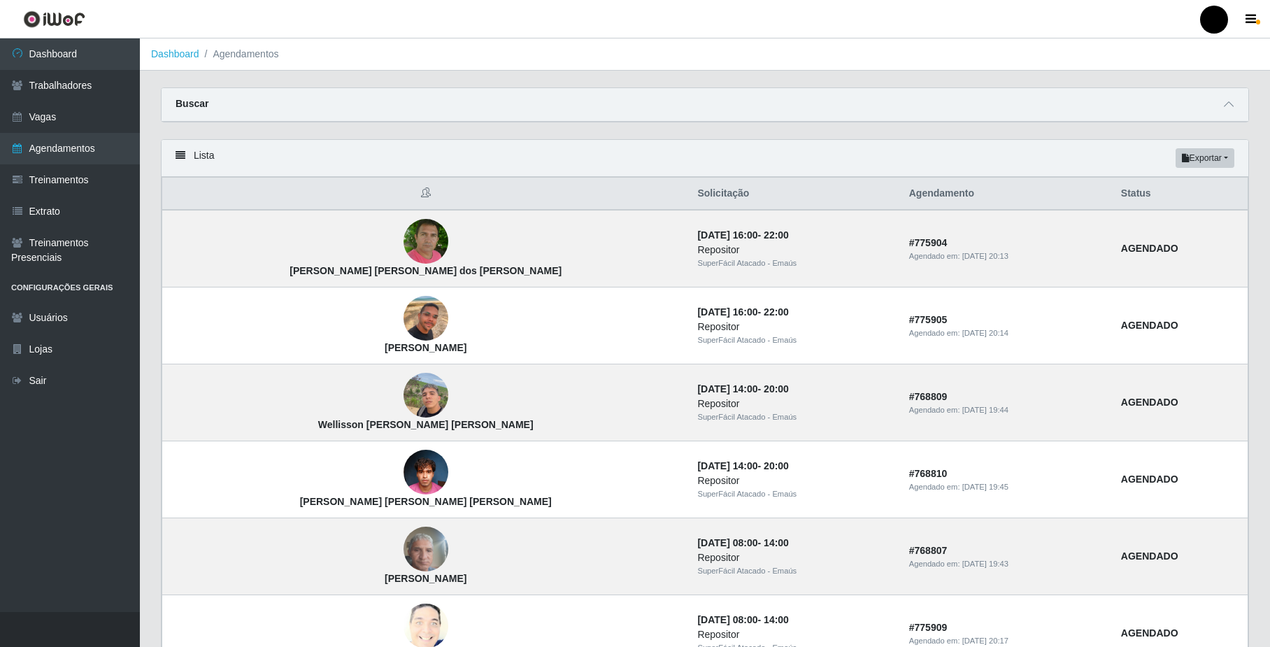
click at [1236, 155] on div "Lista Exportar PDF Excel" at bounding box center [704, 158] width 1086 height 37
click at [1198, 152] on button "Exportar" at bounding box center [1204, 158] width 59 height 20
click at [227, 108] on div "Buscar" at bounding box center [704, 105] width 1086 height 34
click at [255, 48] on li "Agendamentos" at bounding box center [239, 54] width 80 height 15
click at [185, 154] on icon at bounding box center [180, 155] width 10 height 10
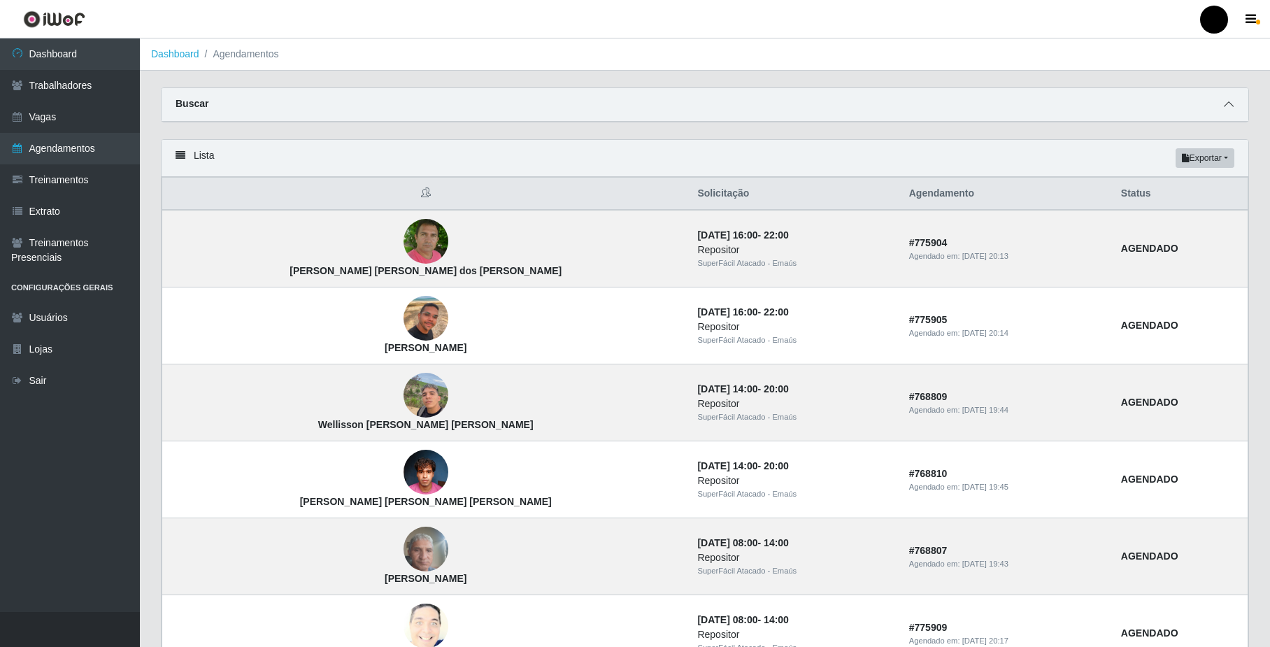
click at [1231, 110] on span at bounding box center [1228, 104] width 17 height 16
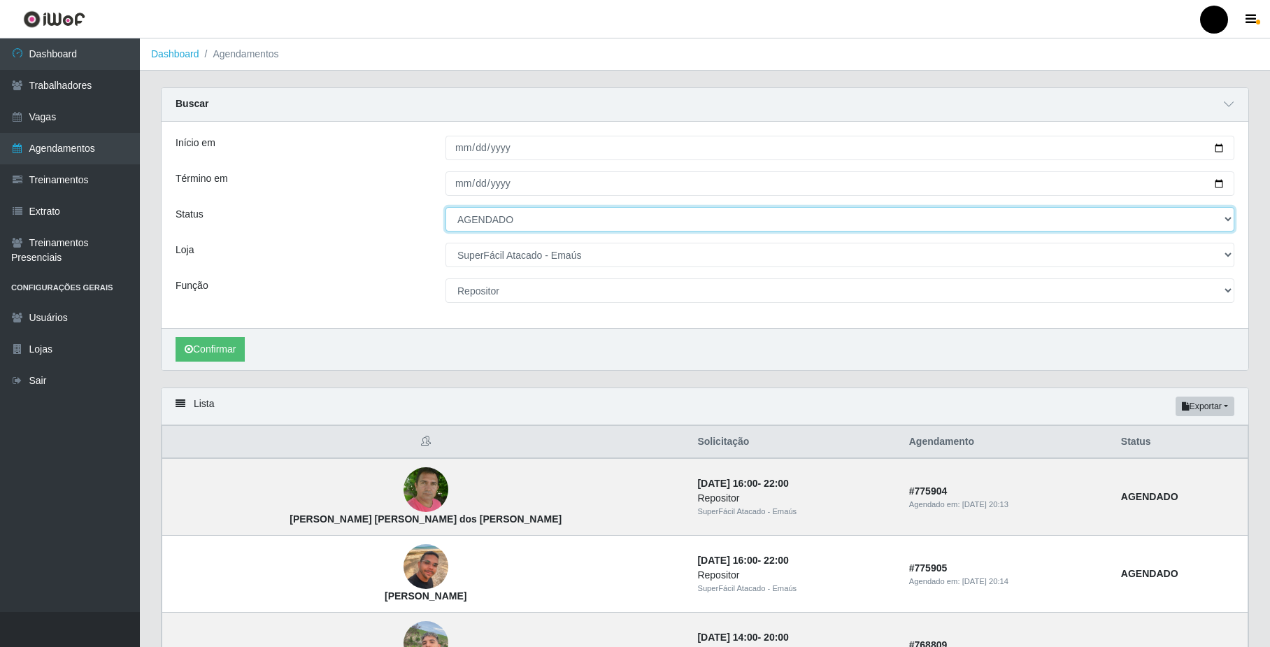
click at [591, 215] on select "[Selecione...] AGENDADO AGUARDANDO LIBERAR EM ANDAMENTO EM REVISÃO FINALIZADO C…" at bounding box center [839, 219] width 789 height 24
click at [445, 208] on select "[Selecione...] AGENDADO AGUARDANDO LIBERAR EM ANDAMENTO EM REVISÃO FINALIZADO C…" at bounding box center [839, 219] width 789 height 24
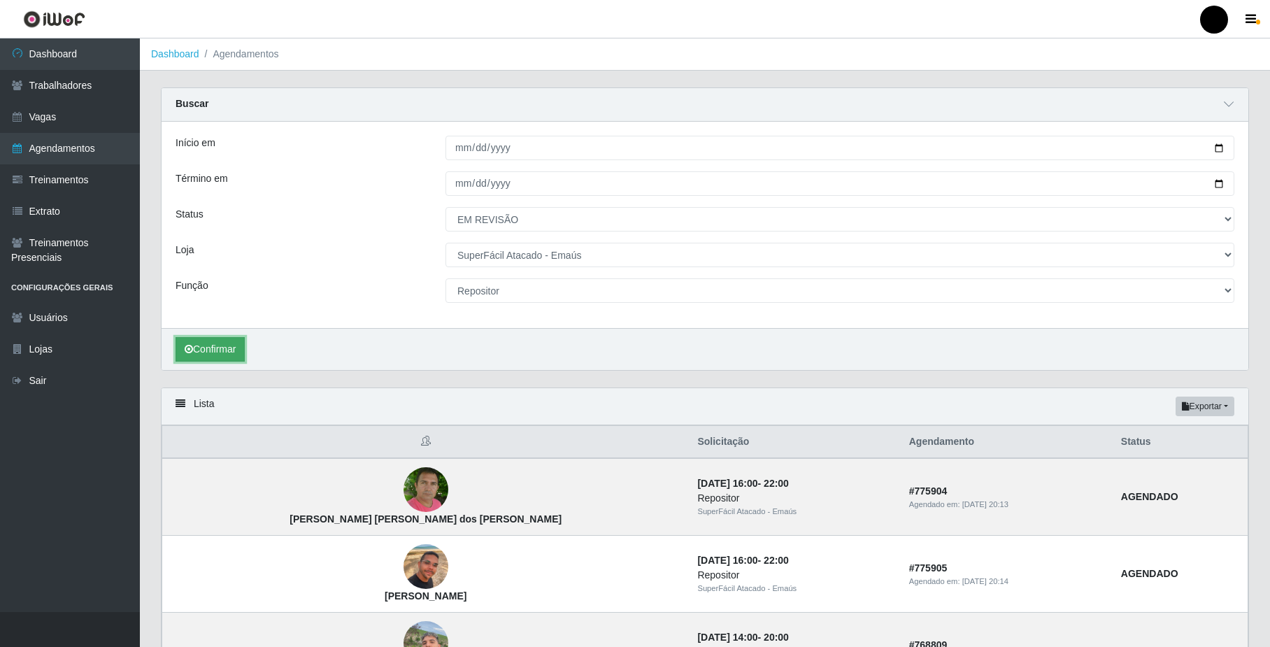
click at [231, 358] on button "Confirmar" at bounding box center [209, 349] width 69 height 24
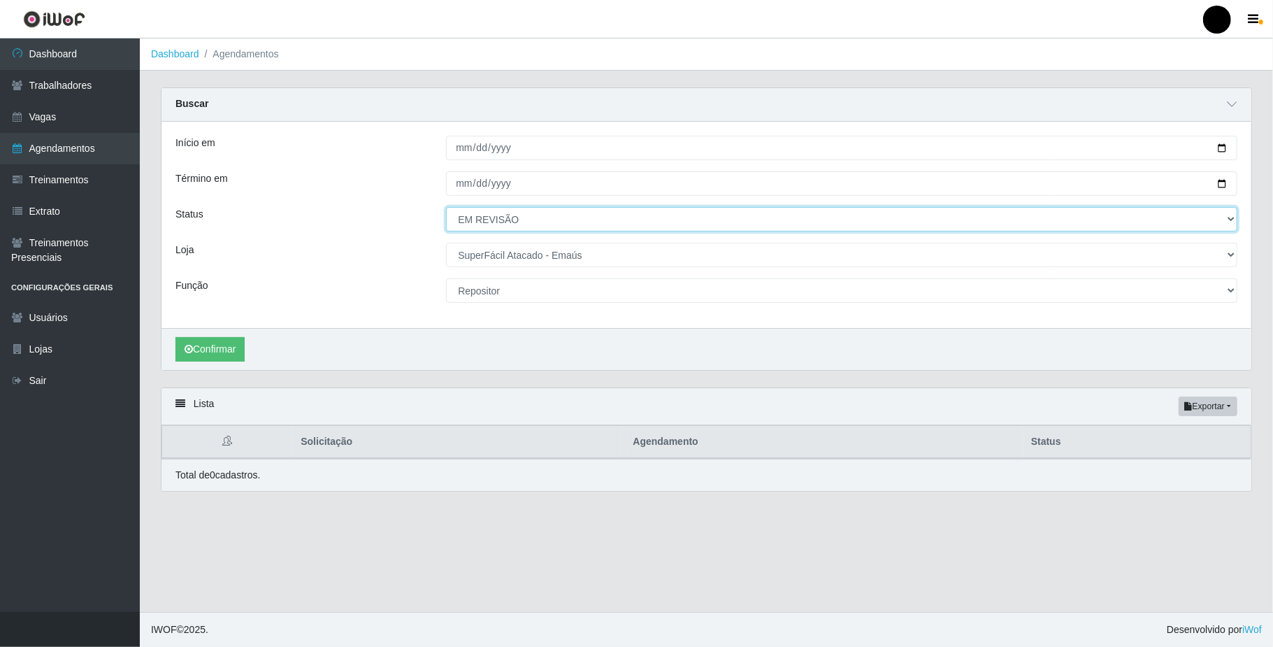
click at [487, 224] on select "[Selecione...] AGENDADO AGUARDANDO LIBERAR EM ANDAMENTO EM REVISÃO FINALIZADO C…" at bounding box center [841, 219] width 791 height 24
click at [446, 208] on select "[Selecione...] AGENDADO AGUARDANDO LIBERAR EM ANDAMENTO EM REVISÃO FINALIZADO C…" at bounding box center [841, 219] width 791 height 24
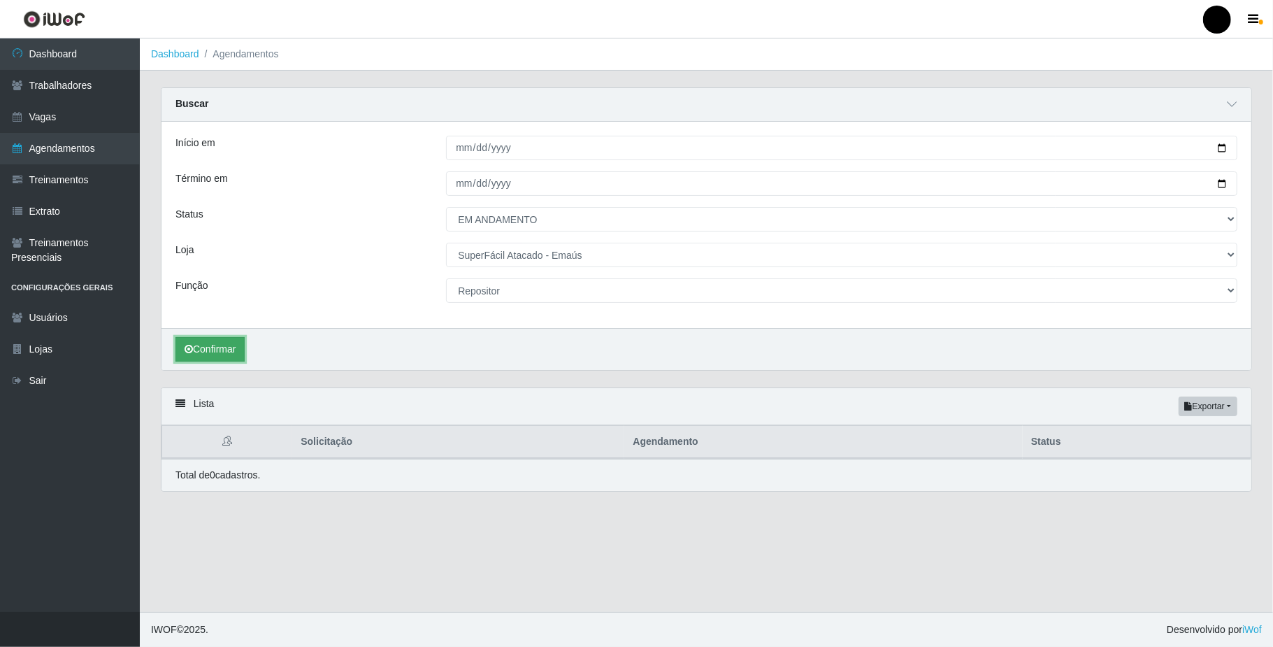
click at [235, 338] on button "Confirmar" at bounding box center [209, 349] width 69 height 24
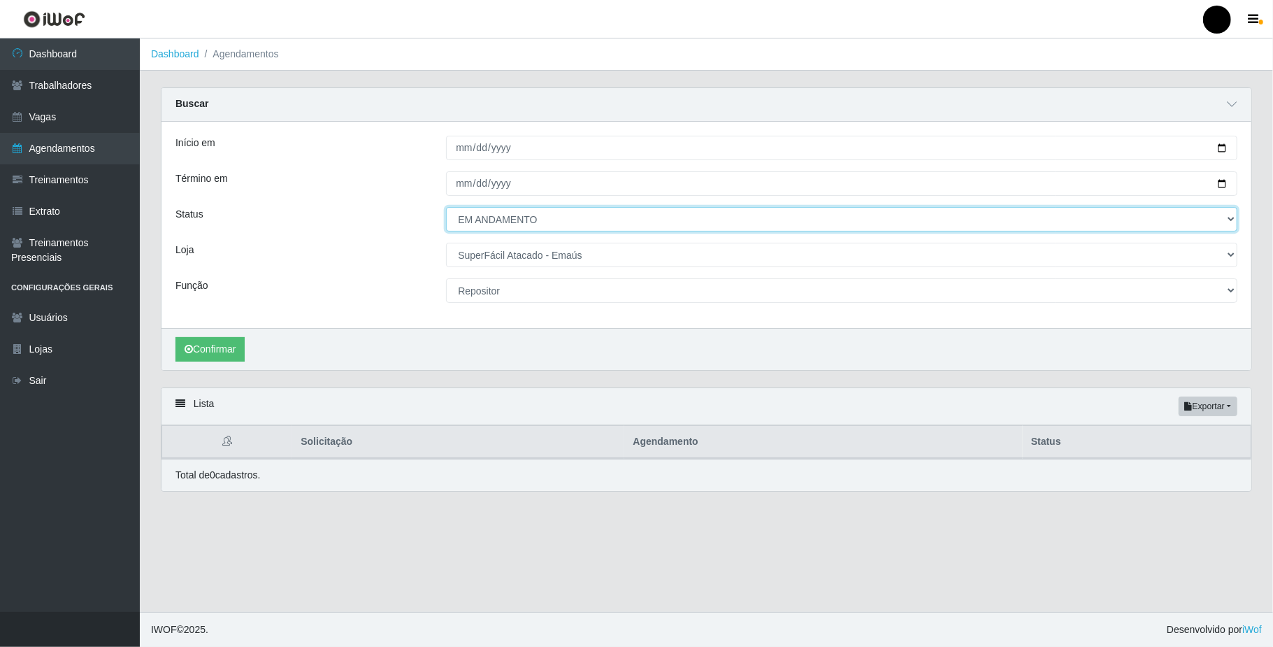
click at [484, 216] on select "[Selecione...] AGENDADO AGUARDANDO LIBERAR EM ANDAMENTO EM REVISÃO FINALIZADO C…" at bounding box center [841, 219] width 791 height 24
click at [446, 208] on select "[Selecione...] AGENDADO AGUARDANDO LIBERAR EM ANDAMENTO EM REVISÃO FINALIZADO C…" at bounding box center [841, 219] width 791 height 24
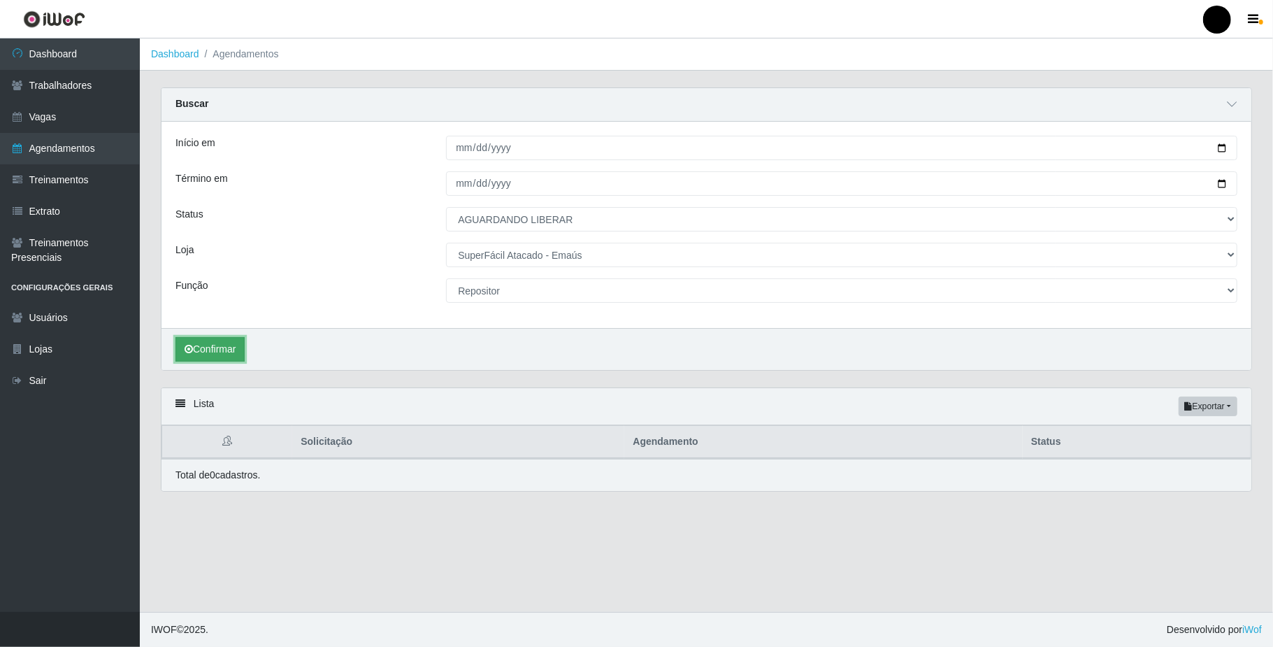
click at [233, 355] on button "Confirmar" at bounding box center [209, 349] width 69 height 24
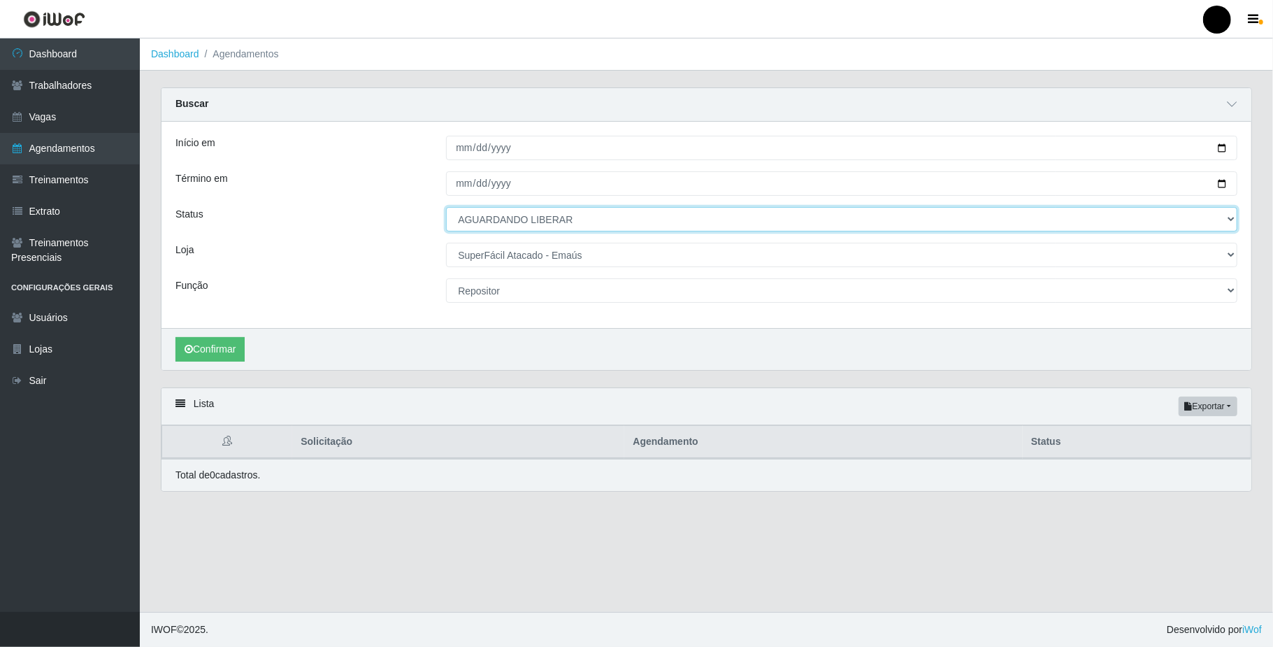
click at [498, 219] on select "[Selecione...] AGENDADO AGUARDANDO LIBERAR EM ANDAMENTO EM REVISÃO FINALIZADO C…" at bounding box center [841, 219] width 791 height 24
select select "AGENDADO"
click at [446, 208] on select "[Selecione...] AGENDADO AGUARDANDO LIBERAR EM ANDAMENTO EM REVISÃO FINALIZADO C…" at bounding box center [841, 219] width 791 height 24
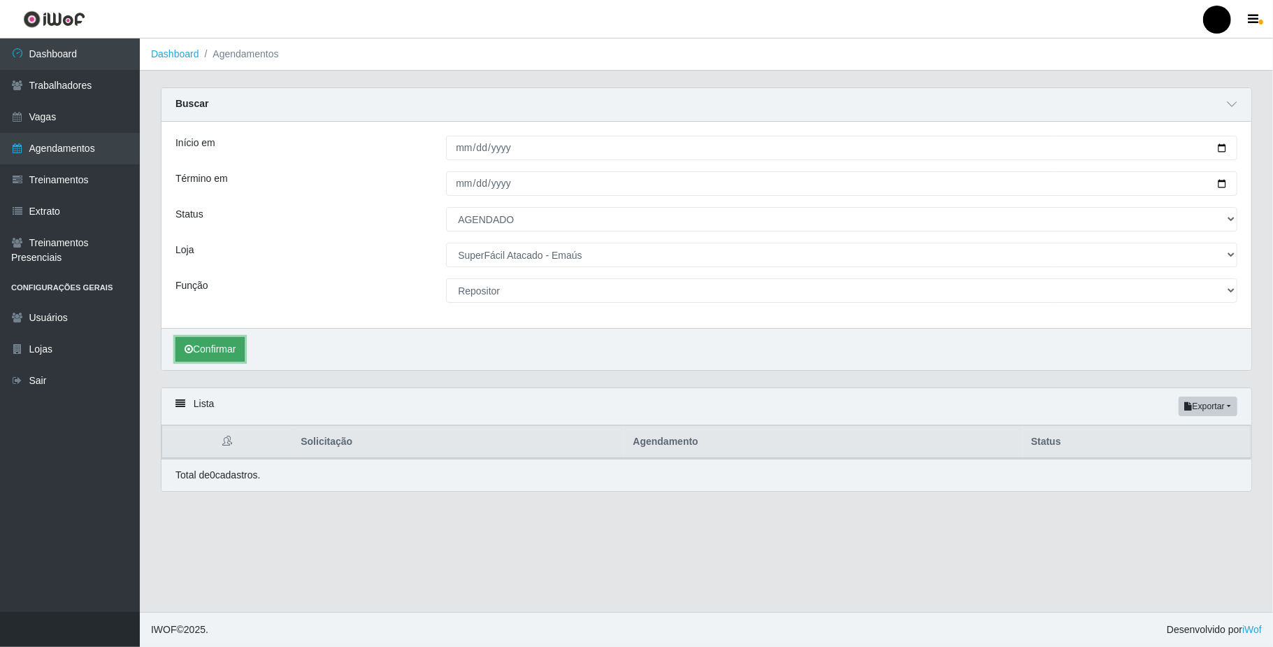
click at [224, 354] on button "Confirmar" at bounding box center [209, 349] width 69 height 24
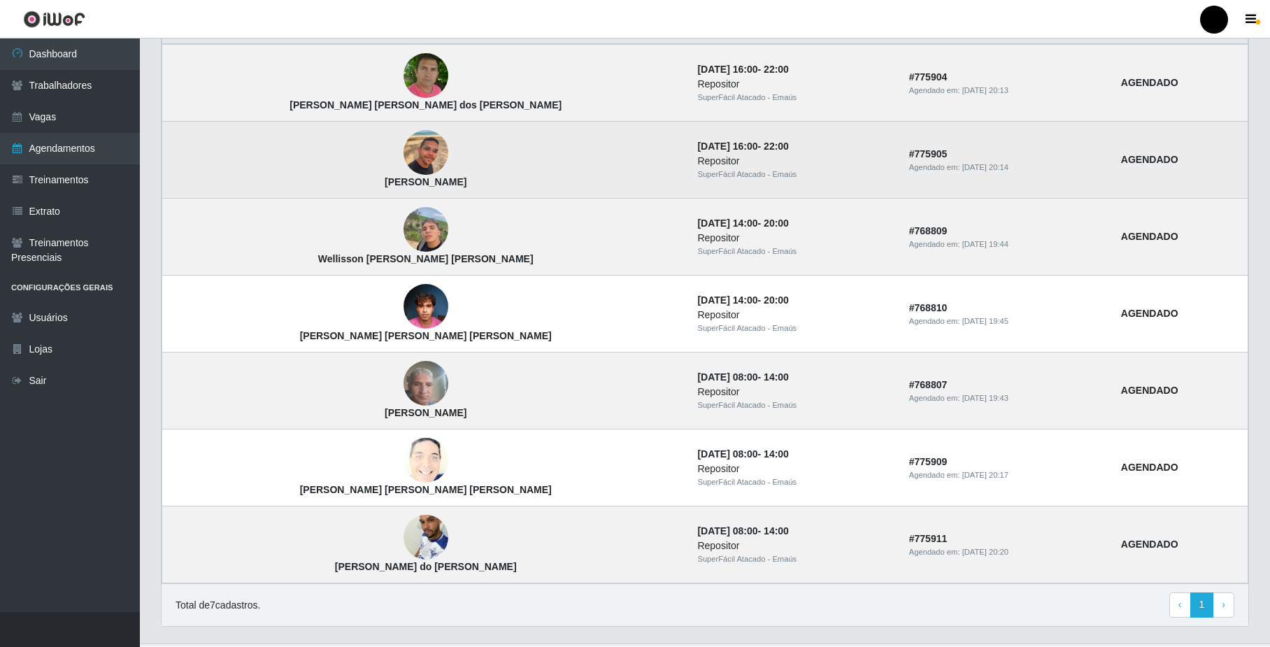
scroll to position [450, 0]
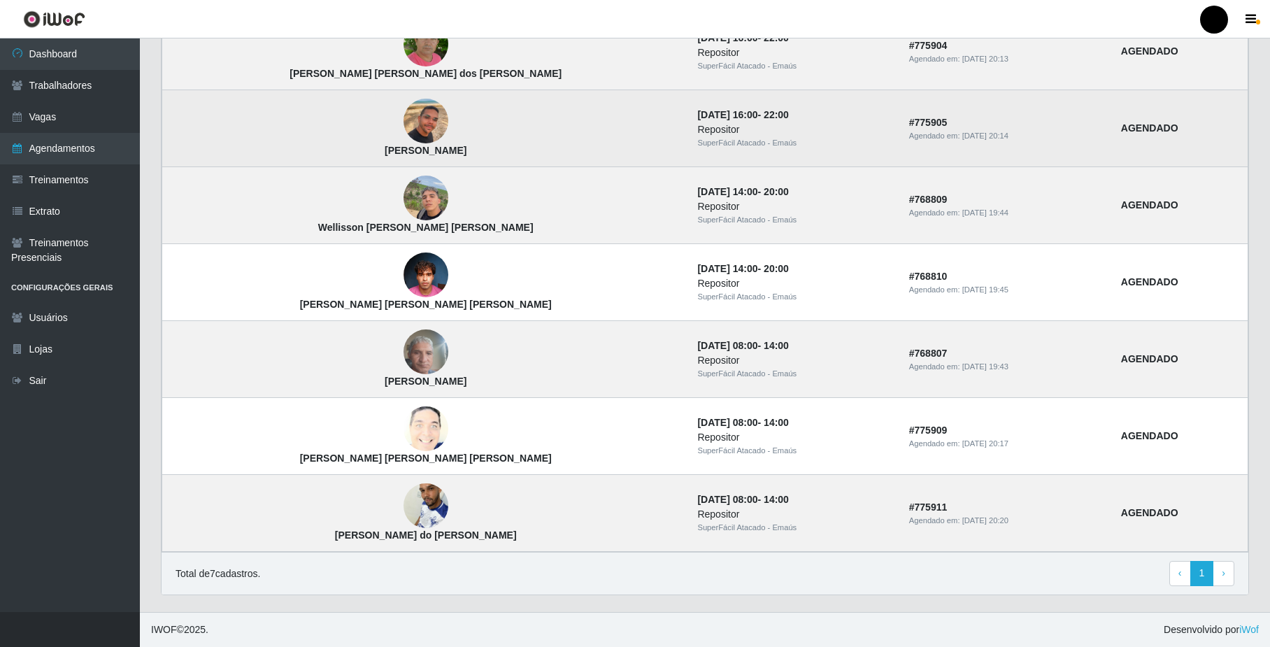
click at [403, 118] on img at bounding box center [425, 122] width 45 height 80
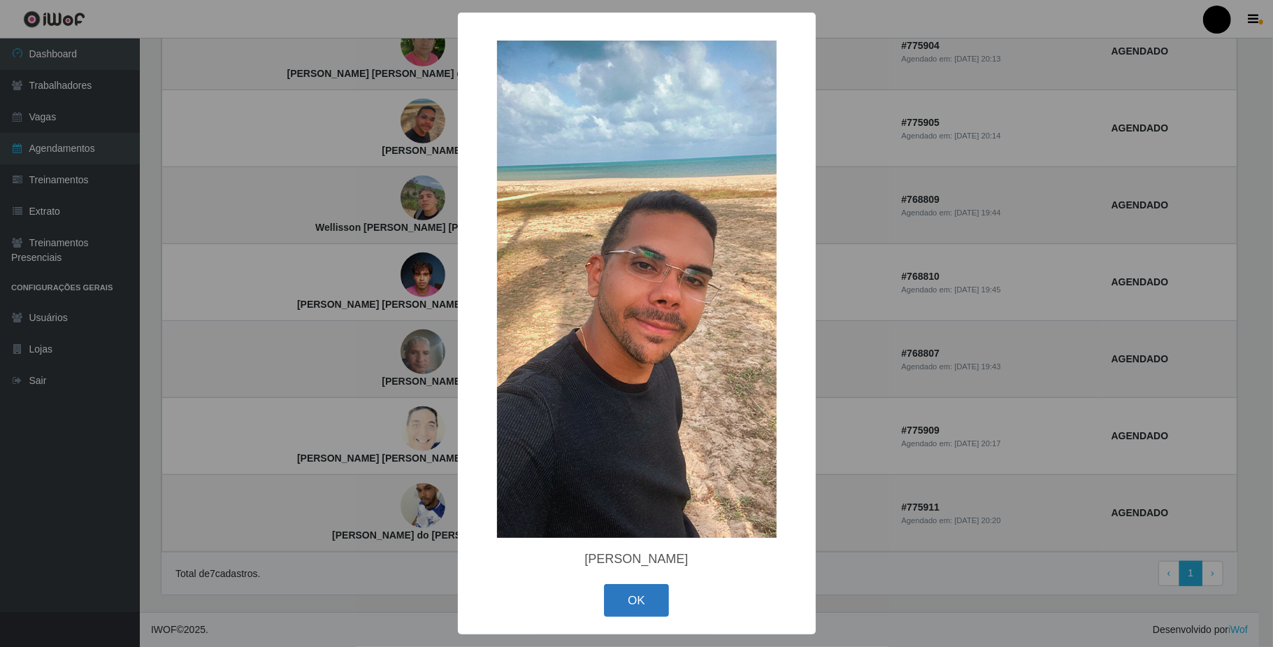
click at [622, 604] on button "OK" at bounding box center [636, 600] width 65 height 33
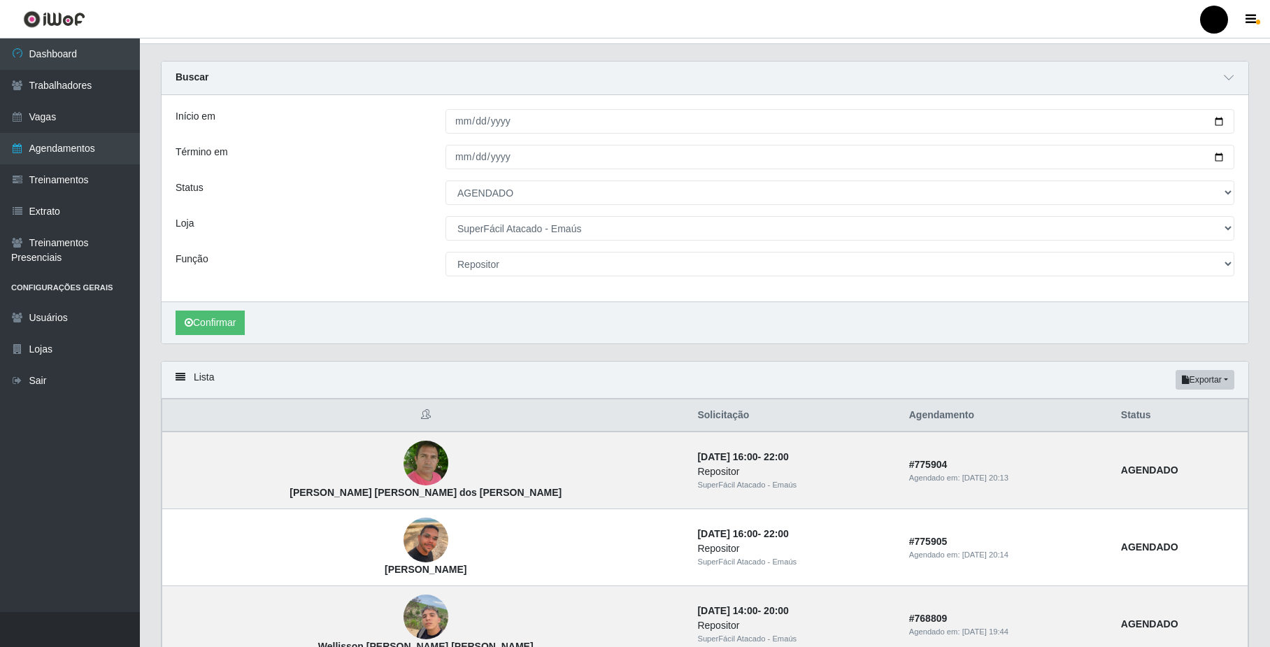
scroll to position [0, 0]
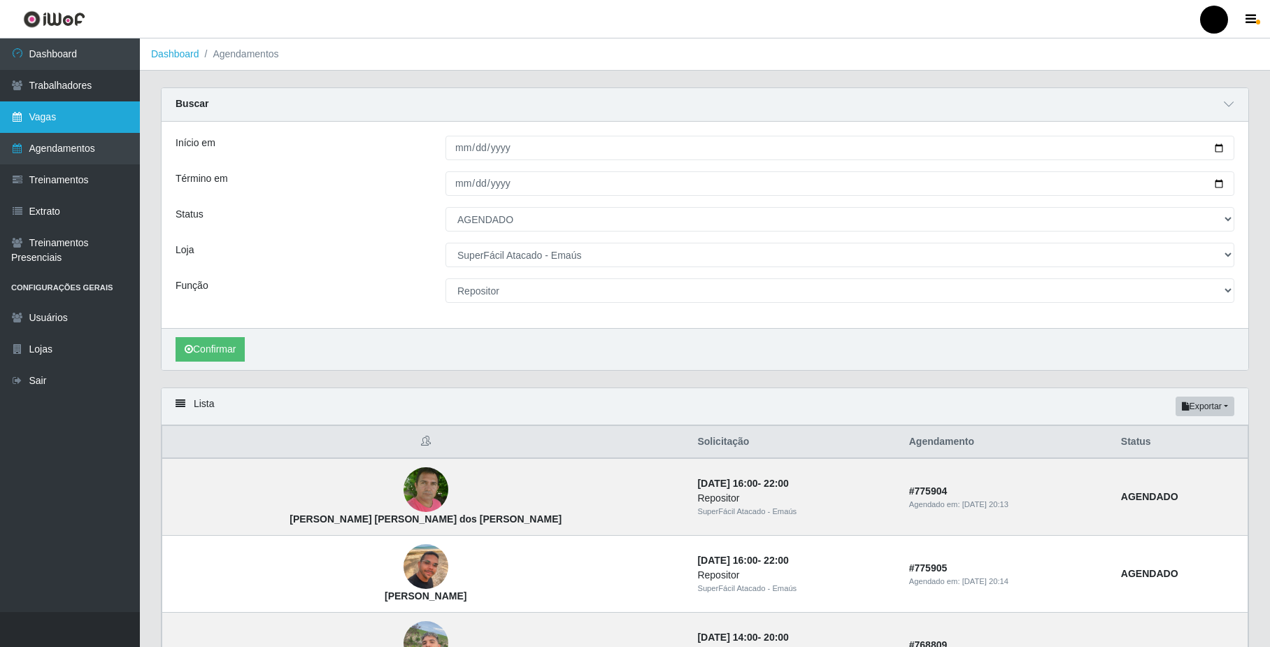
click at [63, 115] on link "Vagas" at bounding box center [70, 116] width 140 height 31
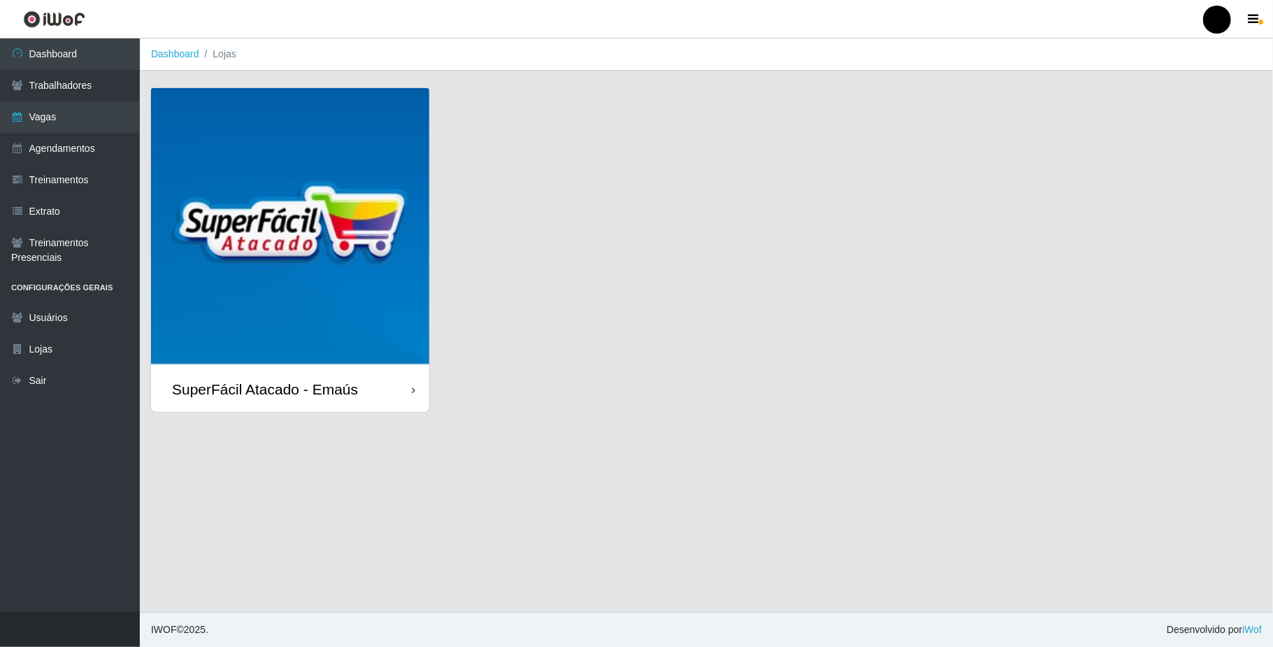
click at [311, 396] on div "SuperFácil Atacado - Emaús" at bounding box center [265, 388] width 186 height 17
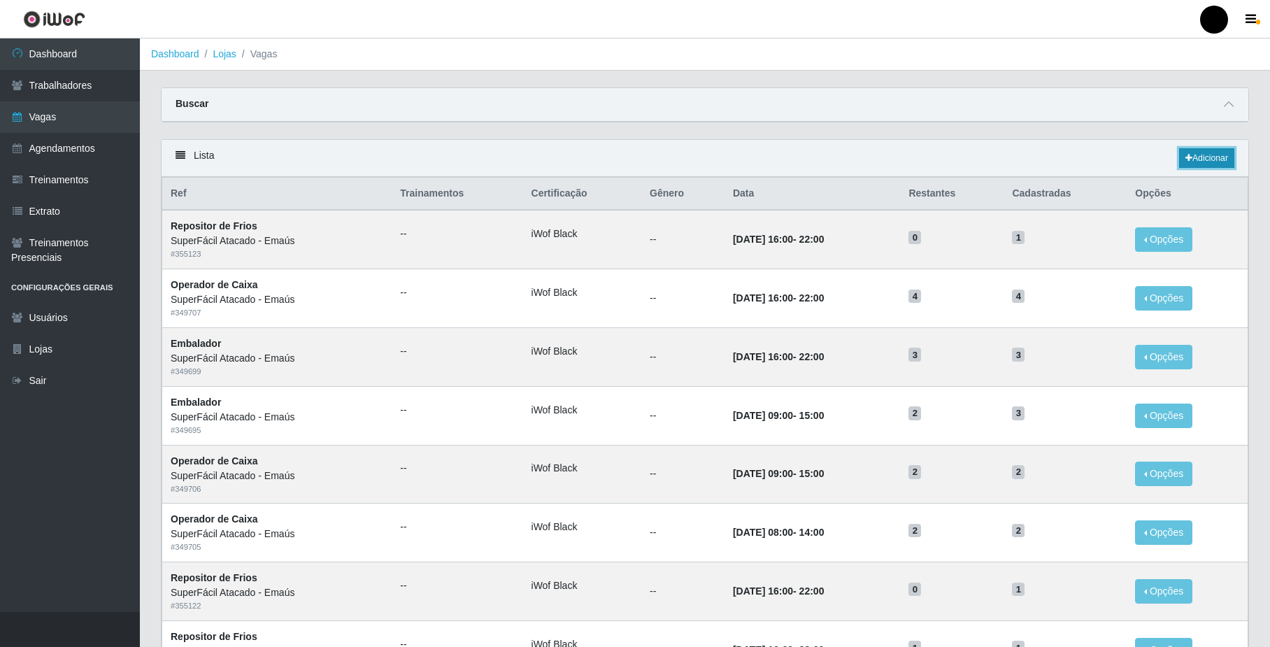
click at [1195, 166] on link "Adicionar" at bounding box center [1206, 158] width 55 height 20
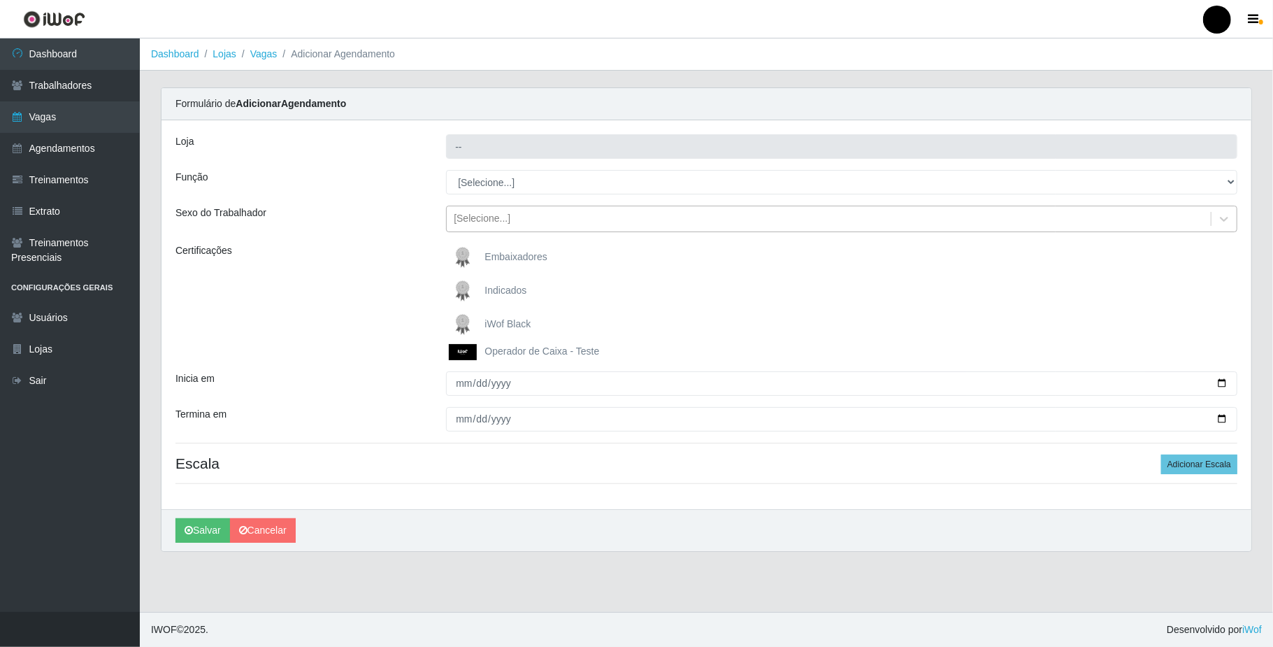
type input "SuperFácil Atacado - Emaús"
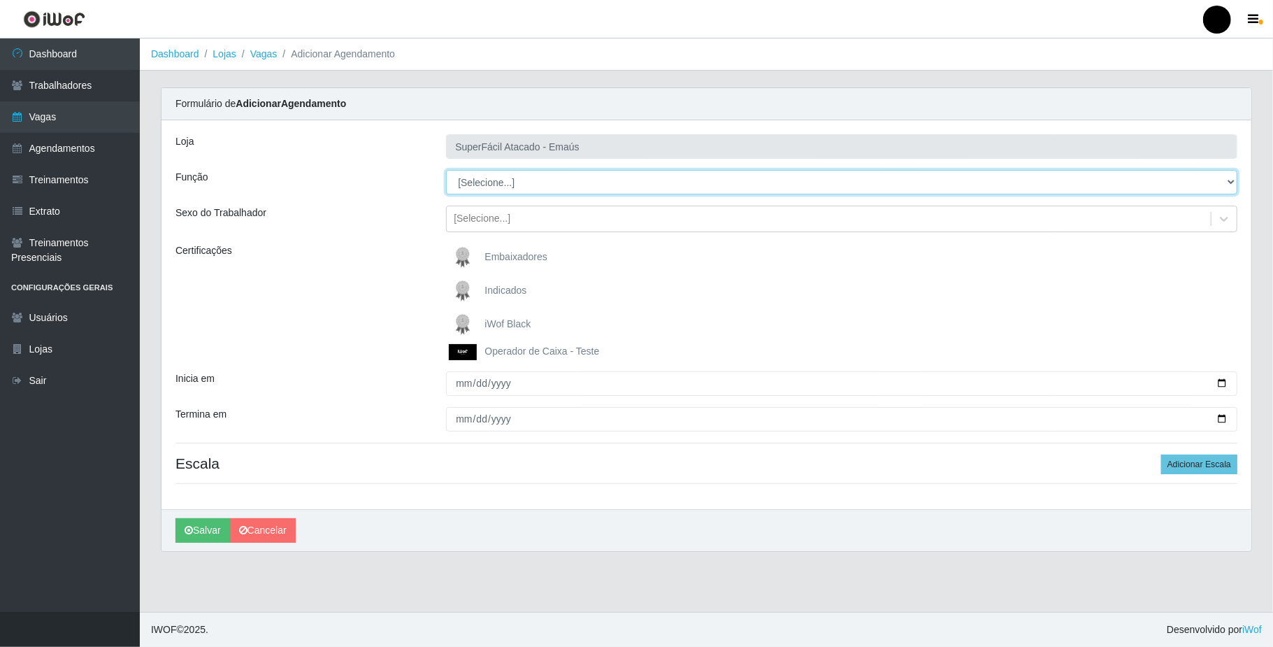
click at [900, 182] on select "[Selecione...] Auxiliar de Estacionamento Auxiliar de Estacionamento + Auxiliar…" at bounding box center [841, 182] width 791 height 24
select select "24"
click at [446, 171] on select "[Selecione...] Auxiliar de Estacionamento Auxiliar de Estacionamento + Auxiliar…" at bounding box center [841, 182] width 791 height 24
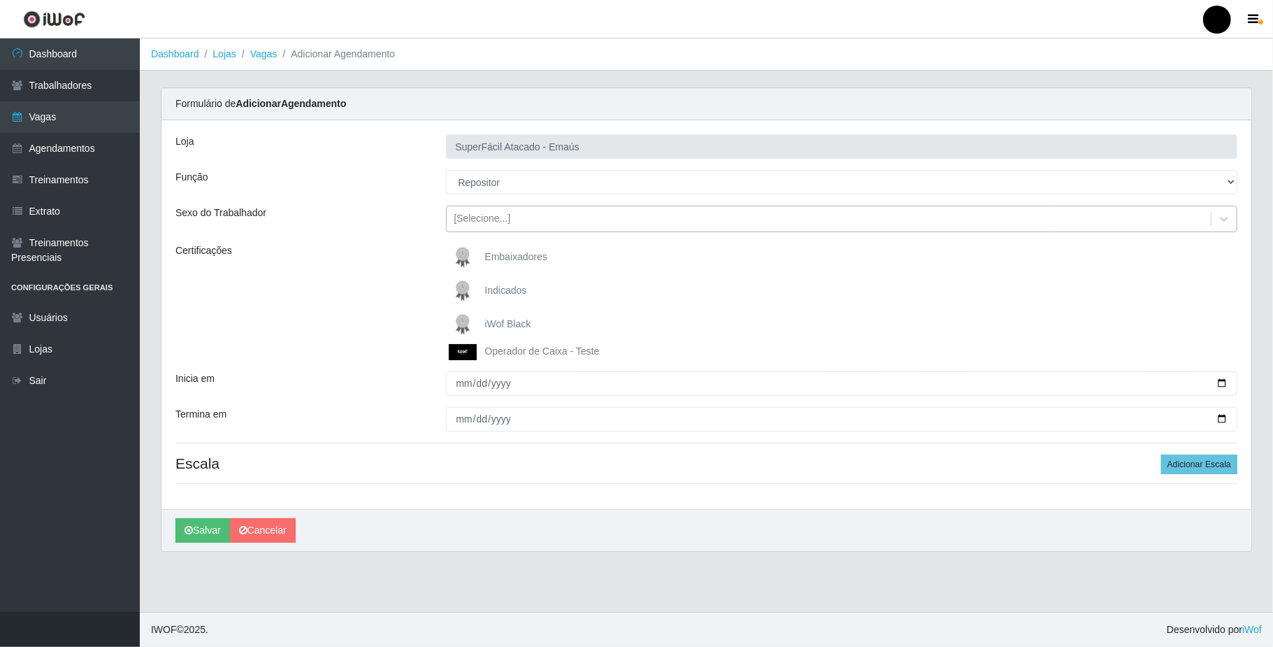
click at [728, 222] on div "[Selecione...]" at bounding box center [829, 219] width 764 height 23
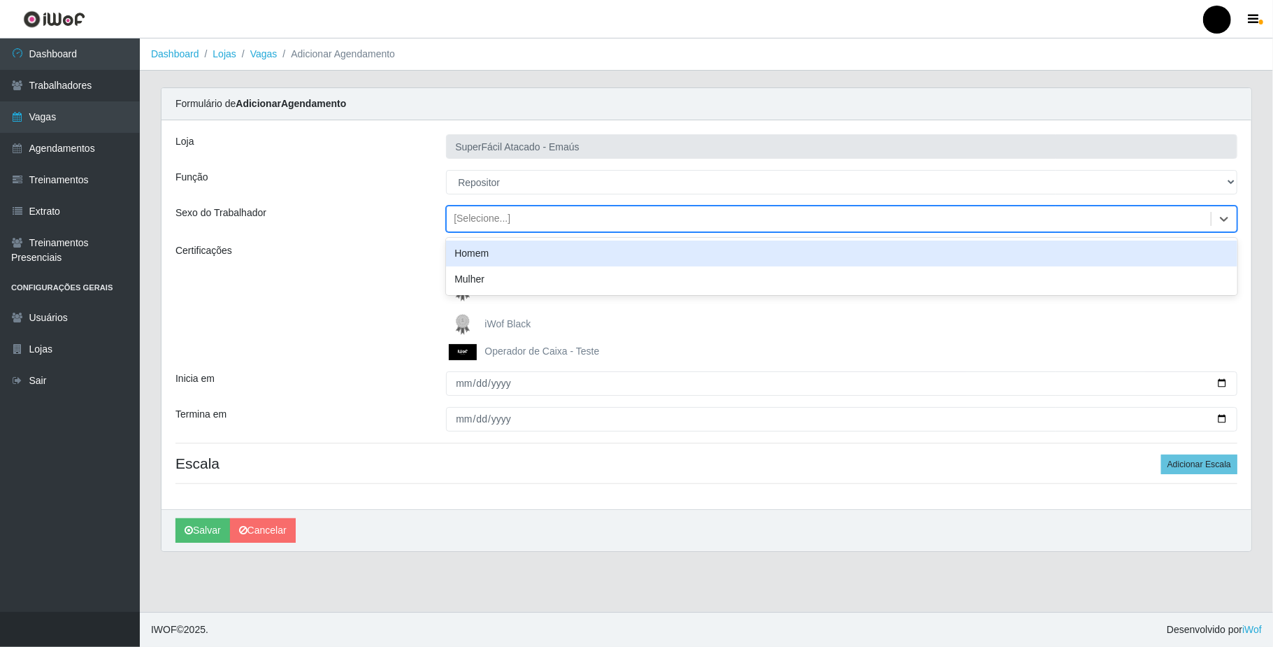
click at [692, 259] on div "Homem" at bounding box center [841, 253] width 791 height 26
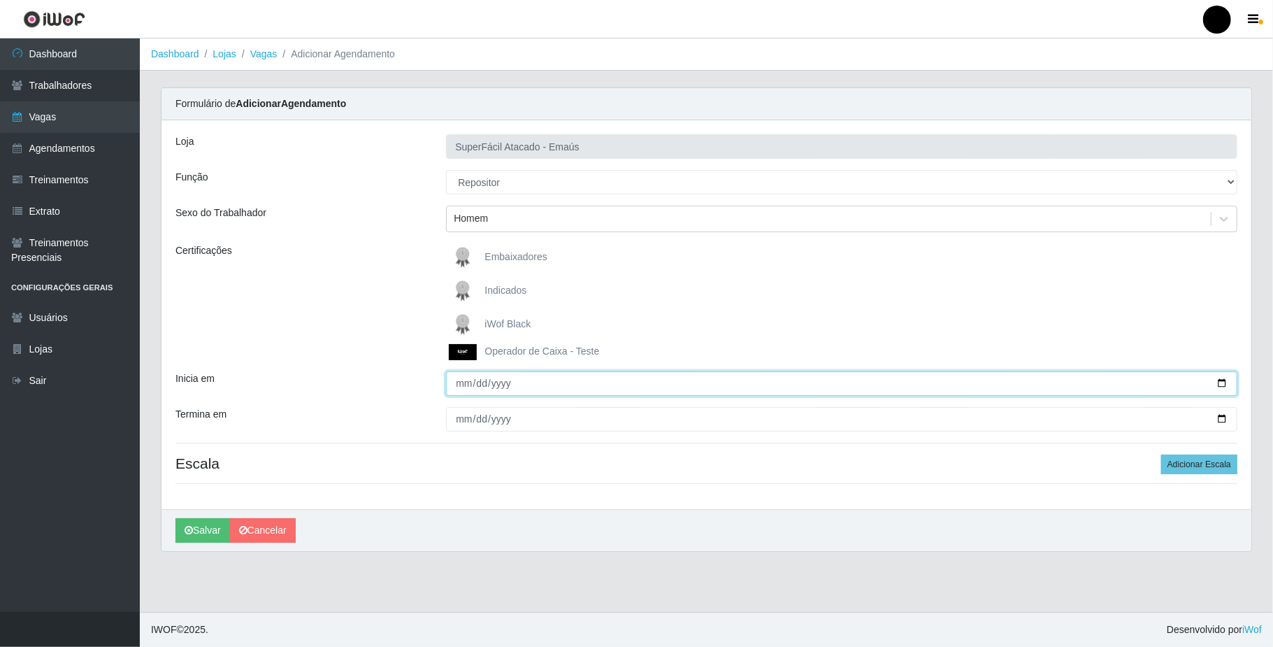
click at [580, 390] on input "Inicia em" at bounding box center [841, 383] width 791 height 24
type input "0205-10-09"
type input "0005-10-09"
type input "2025-10-09"
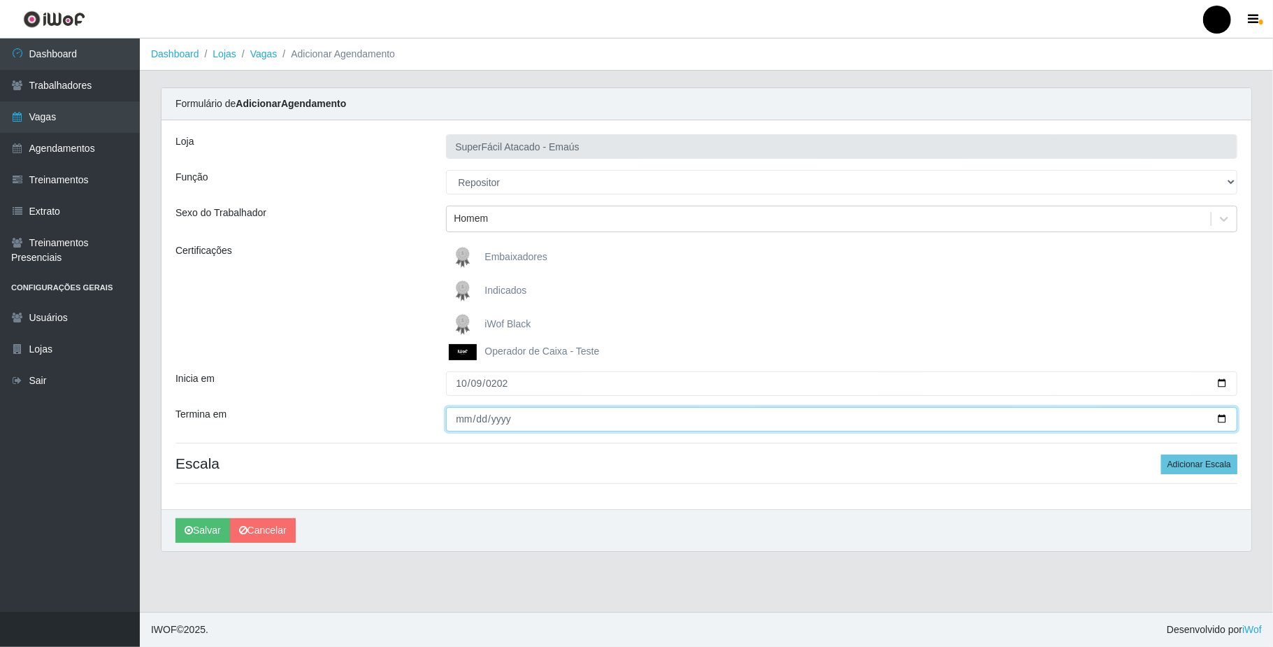
click at [611, 426] on input "Termina em" at bounding box center [841, 419] width 791 height 24
type input "0005-10-09"
type input "2025-10-09"
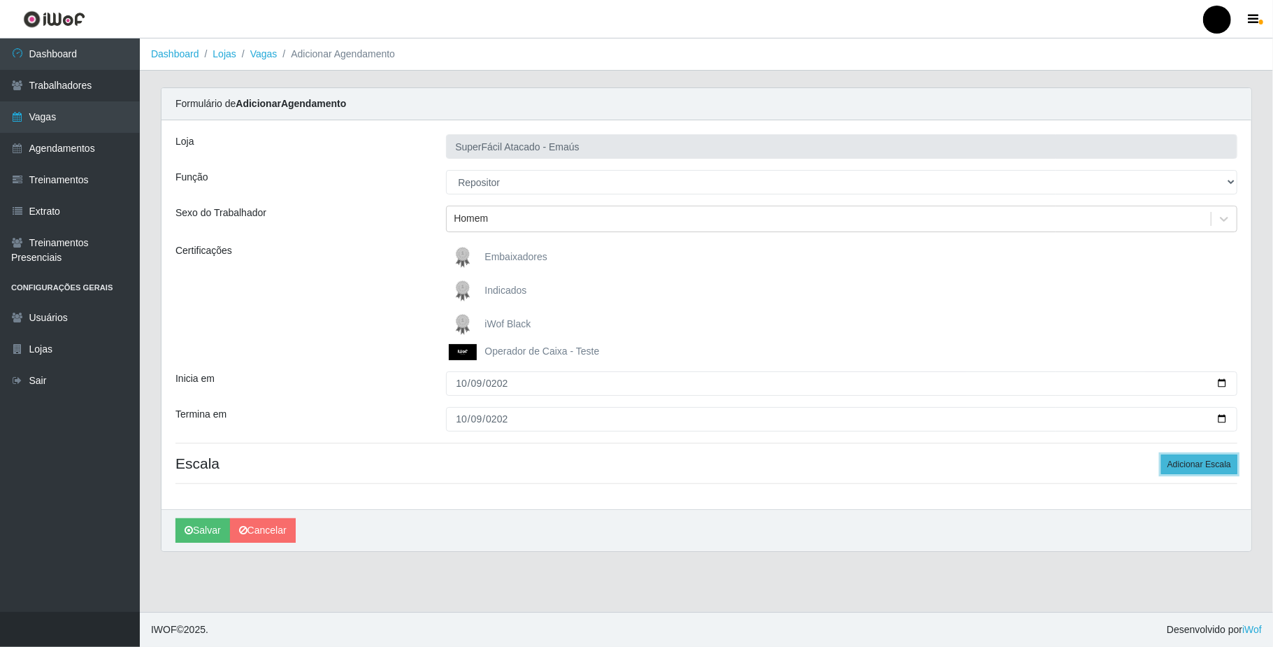
click at [1177, 468] on button "Adicionar Escala" at bounding box center [1199, 464] width 76 height 20
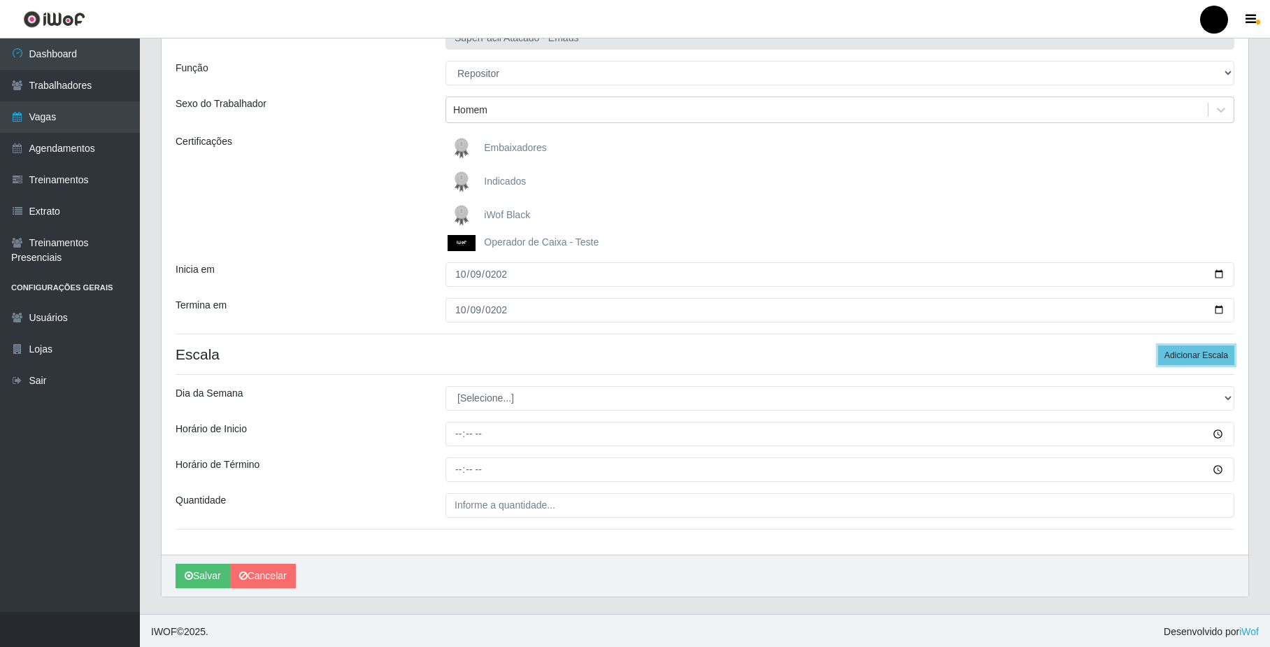
scroll to position [113, 0]
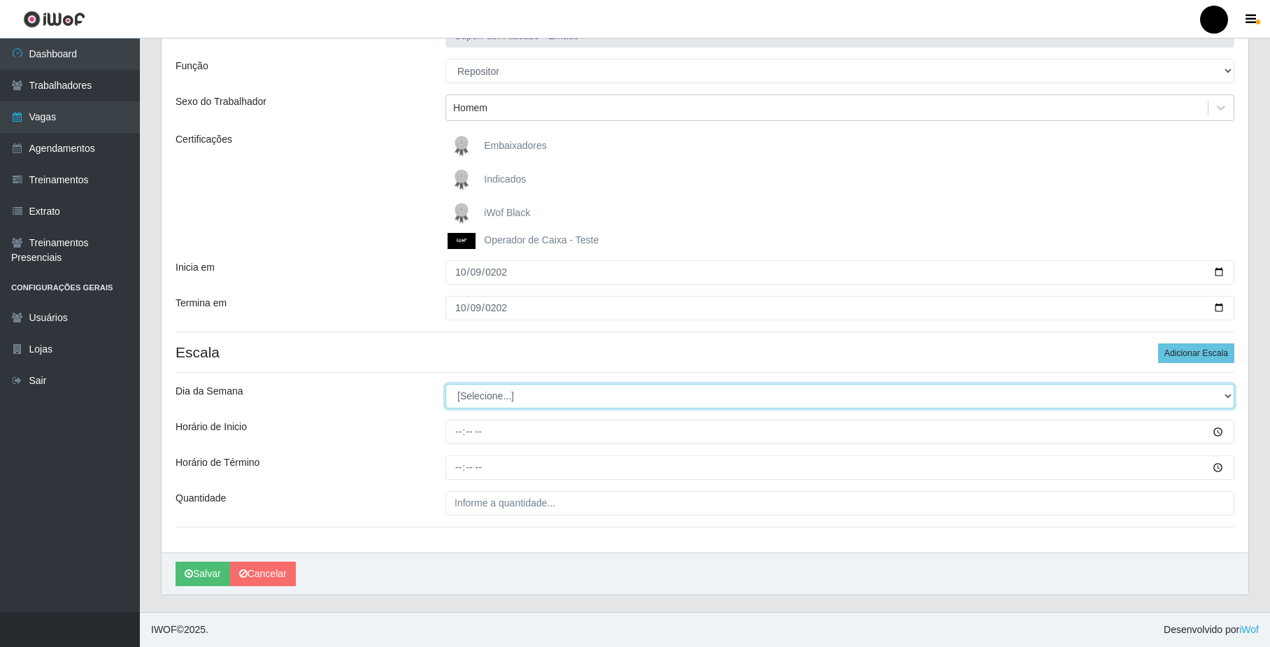
click at [751, 403] on select "[Selecione...] Segunda Terça Quarta Quinta Sexta Sábado Domingo" at bounding box center [839, 396] width 789 height 24
select select "4"
click at [445, 384] on select "[Selecione...] Segunda Terça Quarta Quinta Sexta Sábado Domingo" at bounding box center [839, 396] width 789 height 24
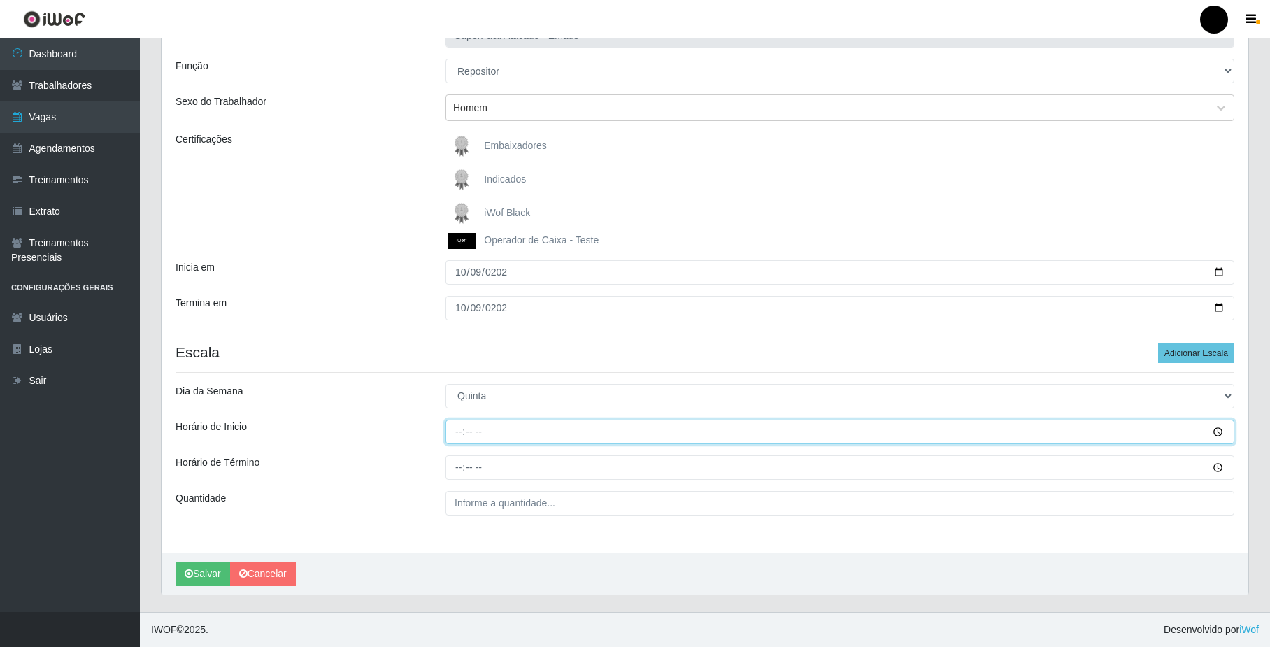
click at [741, 432] on input "Horário de Inicio" at bounding box center [839, 431] width 789 height 24
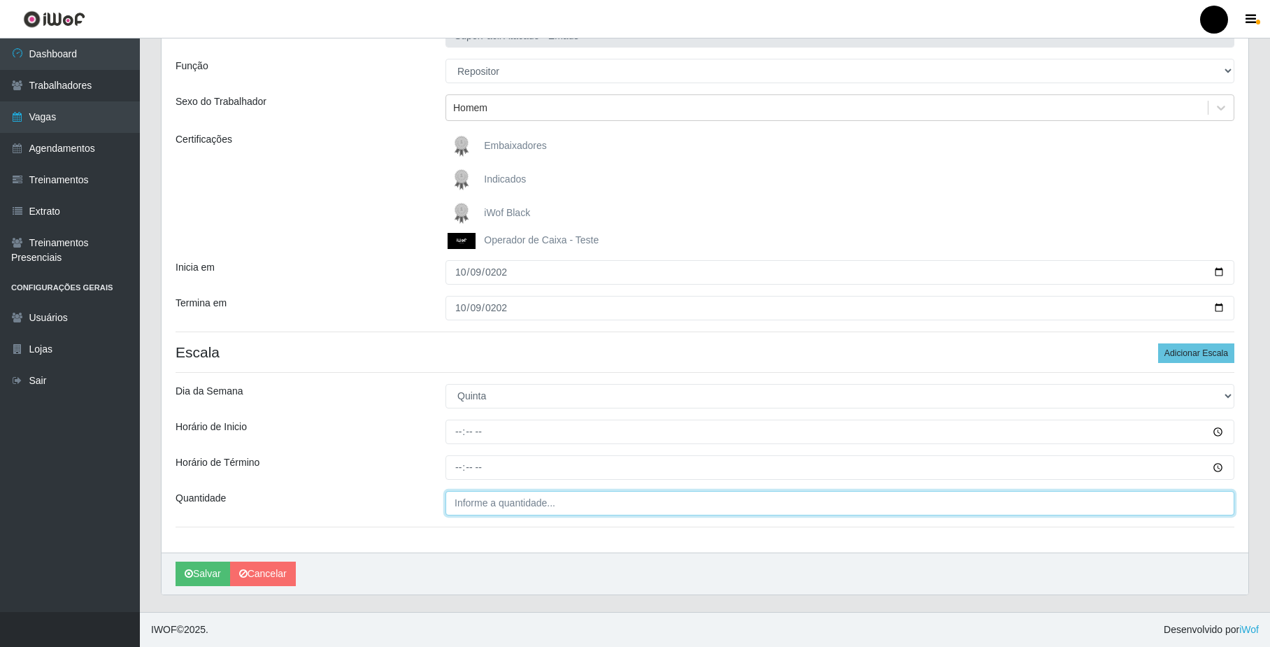
type input "___"
click at [758, 507] on input "___" at bounding box center [839, 503] width 789 height 24
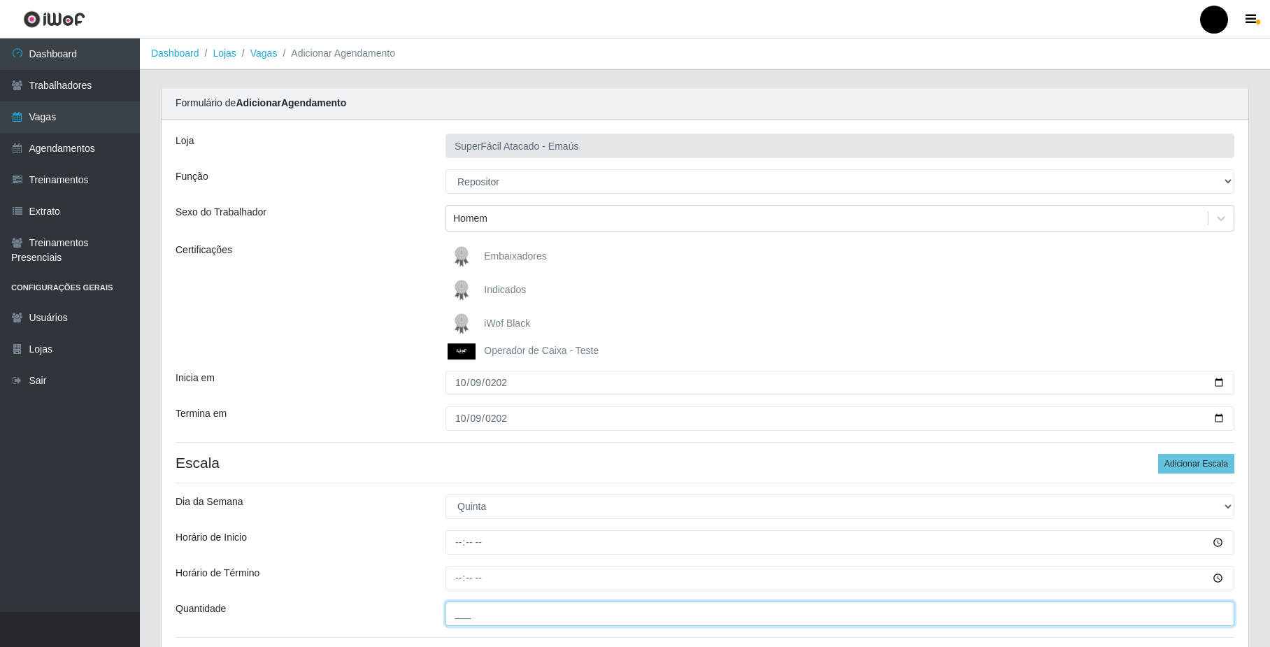
scroll to position [0, 0]
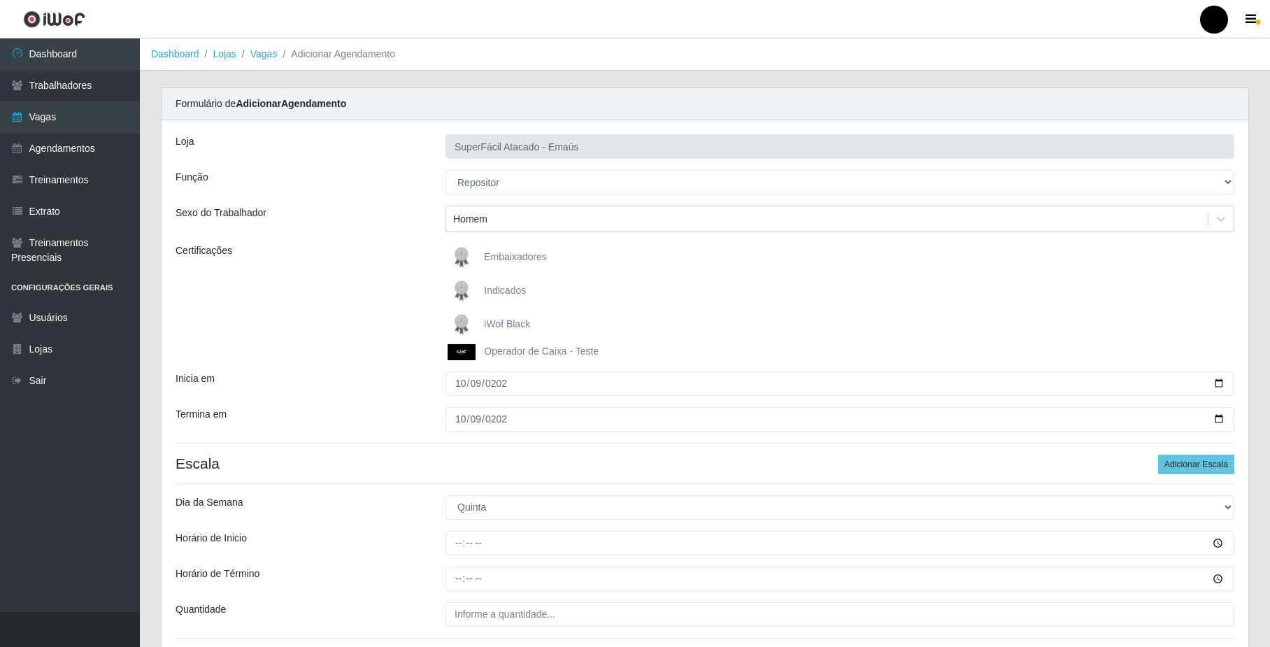
click at [1105, 327] on div "iWof Black" at bounding box center [839, 324] width 789 height 28
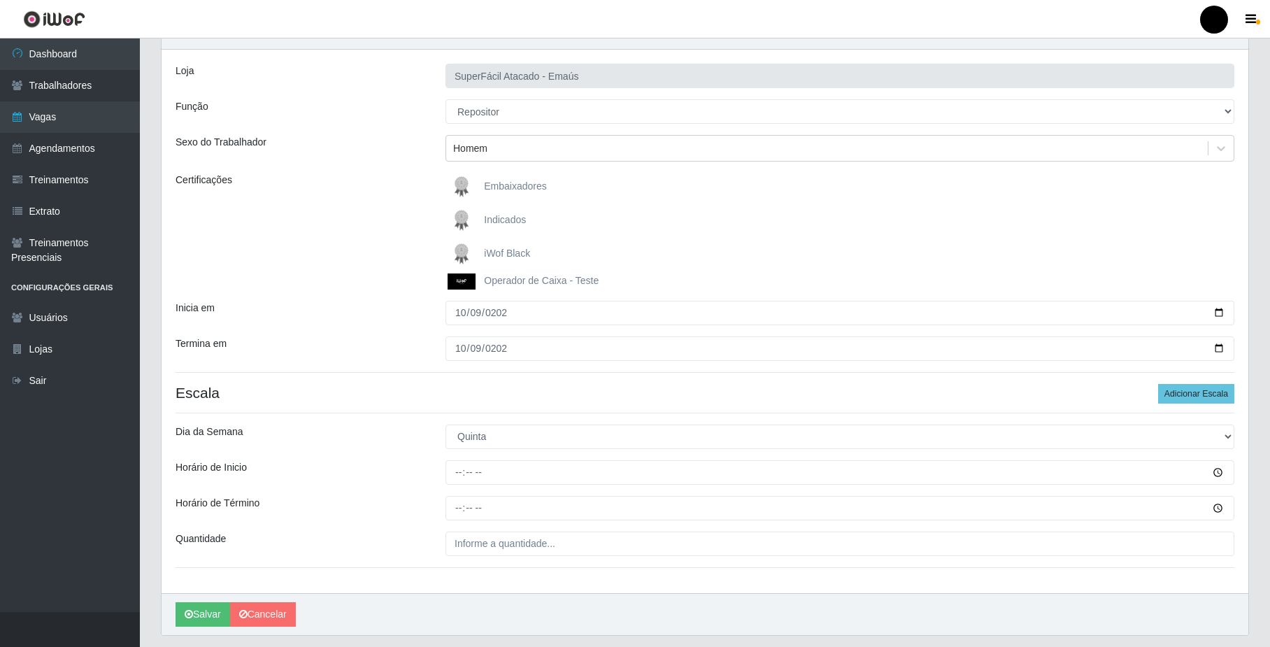
scroll to position [113, 0]
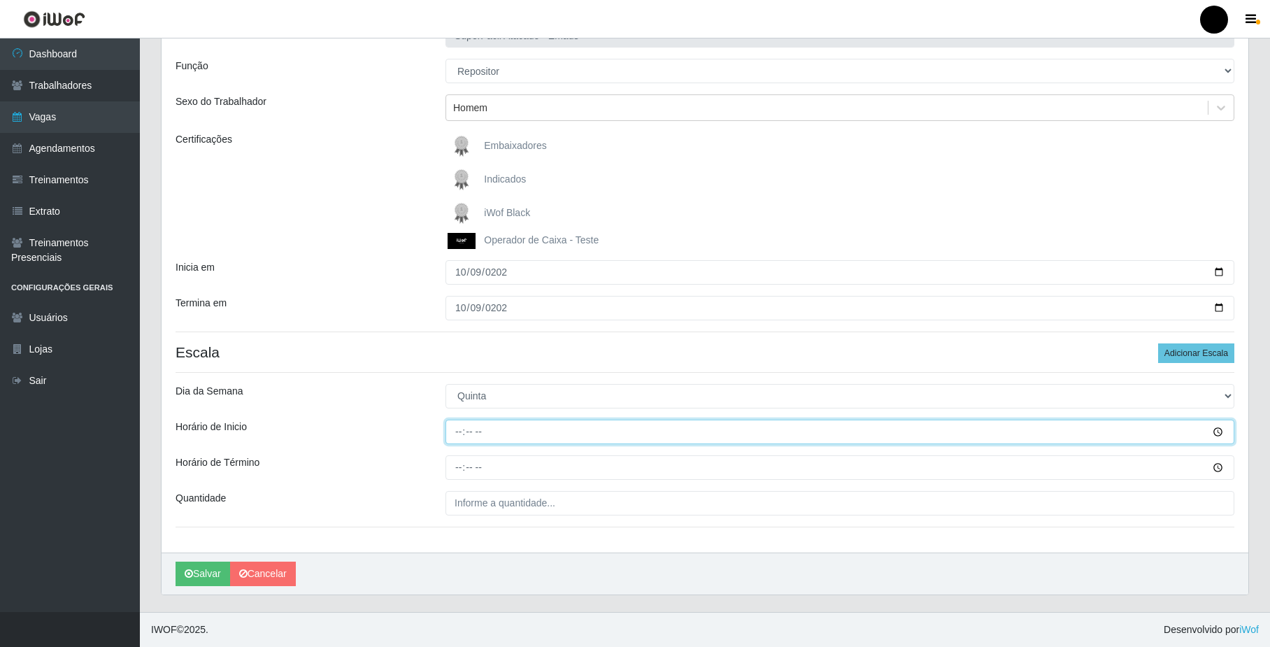
click at [535, 424] on input "Horário de Inicio" at bounding box center [839, 431] width 789 height 24
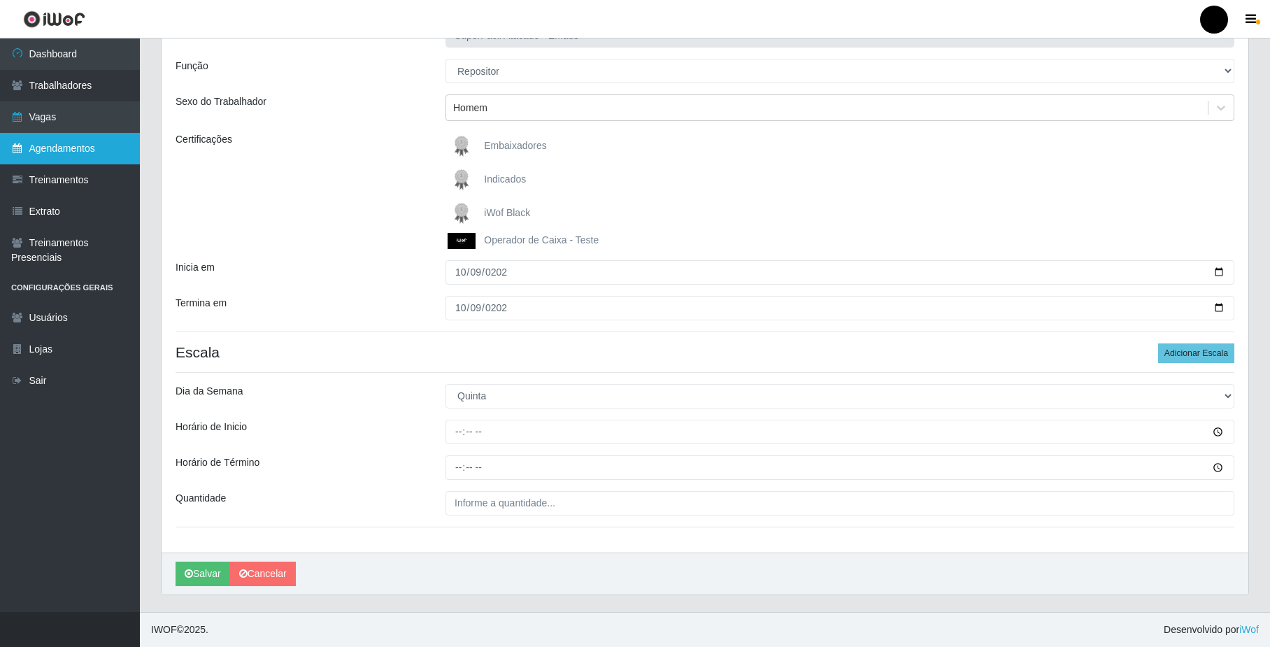
click at [79, 152] on link "Agendamentos" at bounding box center [70, 148] width 140 height 31
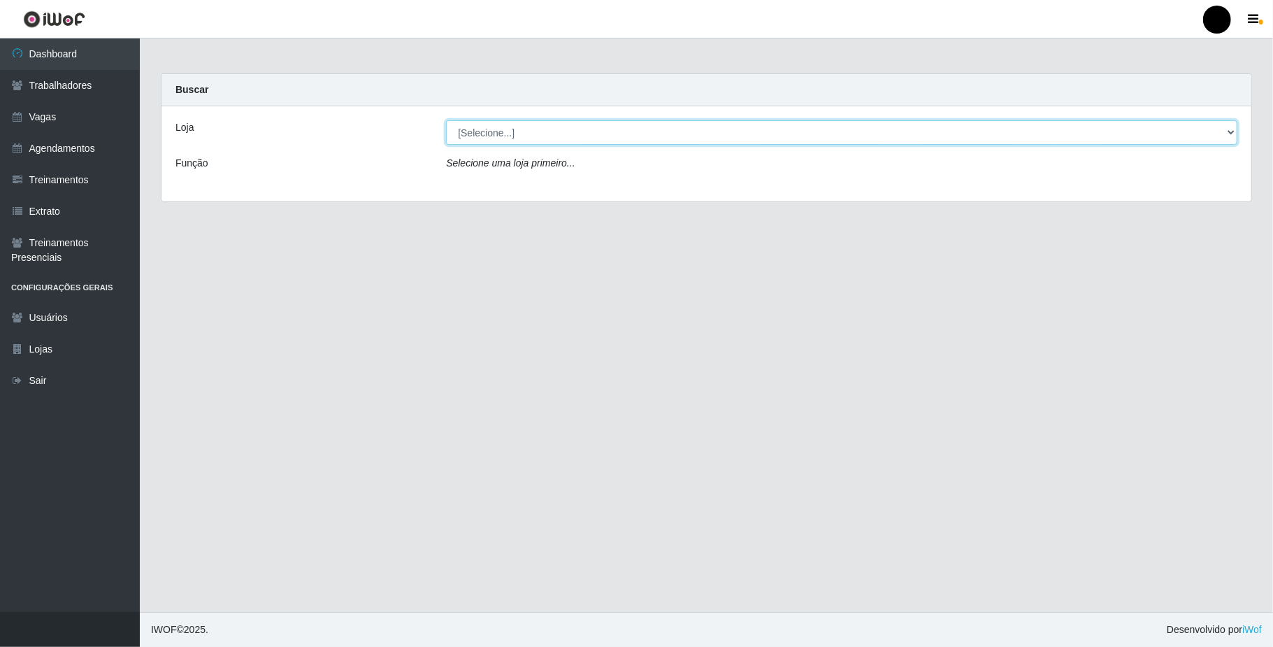
click at [614, 137] on select "[Selecione...] SuperFácil Atacado - Emaús" at bounding box center [841, 132] width 791 height 24
select select "407"
click at [446, 120] on select "[Selecione...] SuperFácil Atacado - Emaús" at bounding box center [841, 132] width 791 height 24
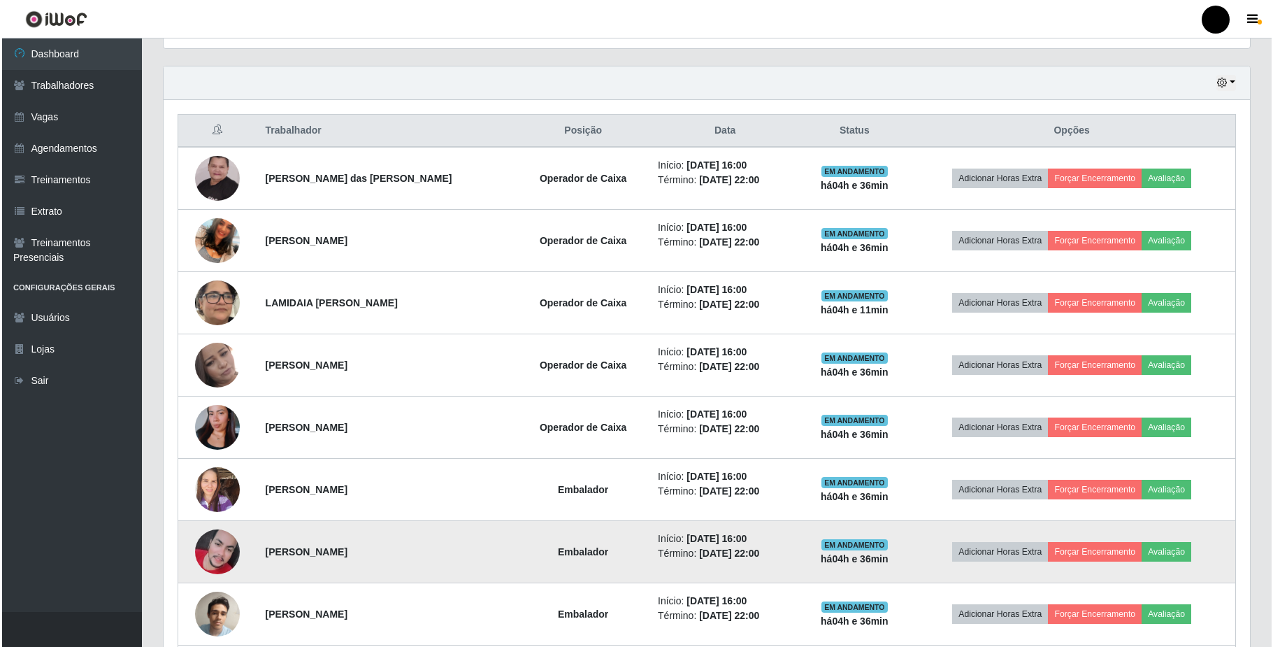
scroll to position [597, 0]
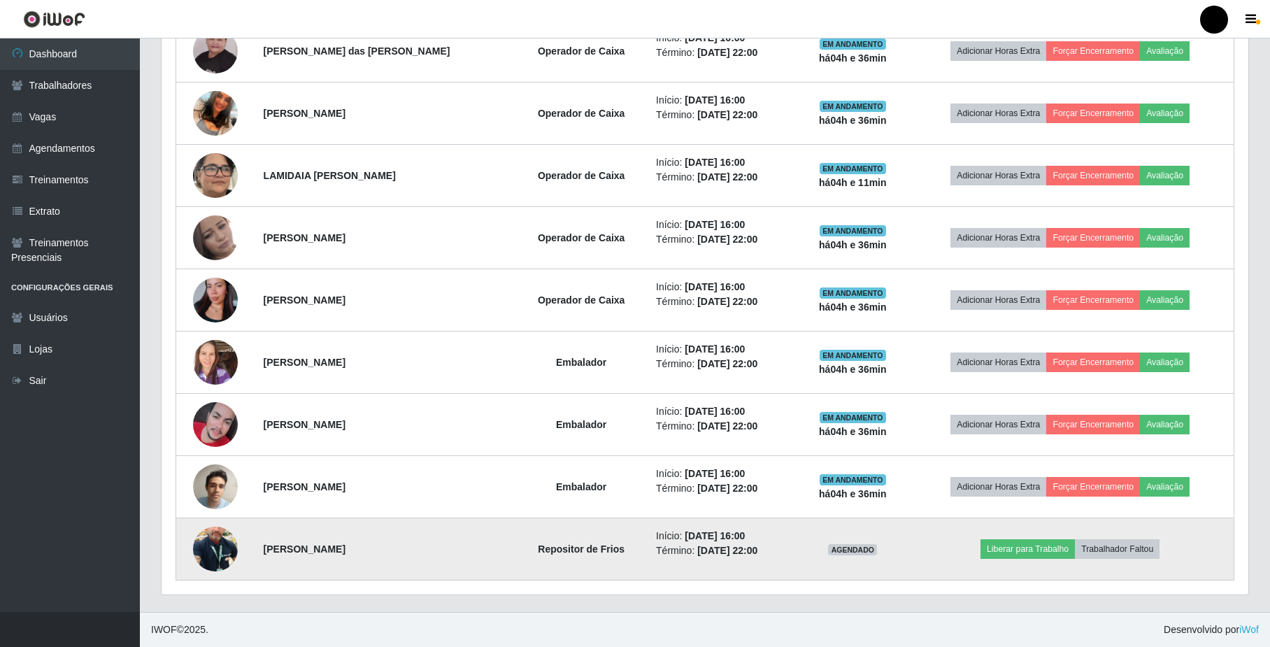
click at [213, 548] on img at bounding box center [215, 549] width 45 height 80
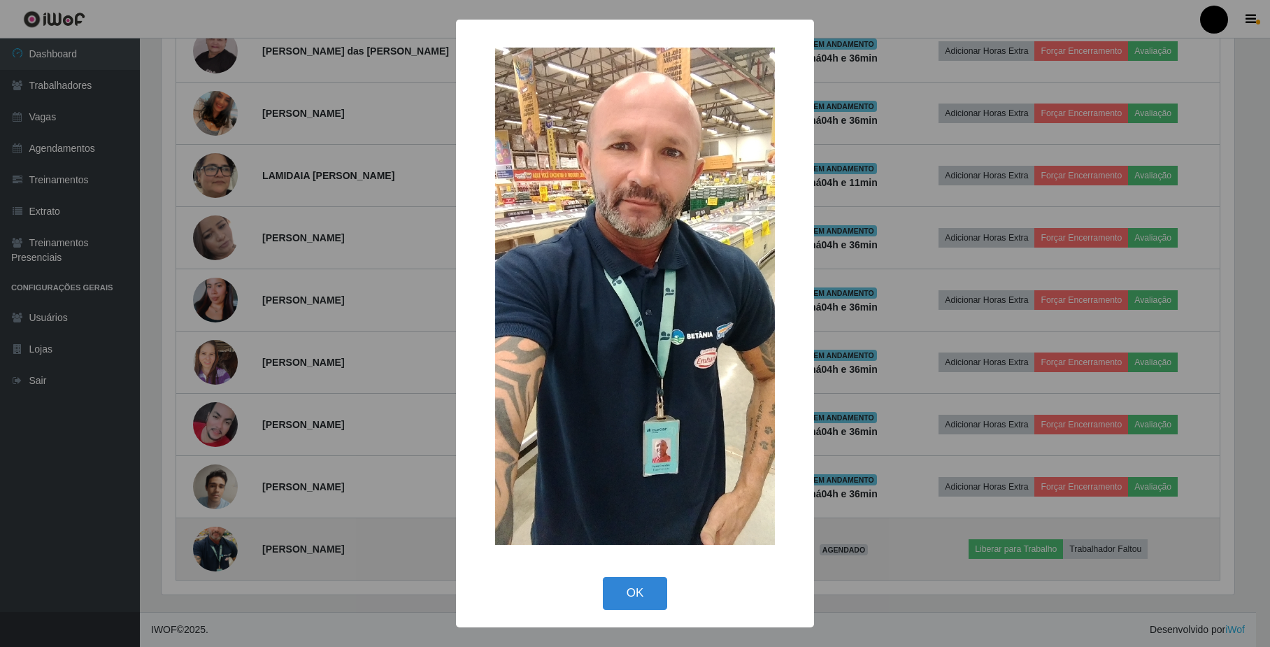
scroll to position [291, 1075]
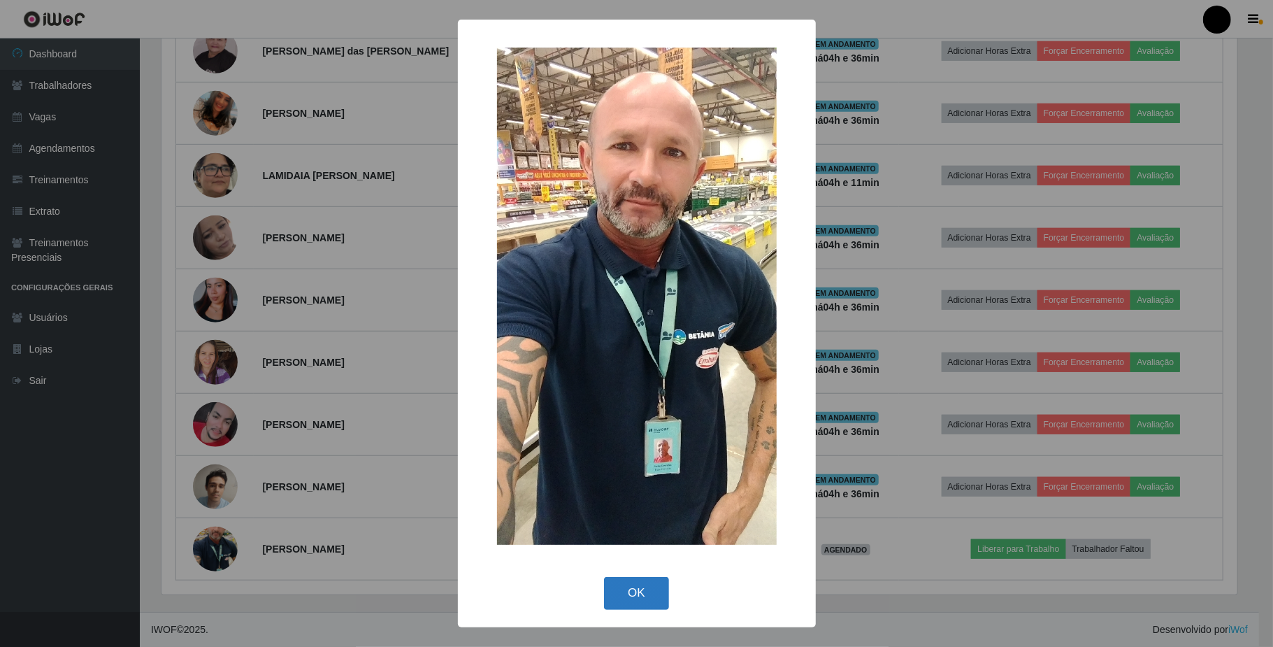
click at [625, 585] on button "OK" at bounding box center [636, 593] width 65 height 33
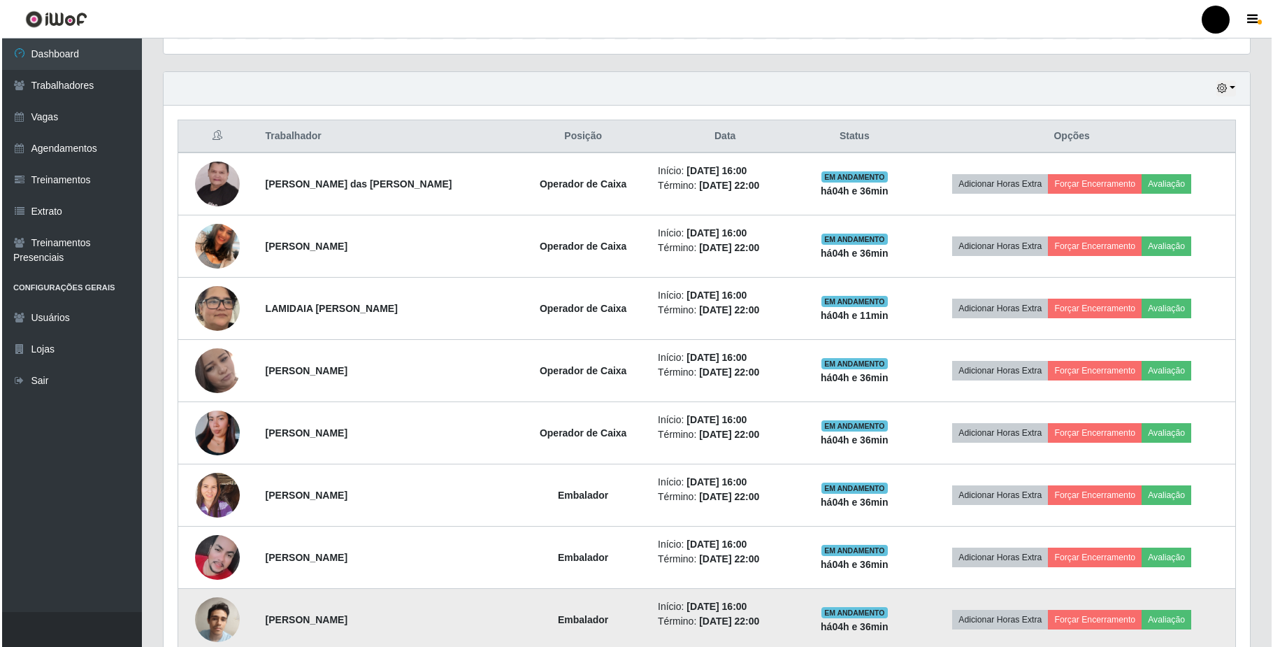
scroll to position [597, 0]
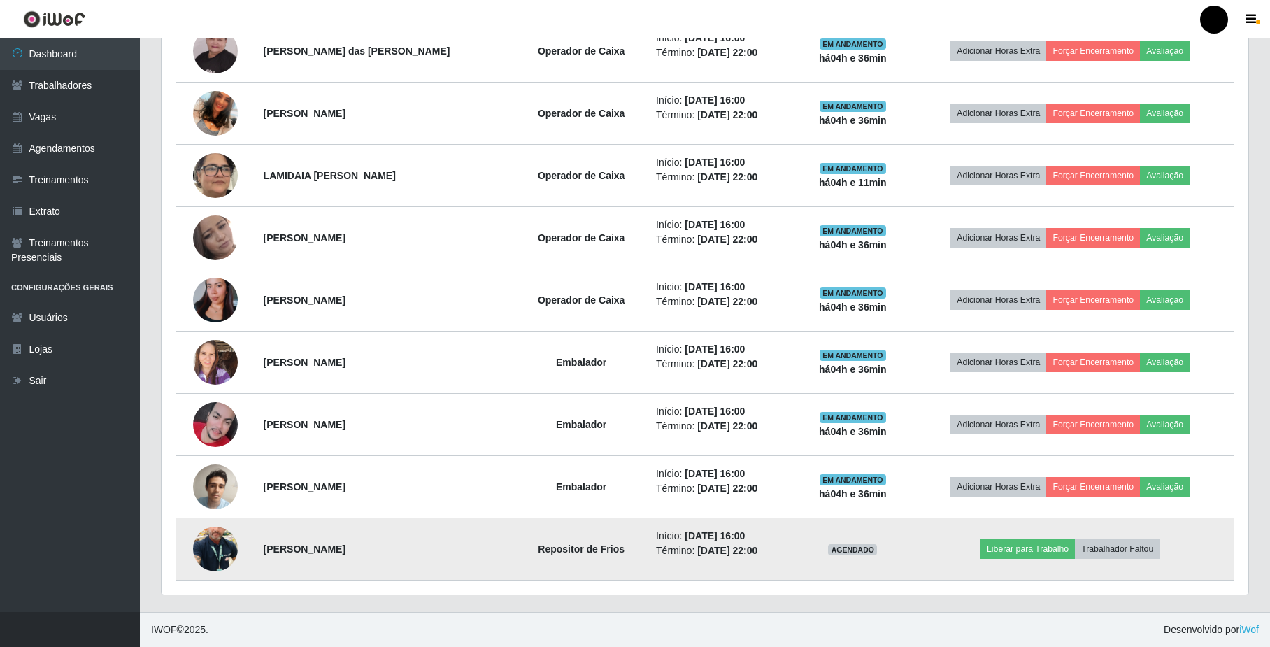
click at [213, 552] on img at bounding box center [215, 549] width 45 height 80
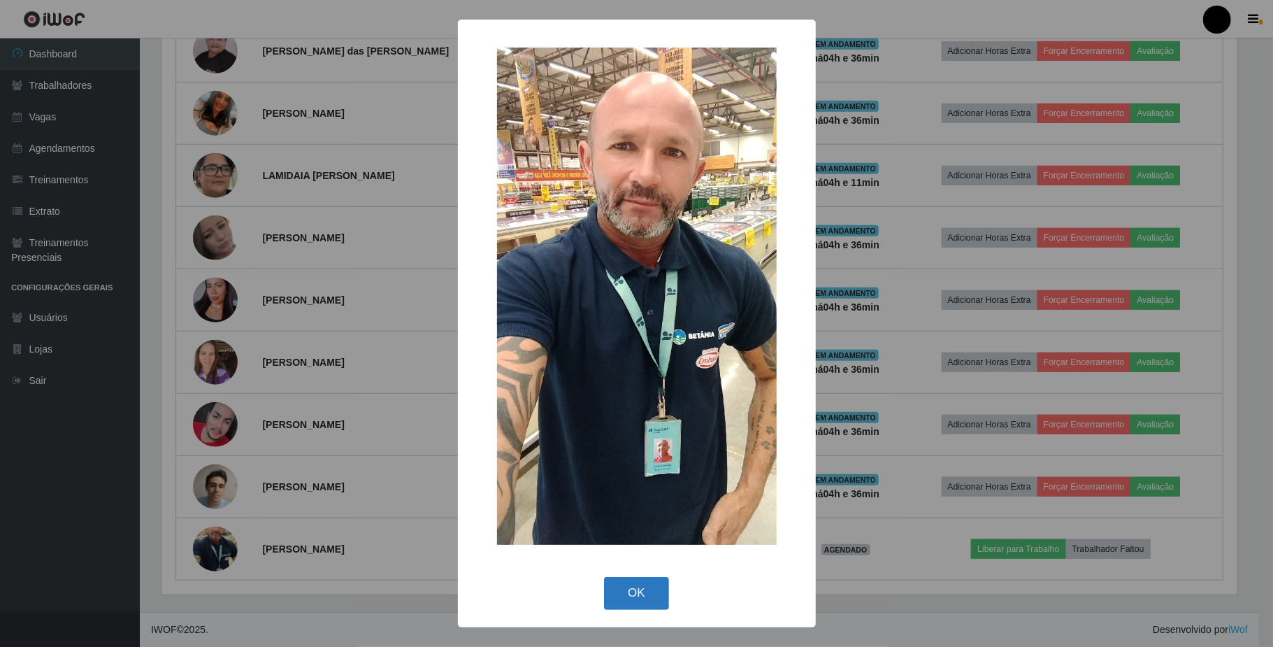
click at [624, 590] on button "OK" at bounding box center [636, 593] width 65 height 33
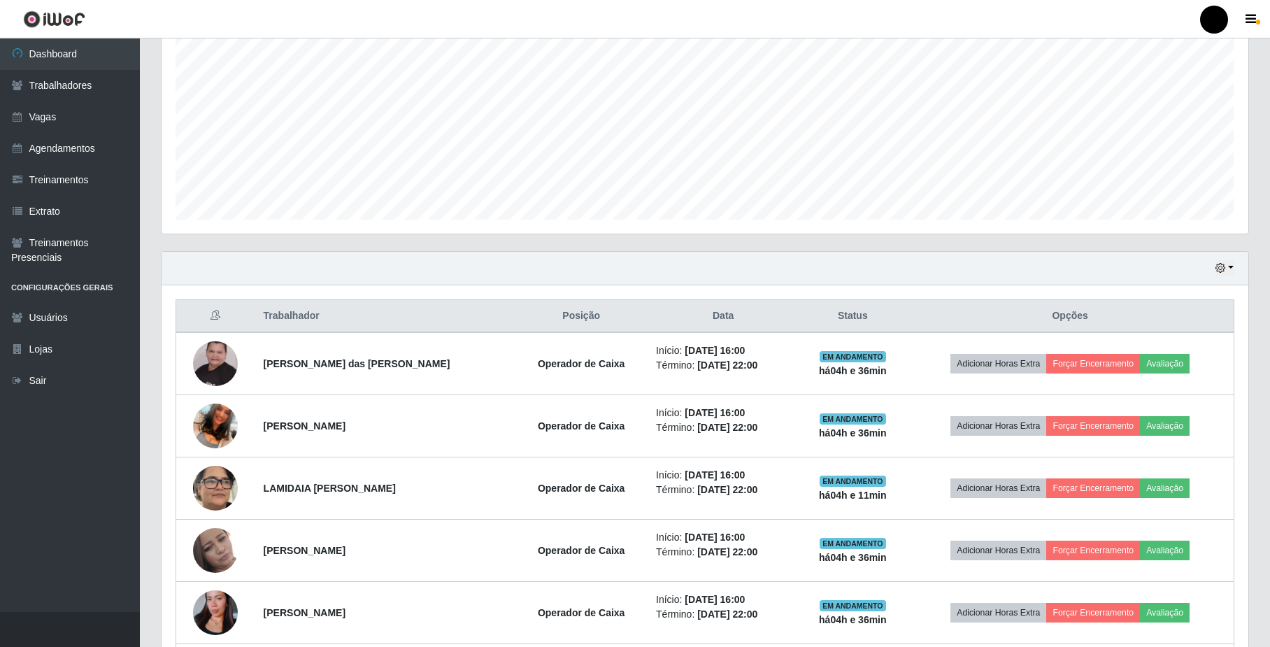
scroll to position [224, 0]
